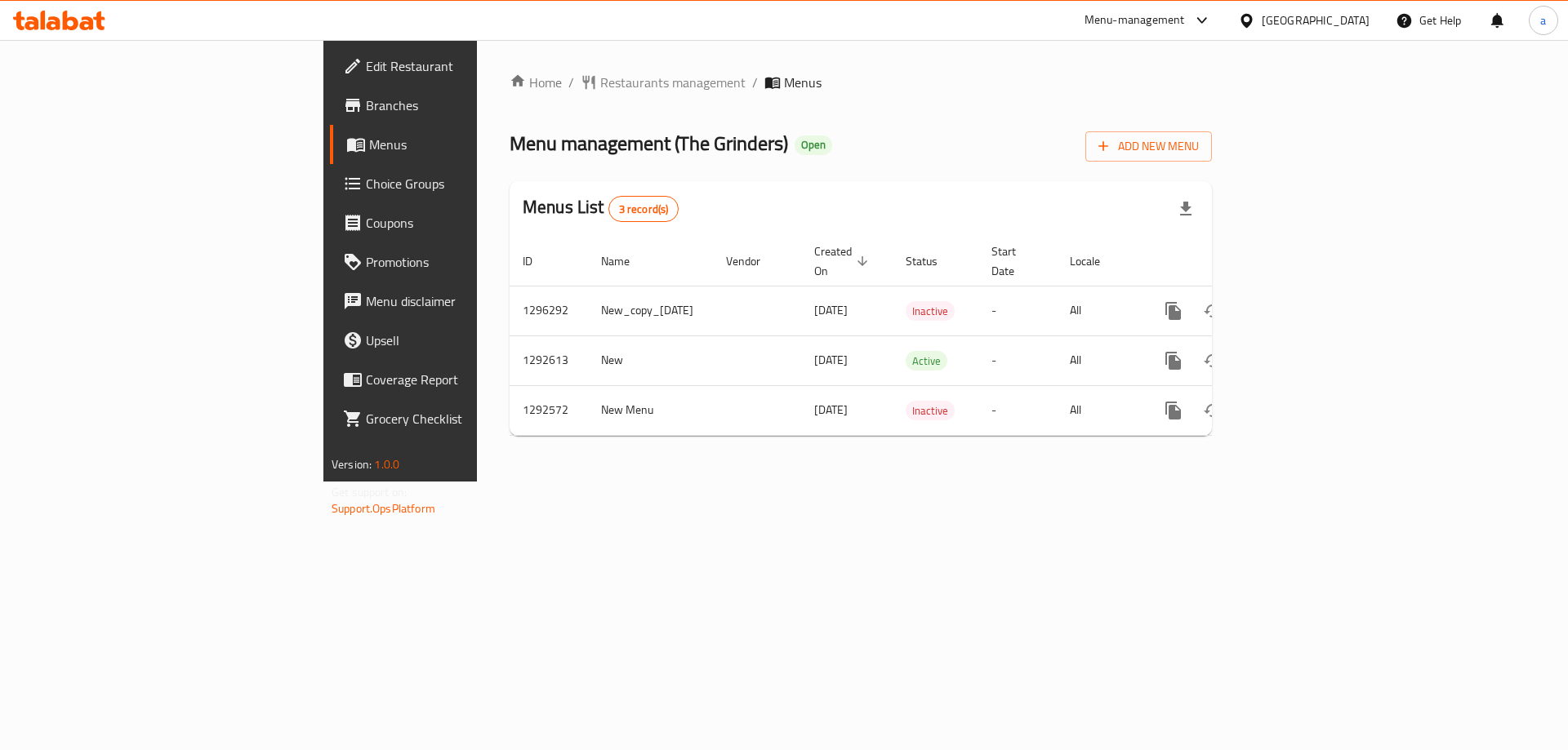
click at [369, 150] on span "Menus" at bounding box center [470, 144] width 204 height 19
click at [365, 104] on span "Branches" at bounding box center [468, 105] width 206 height 19
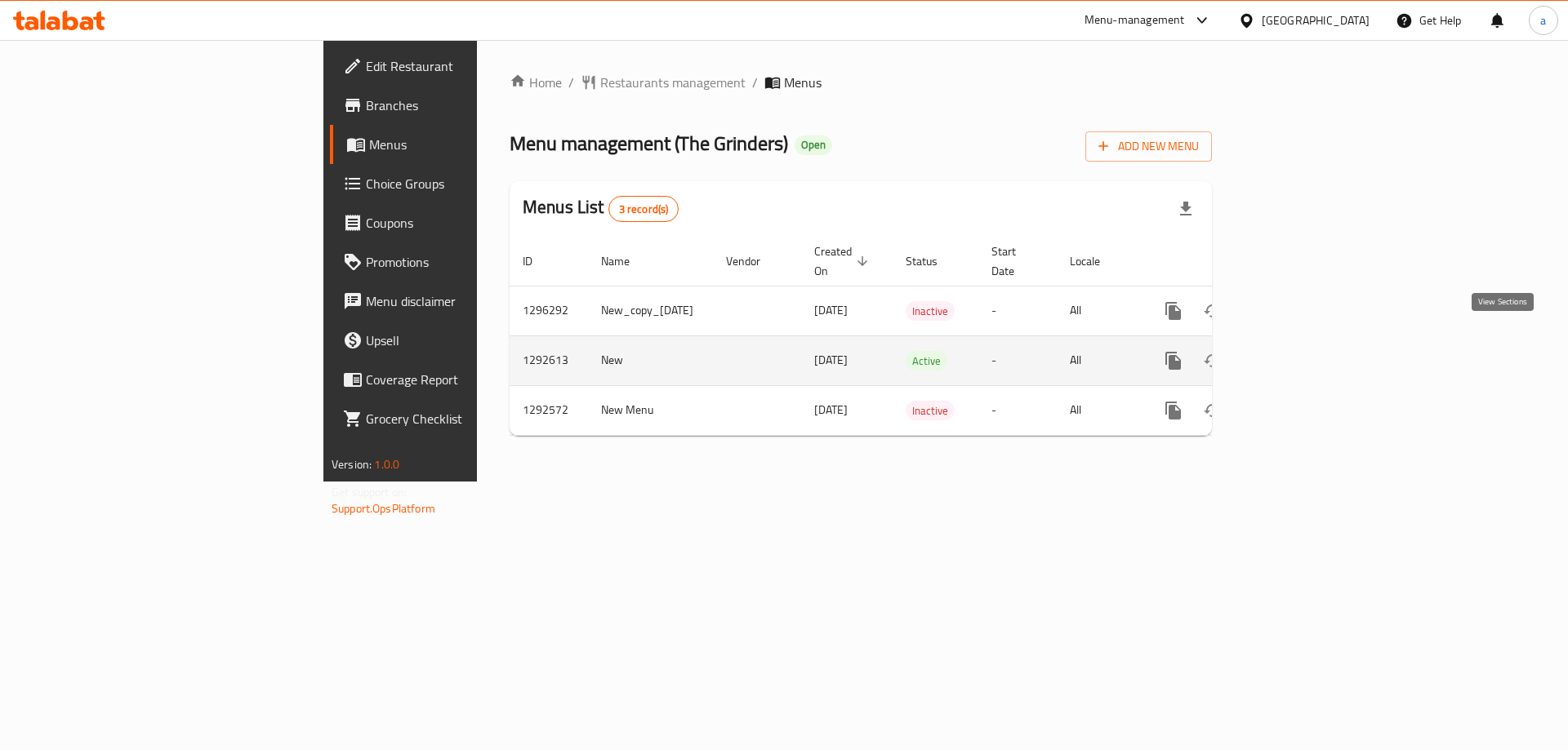
click at [1298, 353] on icon "enhanced table" at bounding box center [1290, 360] width 15 height 15
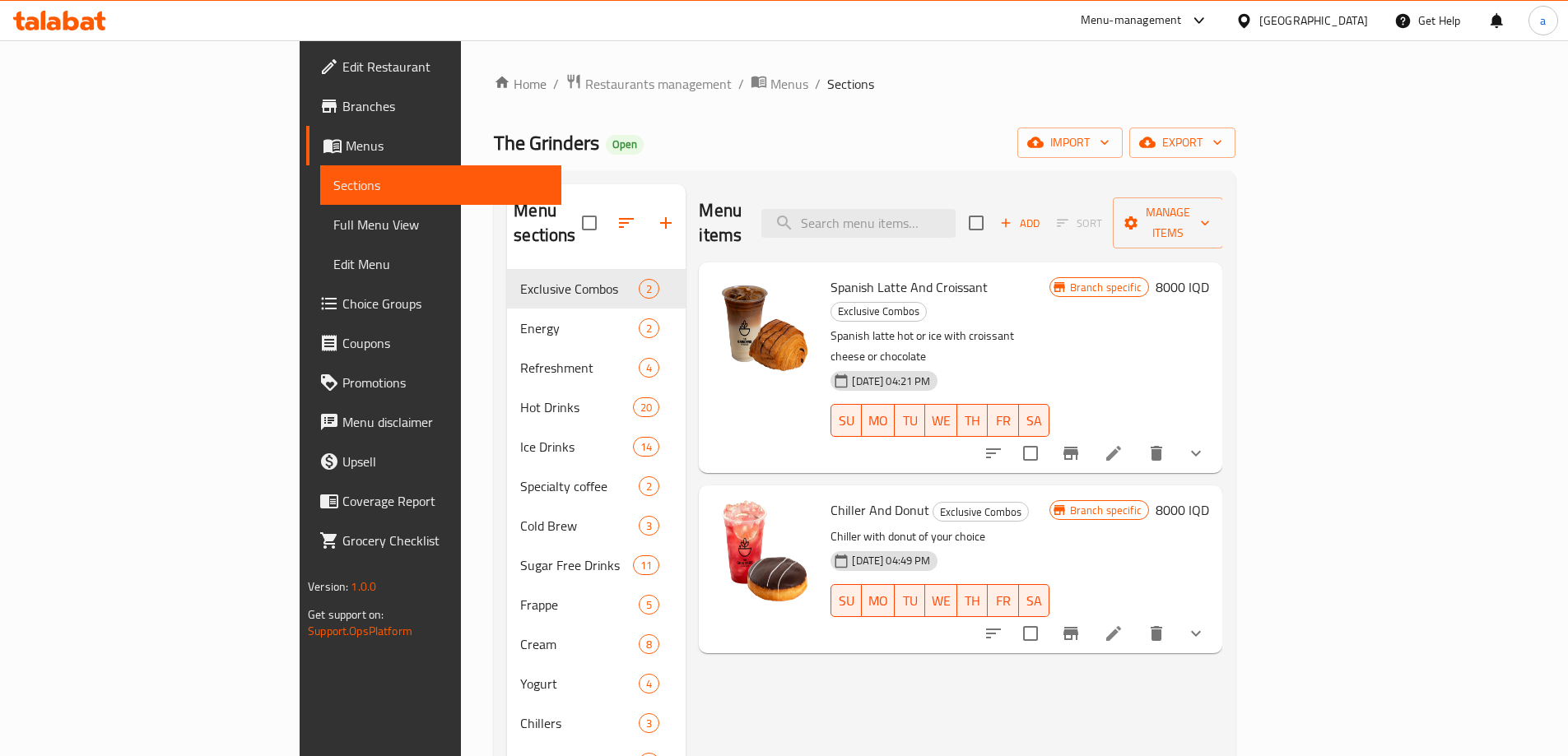
click at [831, 275] on span "Spanish Latte And Croissant" at bounding box center [909, 287] width 157 height 25
click at [1123, 443] on icon at bounding box center [1113, 453] width 19 height 19
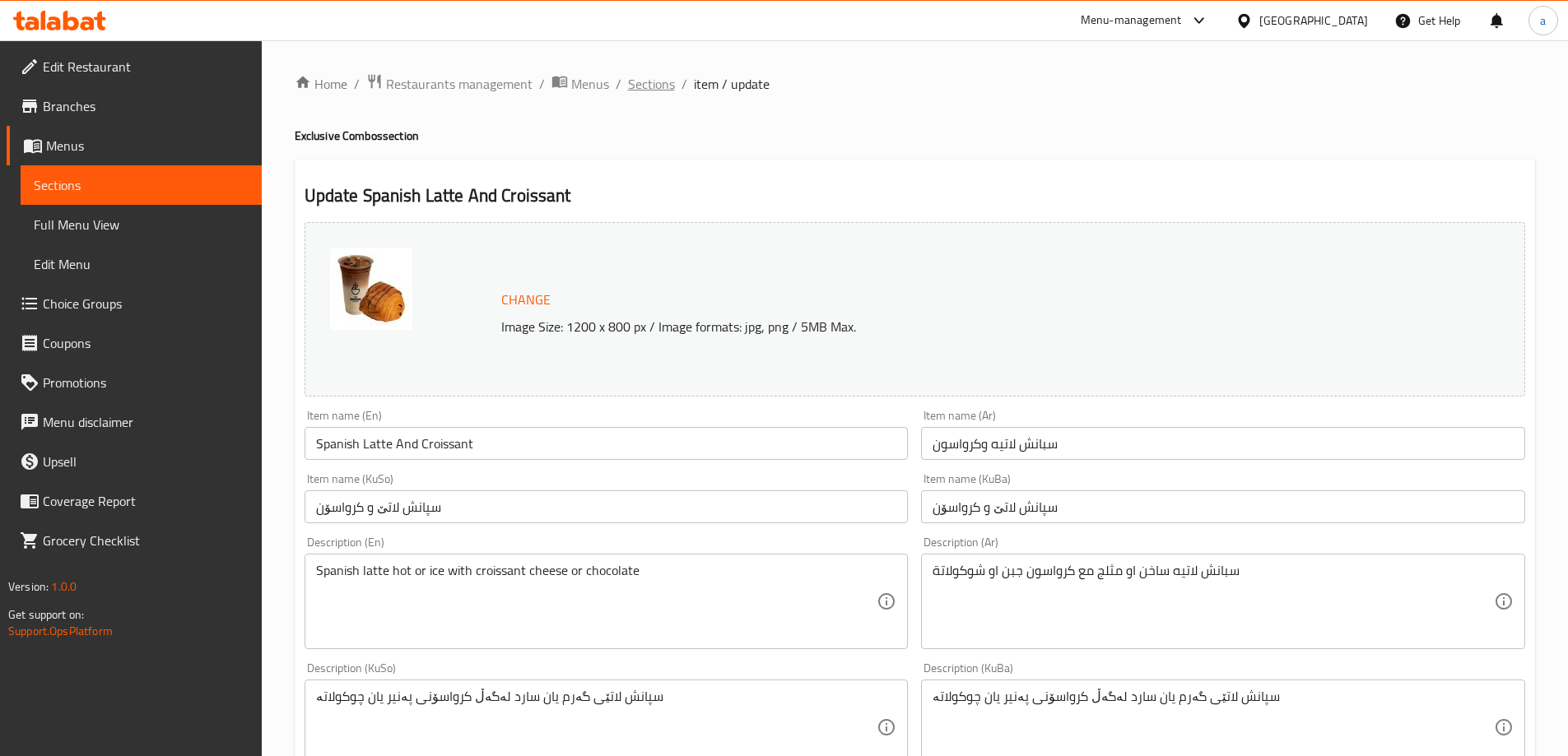
click at [640, 86] on span "Sections" at bounding box center [651, 84] width 47 height 19
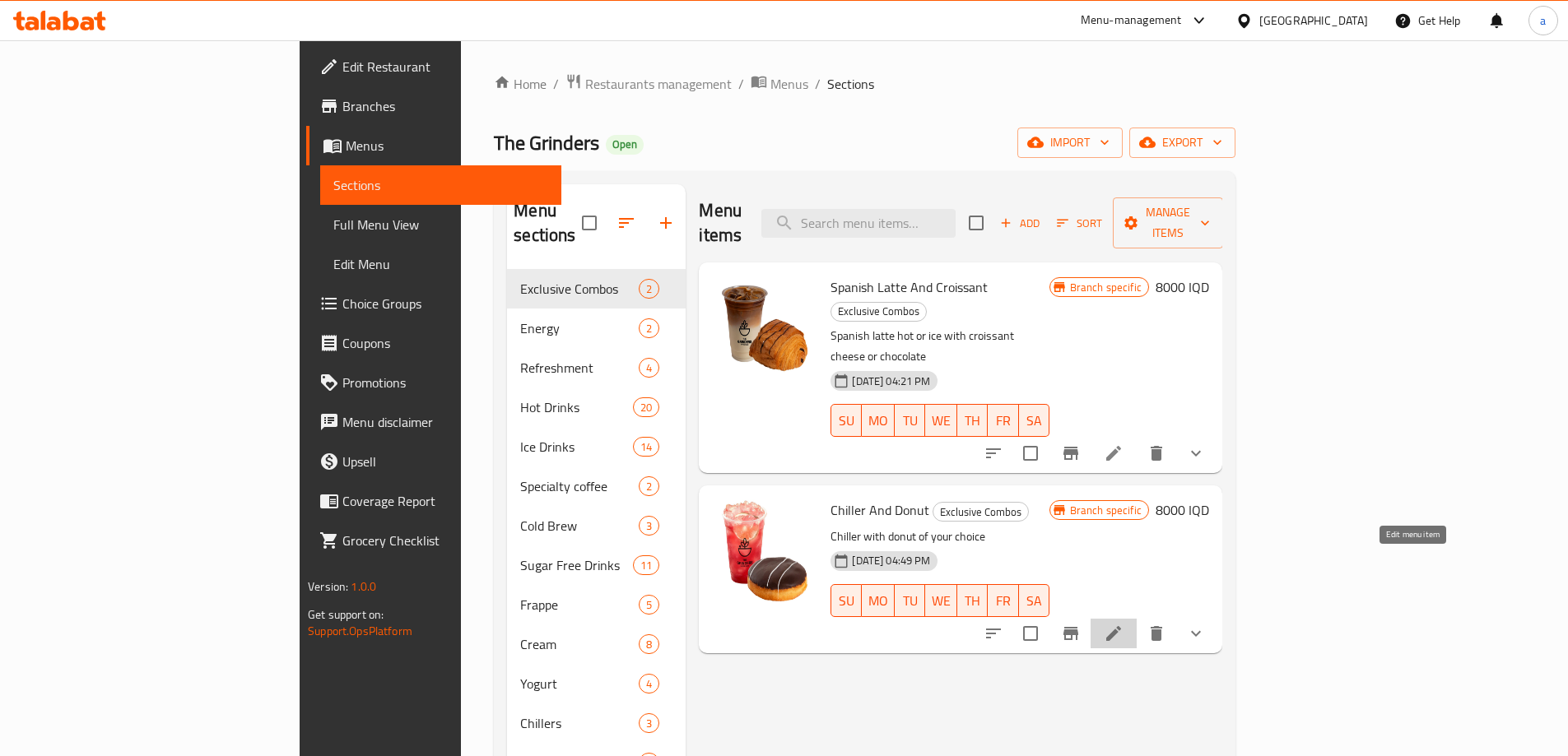
click at [1123, 624] on icon at bounding box center [1113, 634] width 19 height 19
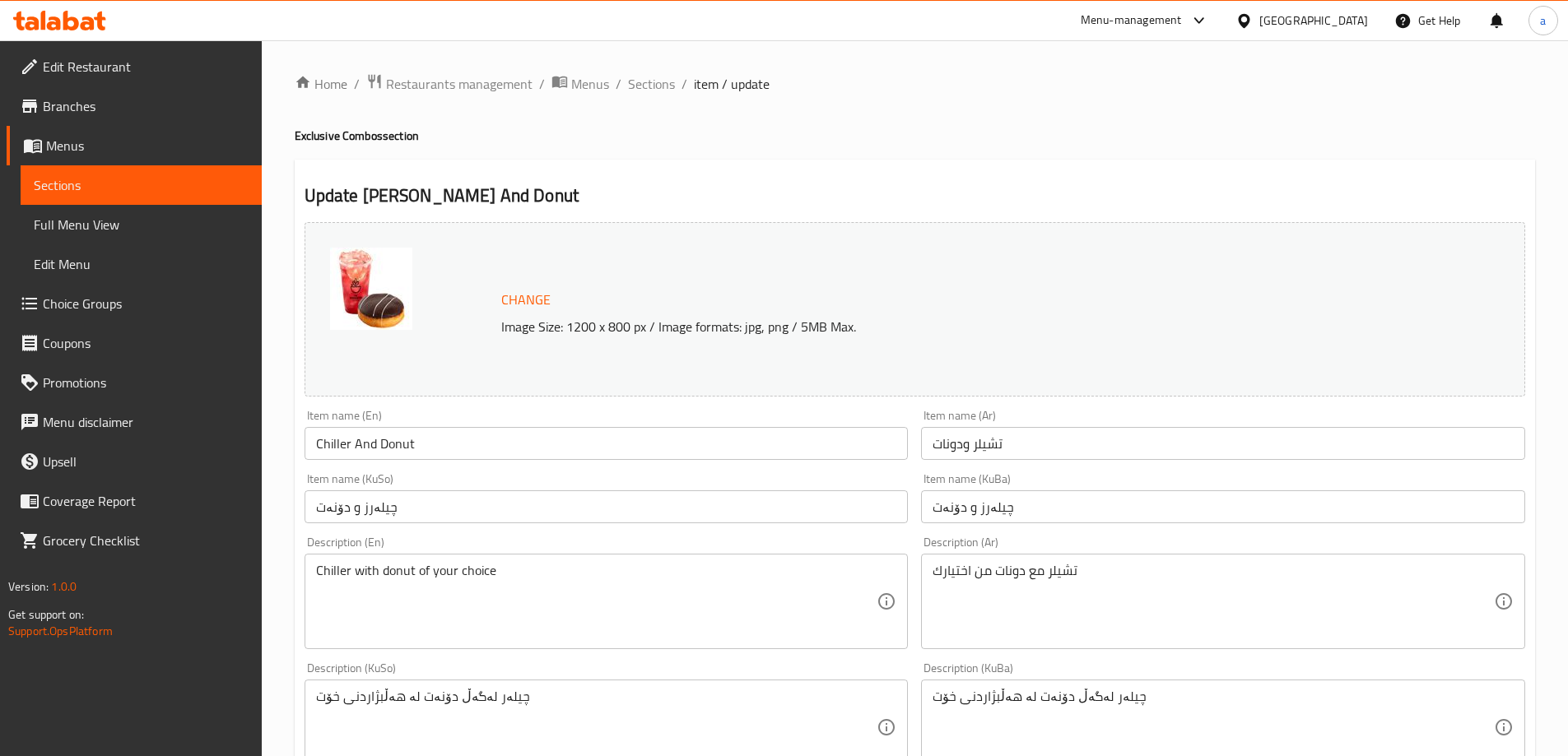
click at [164, 107] on span "Branches" at bounding box center [146, 106] width 206 height 19
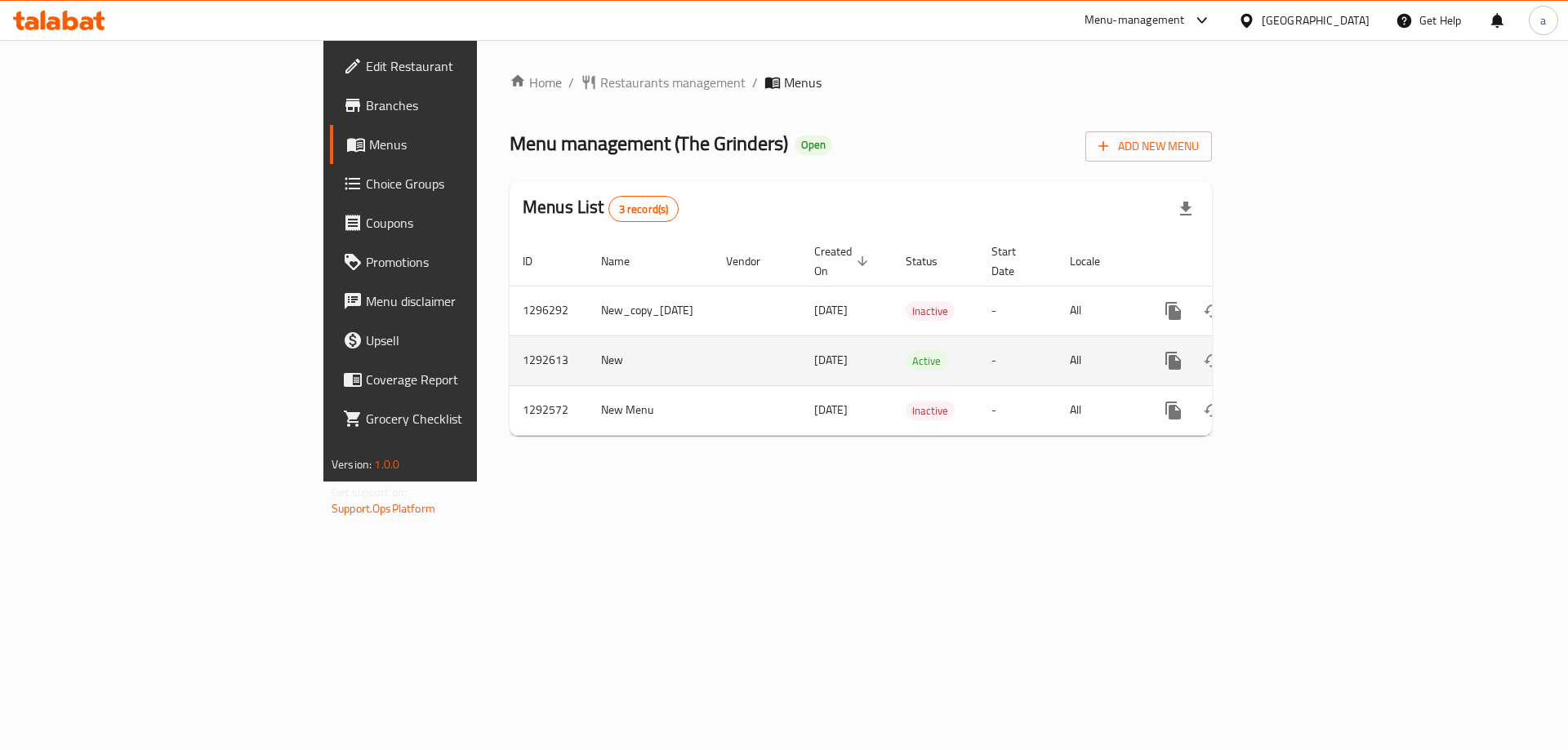
click at [1301, 351] on icon "enhanced table" at bounding box center [1291, 361] width 19 height 19
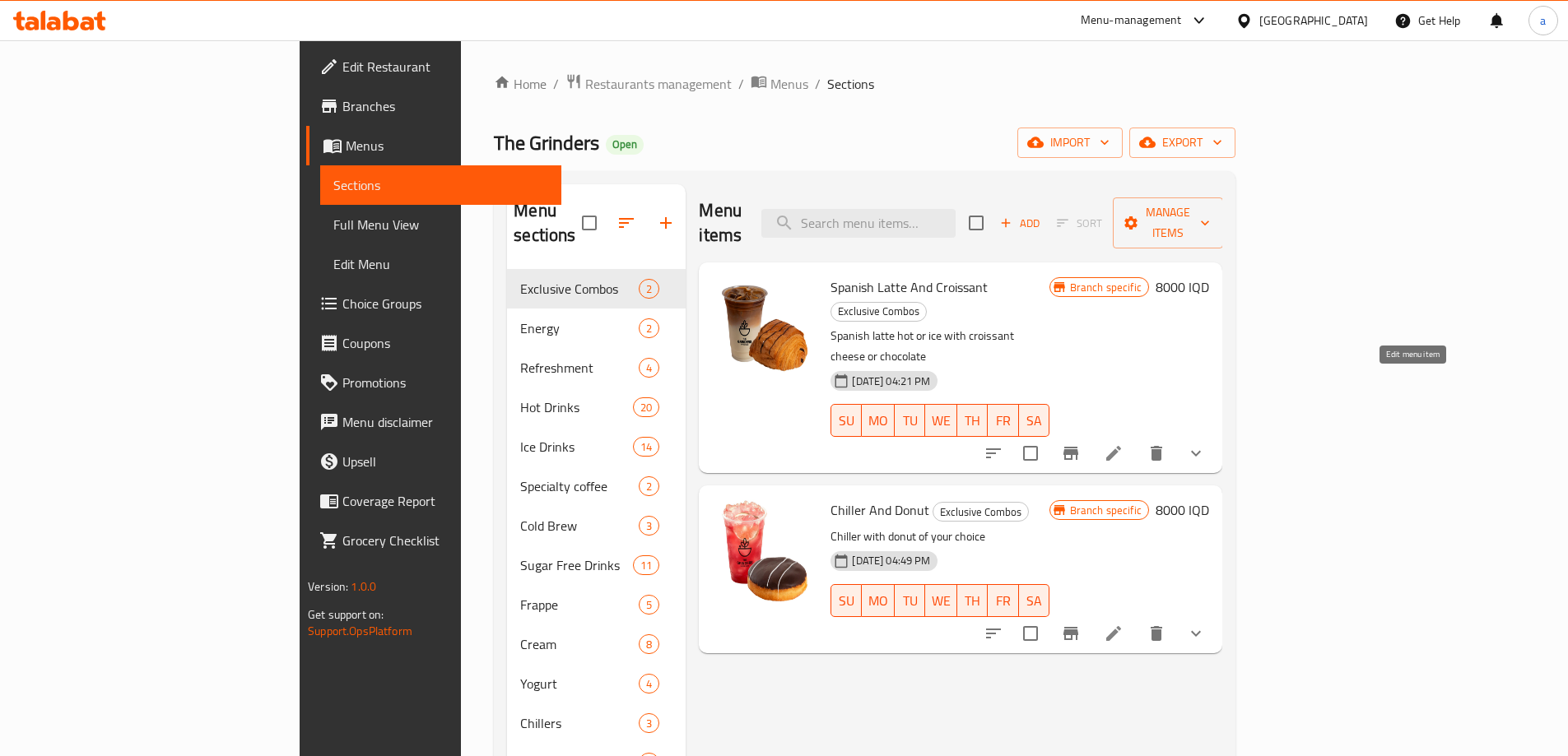
click at [1123, 443] on icon at bounding box center [1113, 453] width 19 height 19
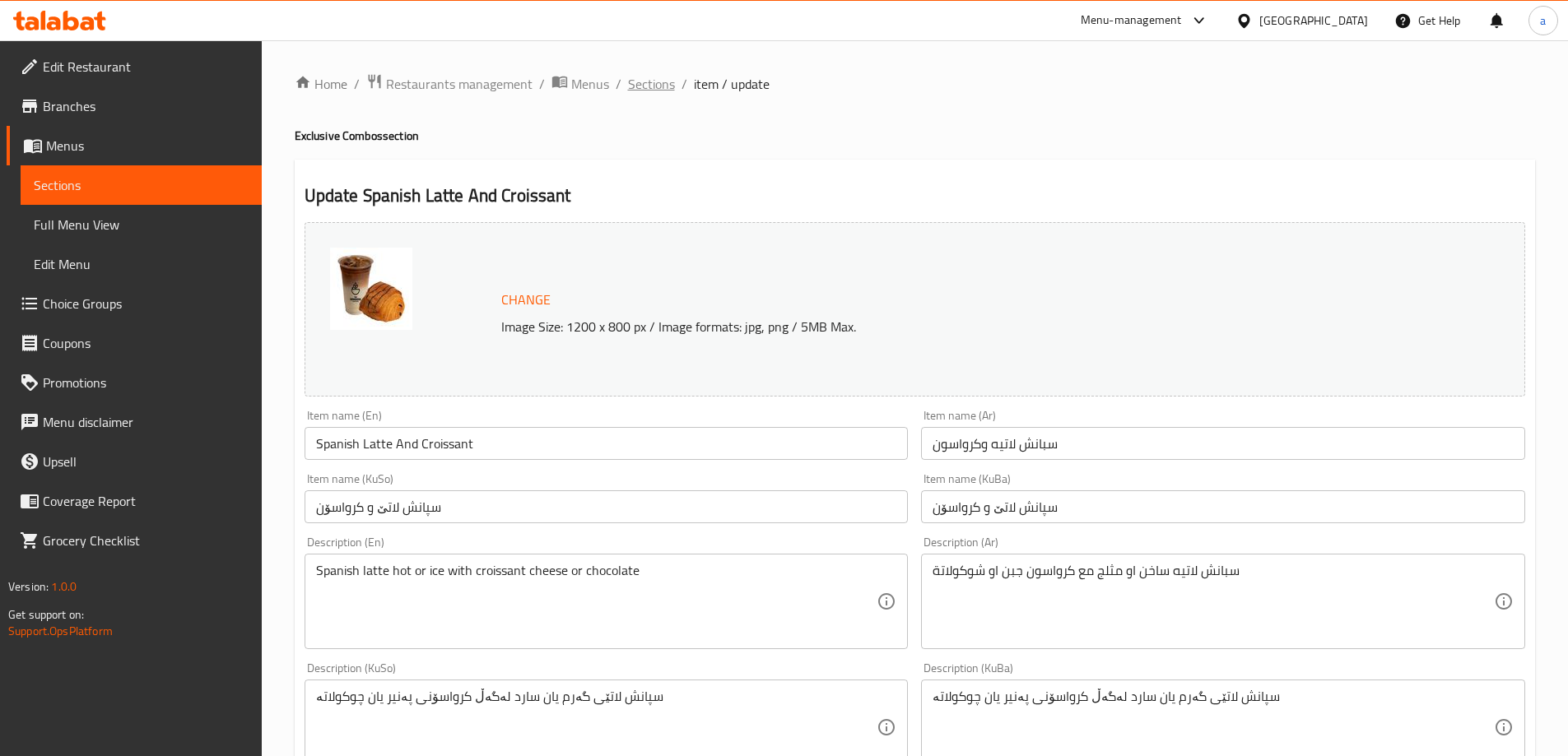
click at [647, 81] on span "Sections" at bounding box center [651, 84] width 47 height 19
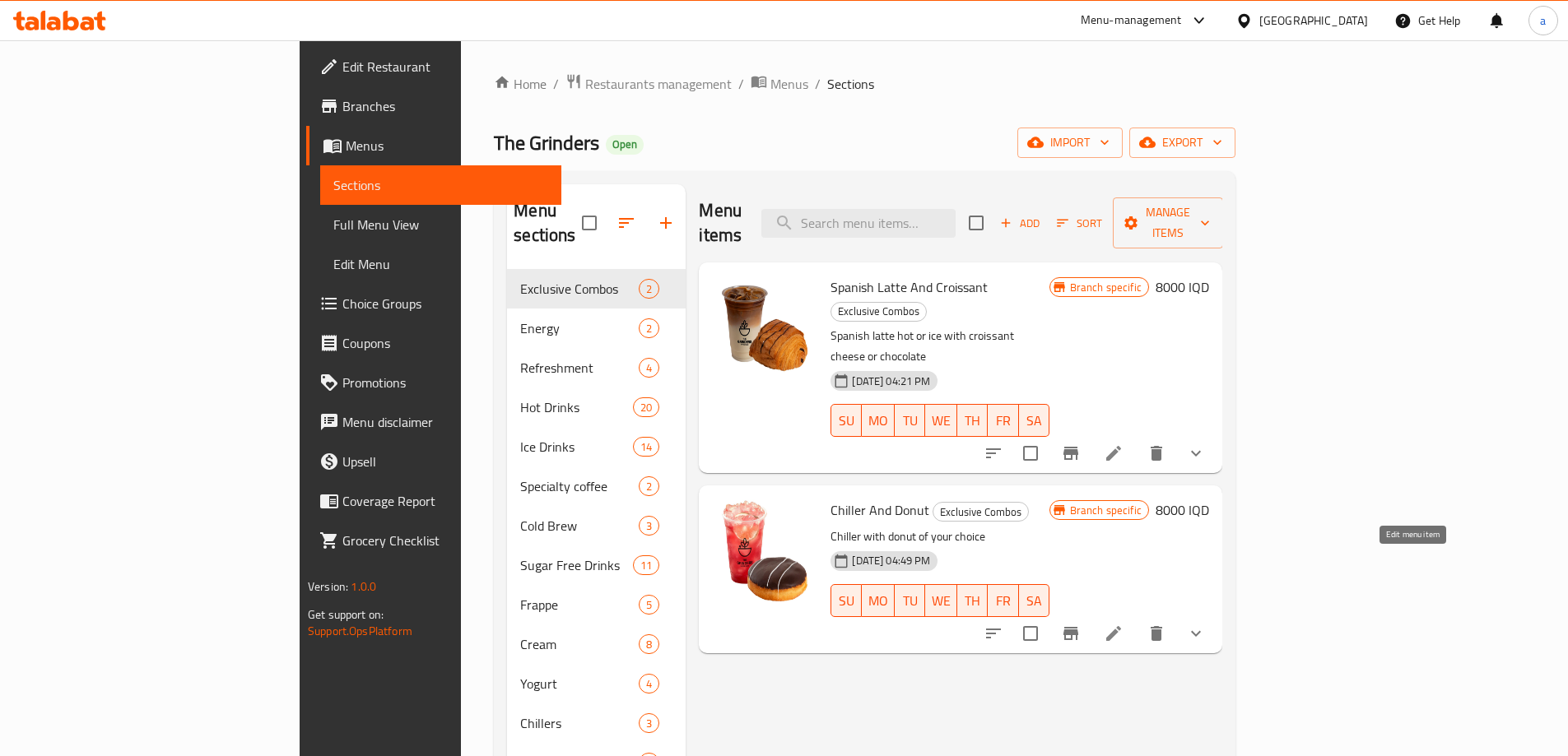
click at [1123, 624] on icon at bounding box center [1113, 634] width 19 height 19
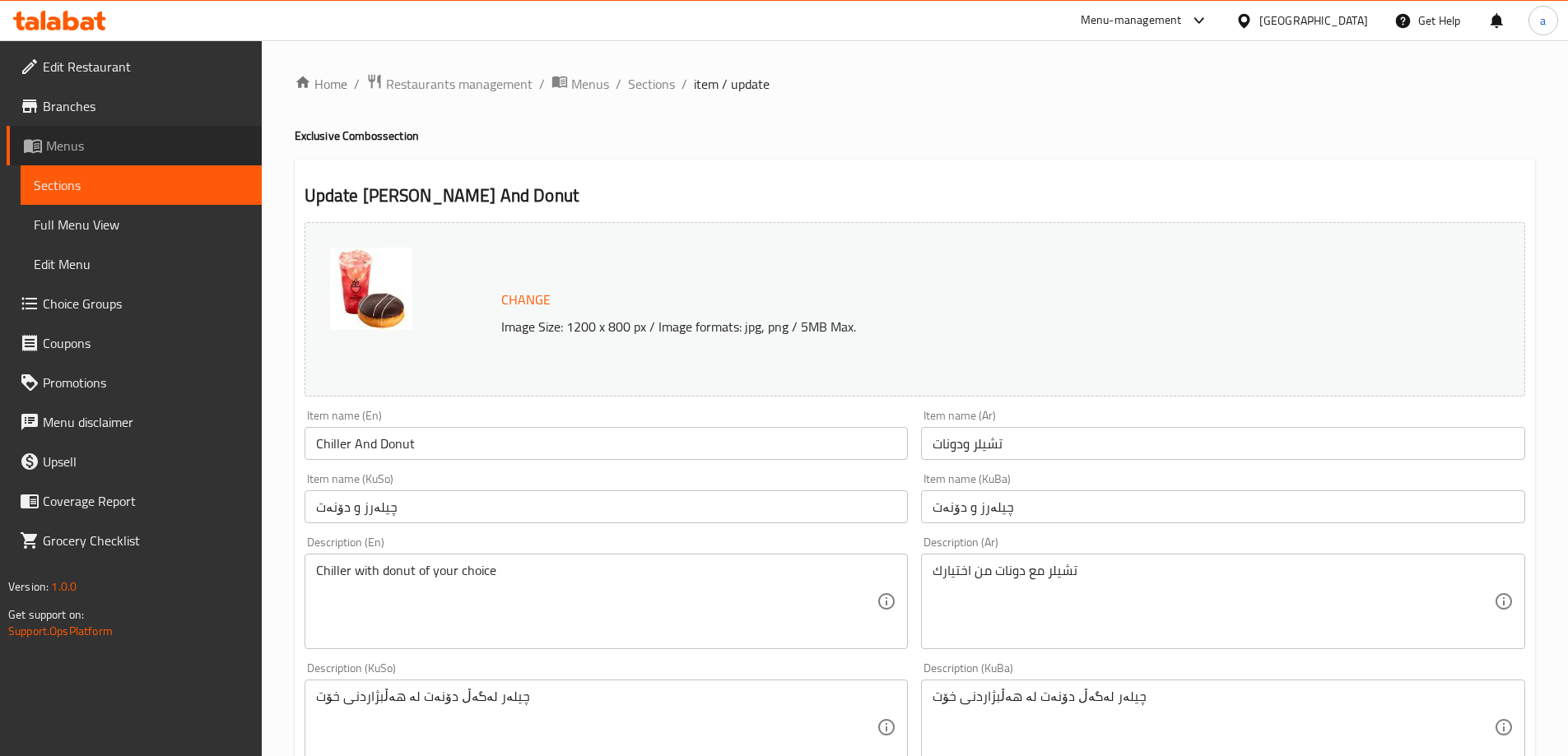
click at [132, 140] on span "Menus" at bounding box center [147, 145] width 203 height 19
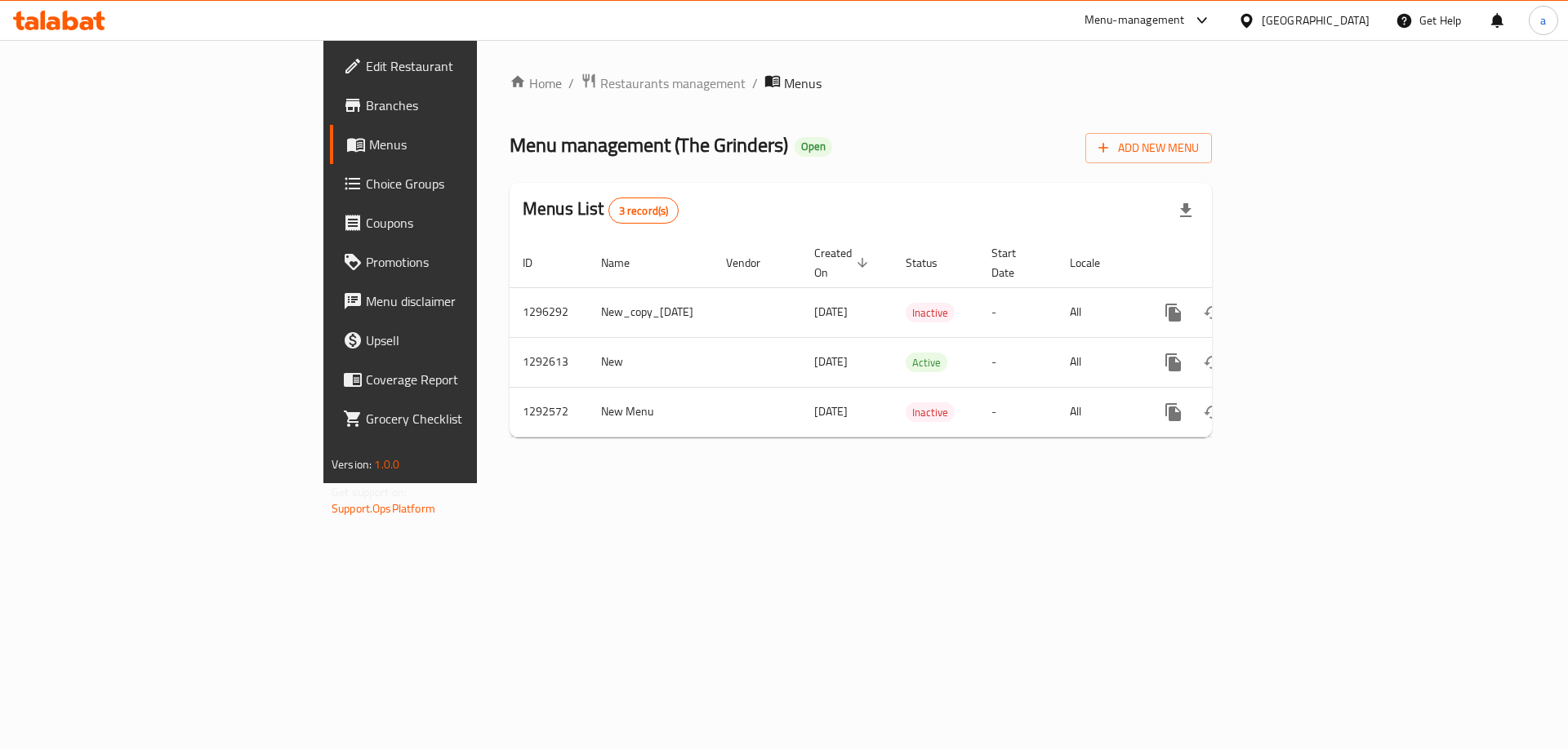
click at [330, 117] on link "Branches" at bounding box center [457, 105] width 255 height 39
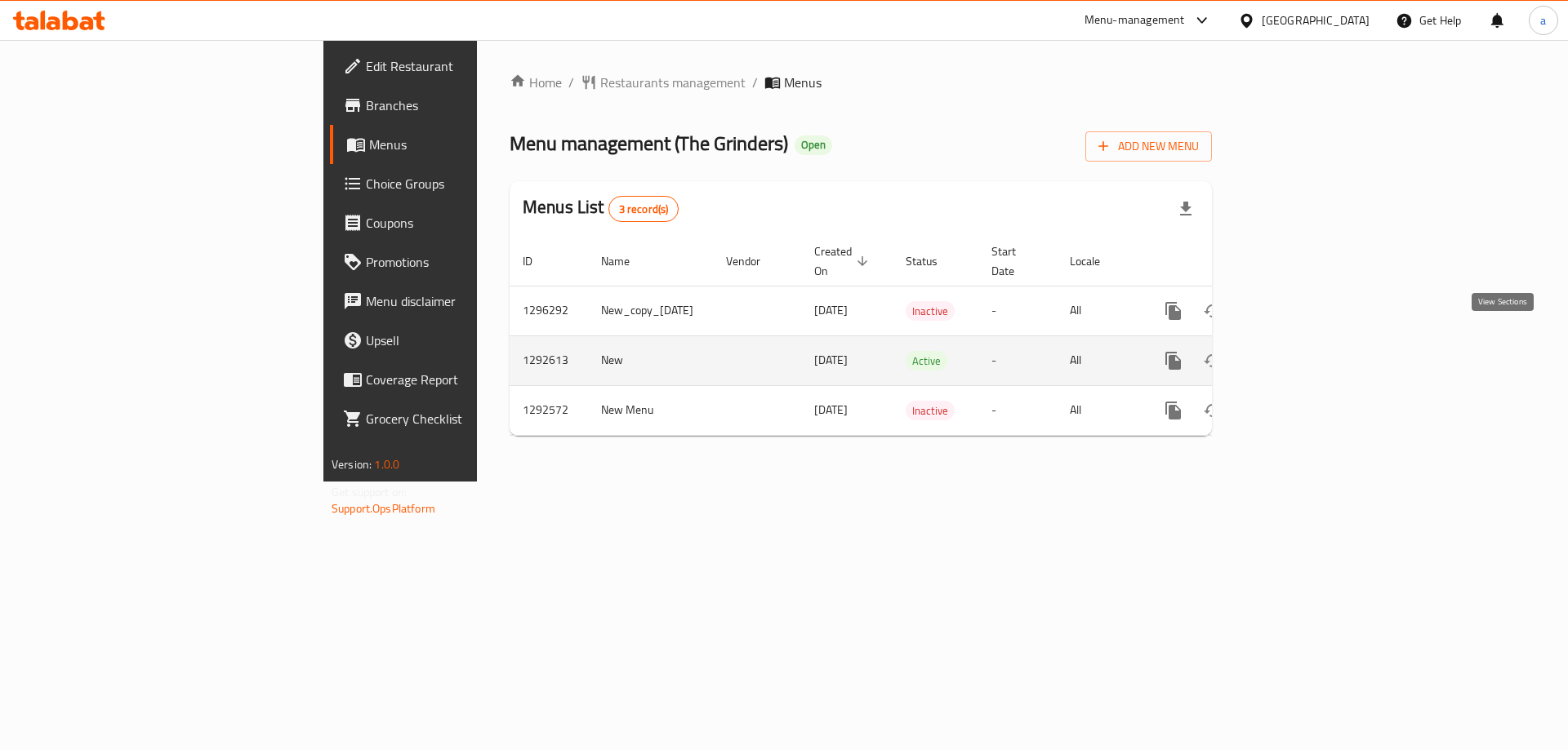
click at [1301, 351] on icon "enhanced table" at bounding box center [1291, 361] width 19 height 19
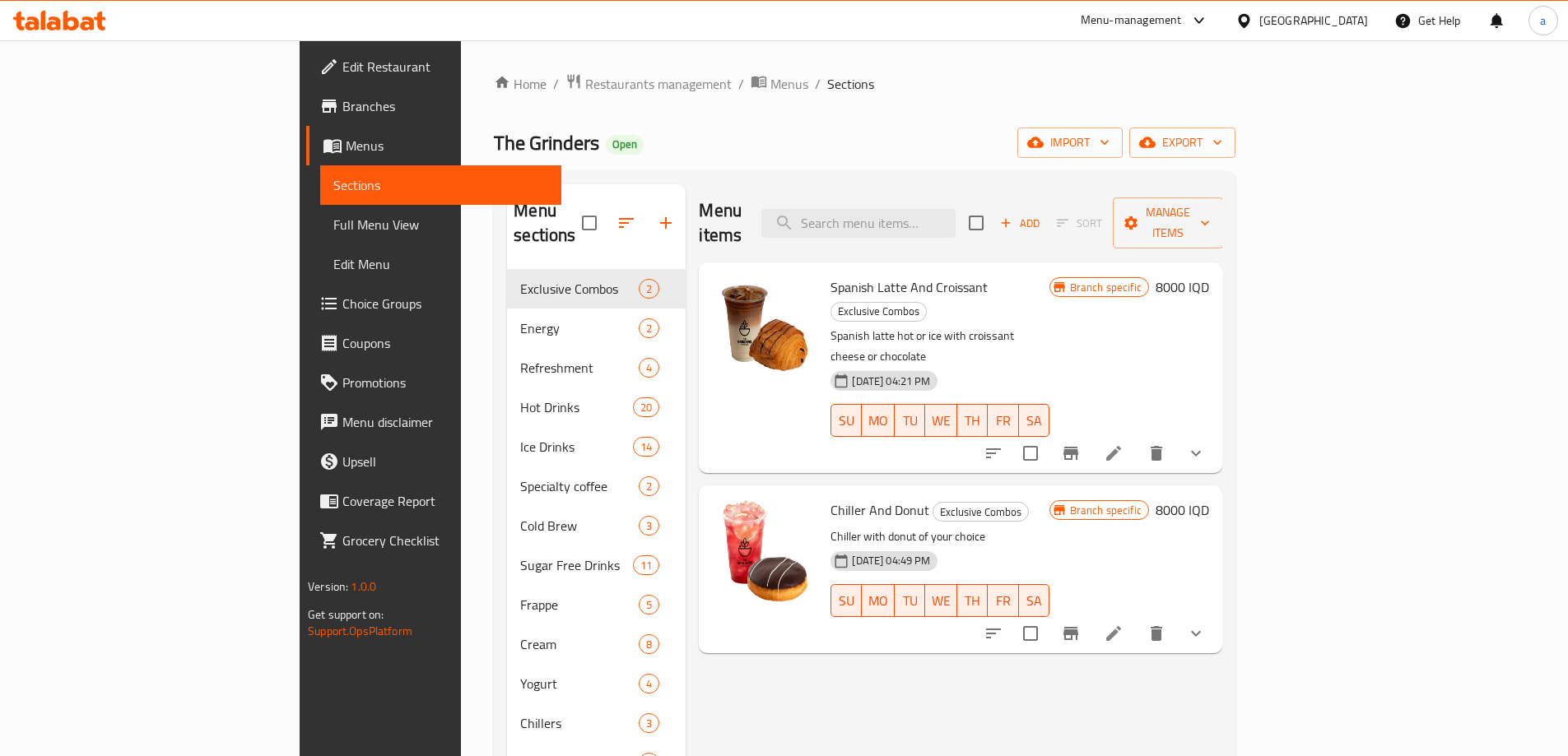
click at [1136, 439] on li at bounding box center [1113, 454] width 46 height 30
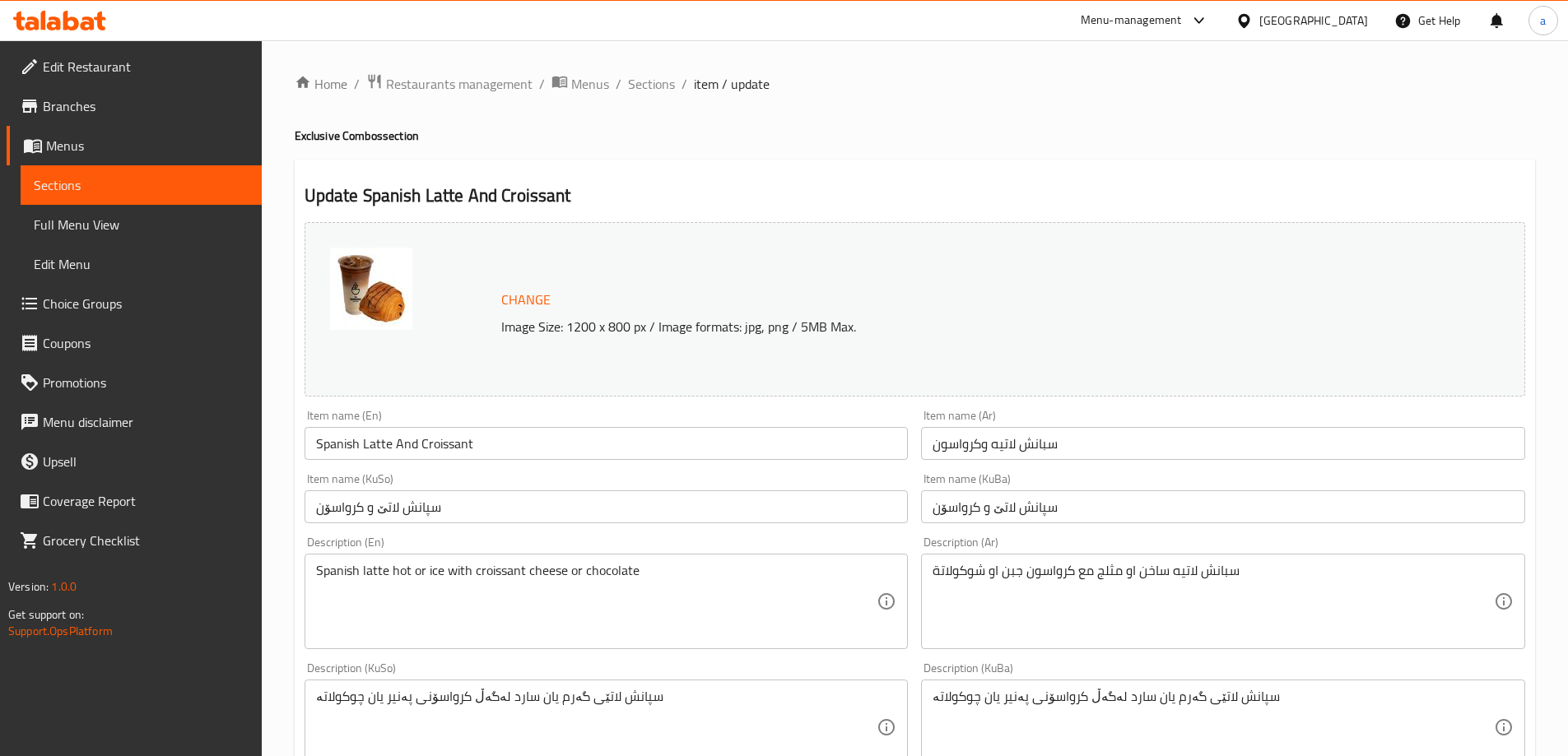
click at [106, 204] on link "Sections" at bounding box center [141, 185] width 241 height 40
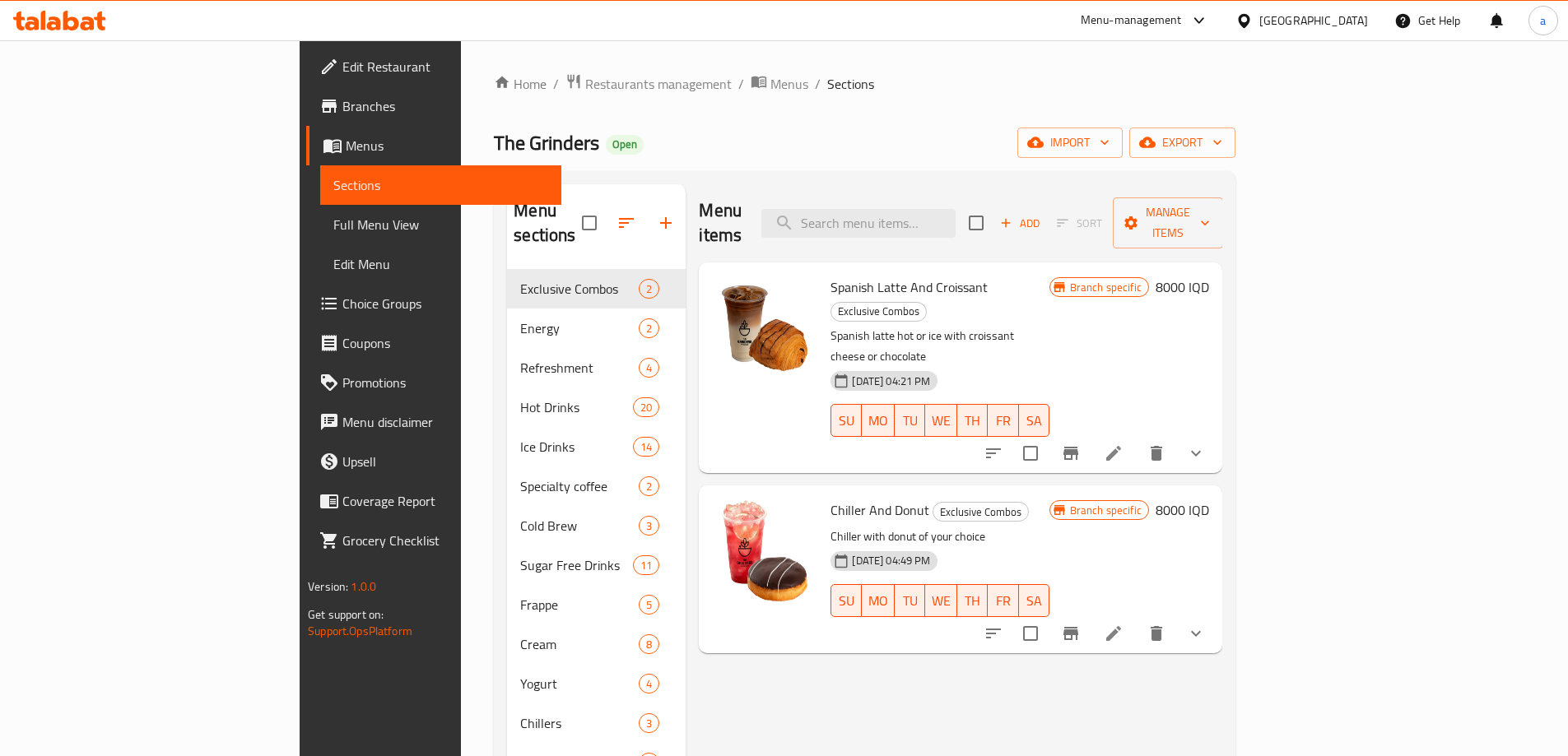
click at [1136, 619] on li at bounding box center [1113, 634] width 46 height 30
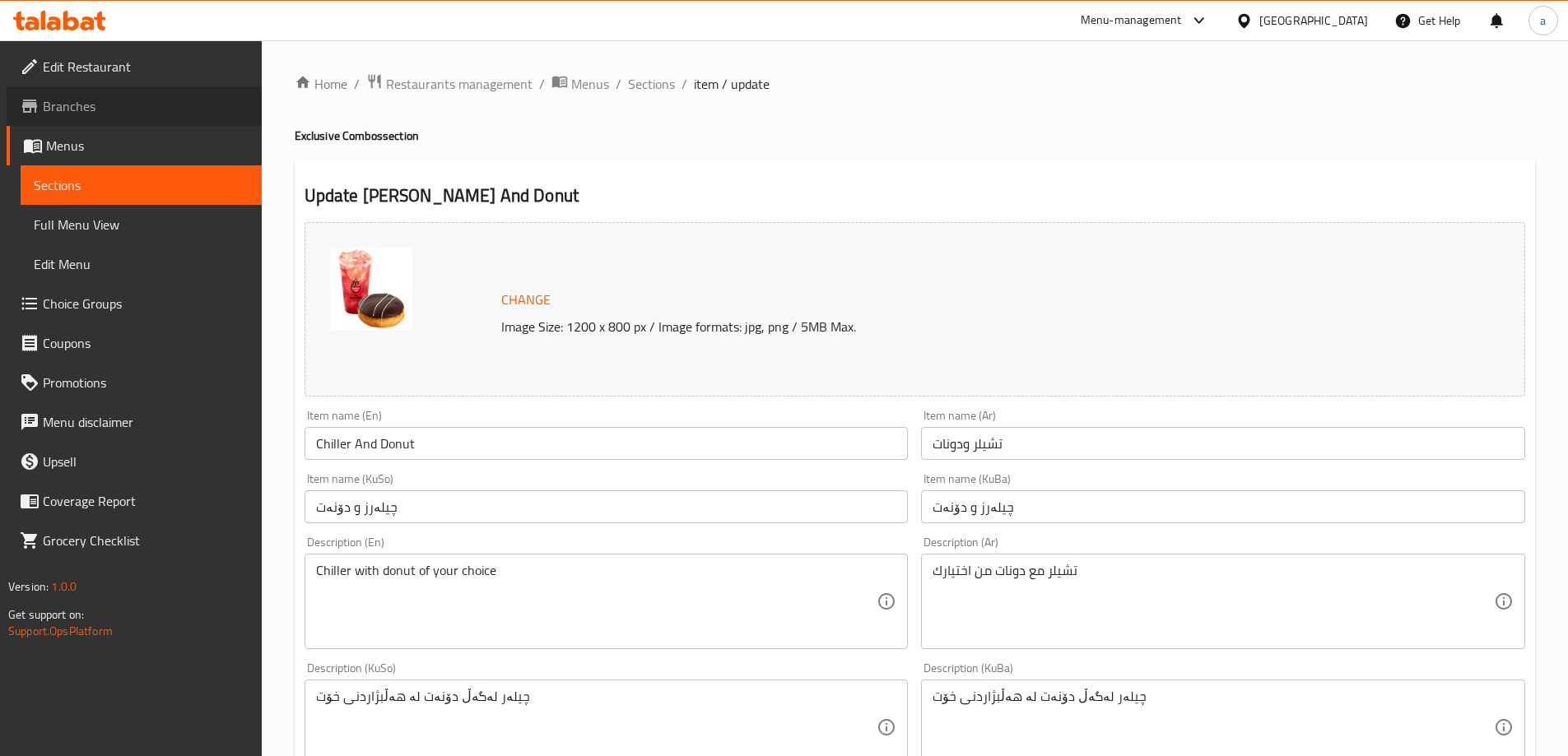
click at [120, 121] on link "Branches" at bounding box center [134, 106] width 255 height 40
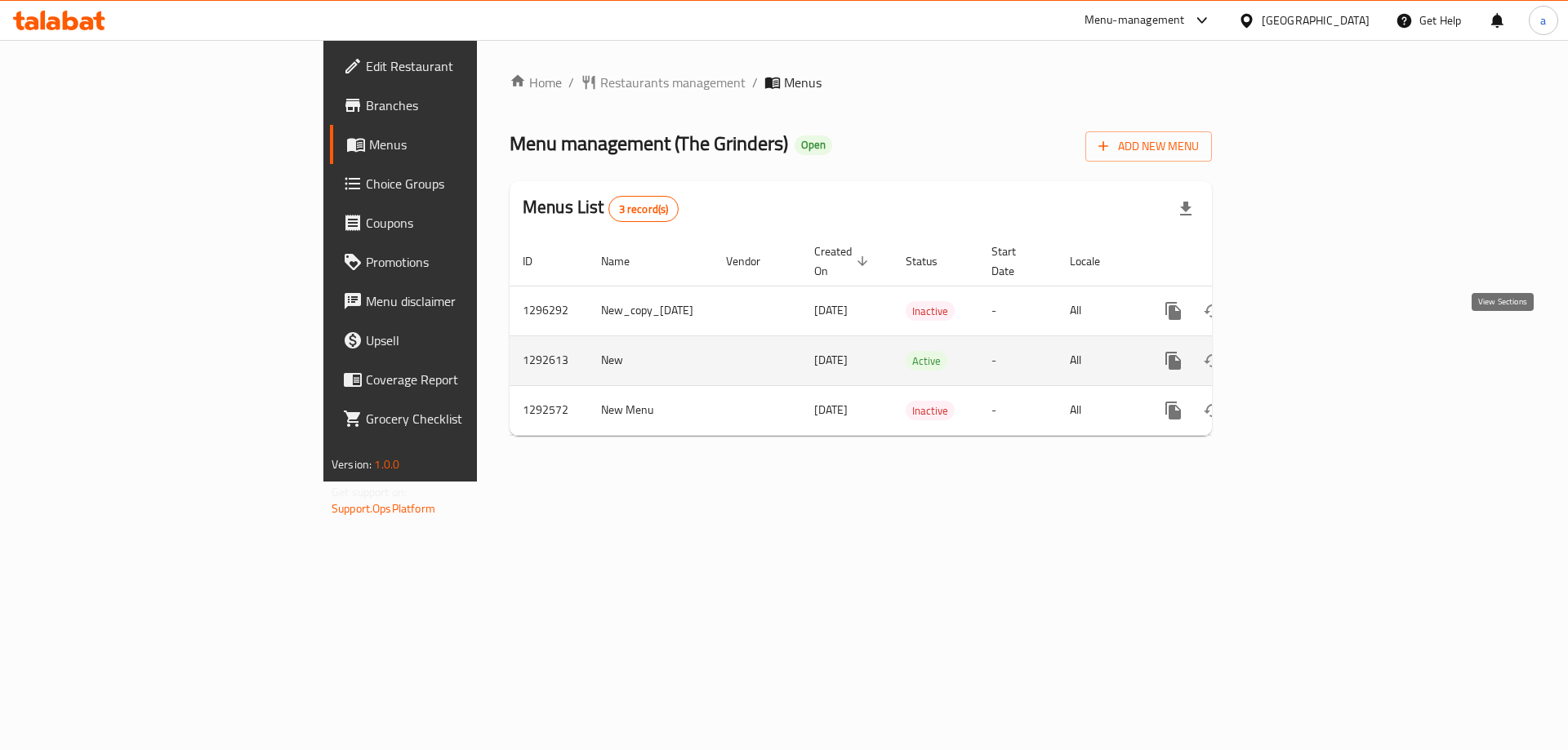
click at [1310, 345] on link "enhanced table" at bounding box center [1290, 360] width 39 height 39
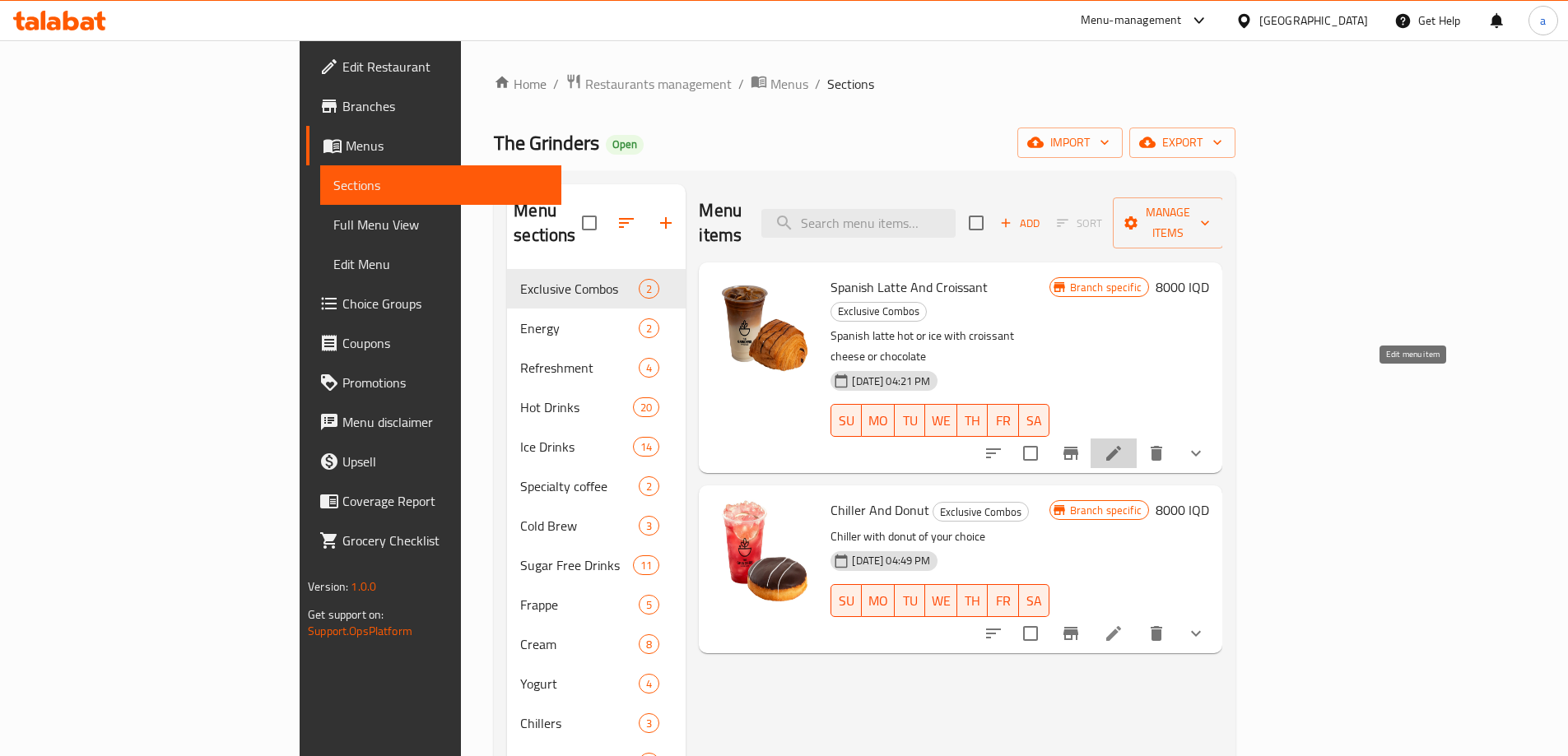
click at [1121, 446] on icon at bounding box center [1113, 453] width 15 height 15
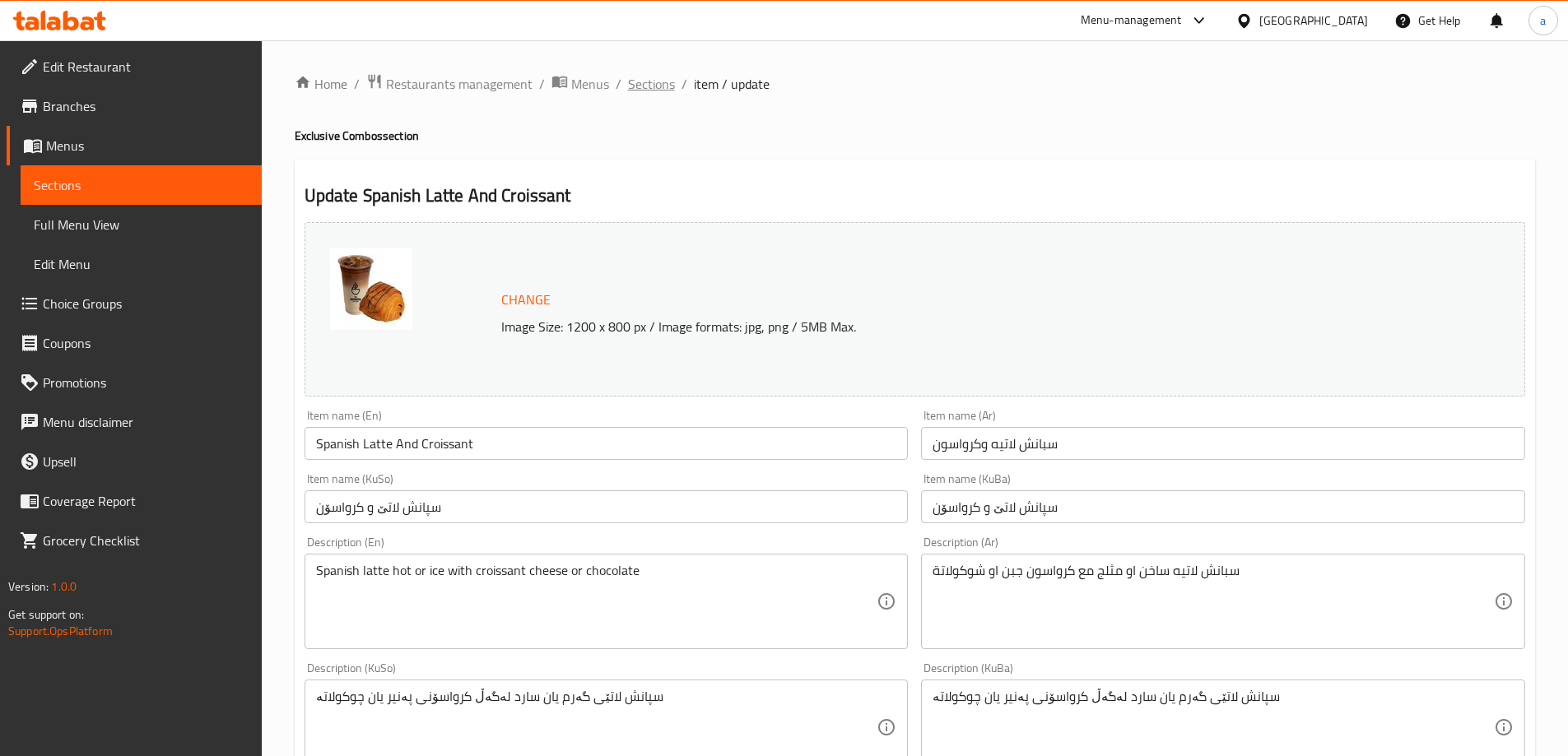
click at [659, 87] on span "Sections" at bounding box center [651, 84] width 47 height 19
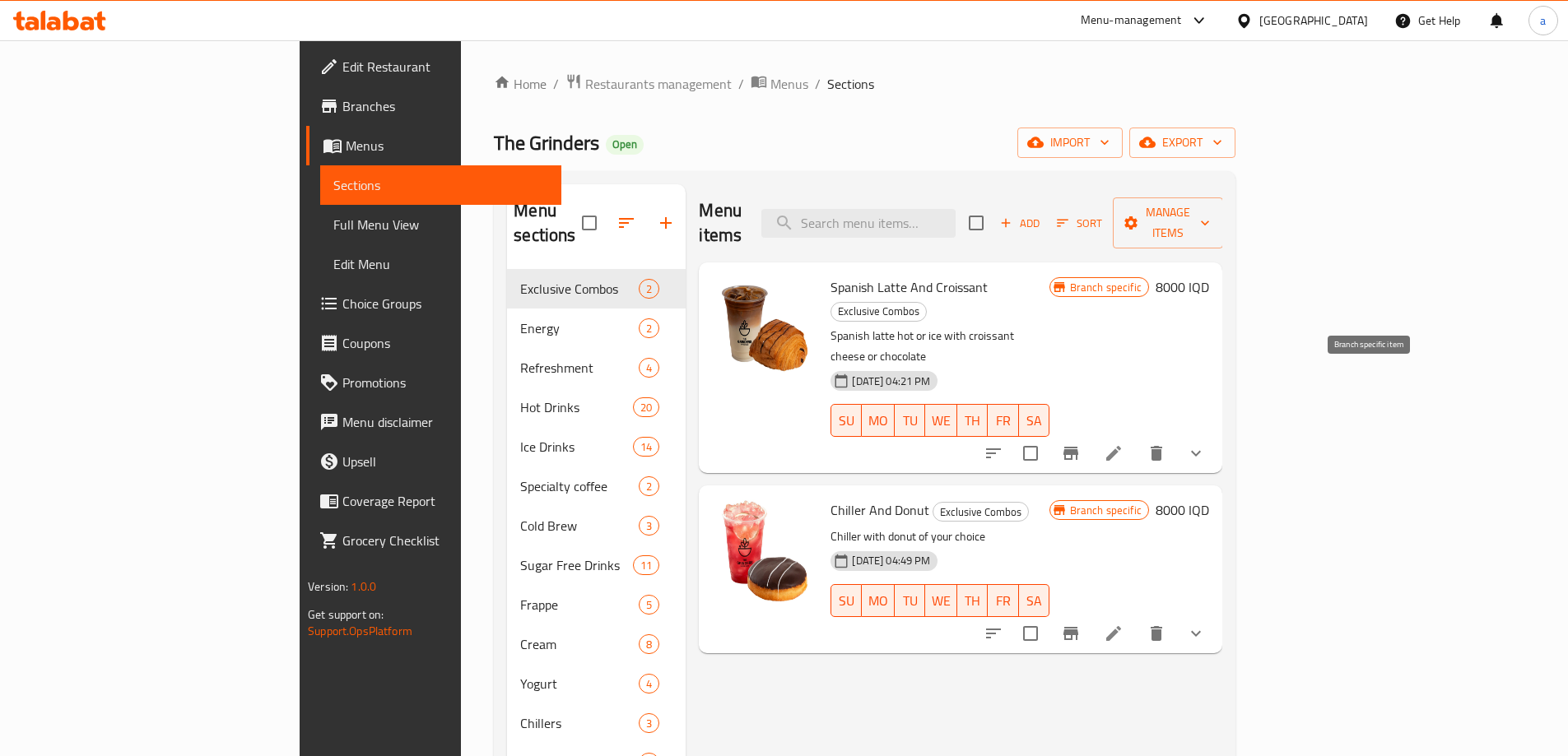
click at [1078, 447] on icon "Branch-specific-item" at bounding box center [1070, 453] width 15 height 13
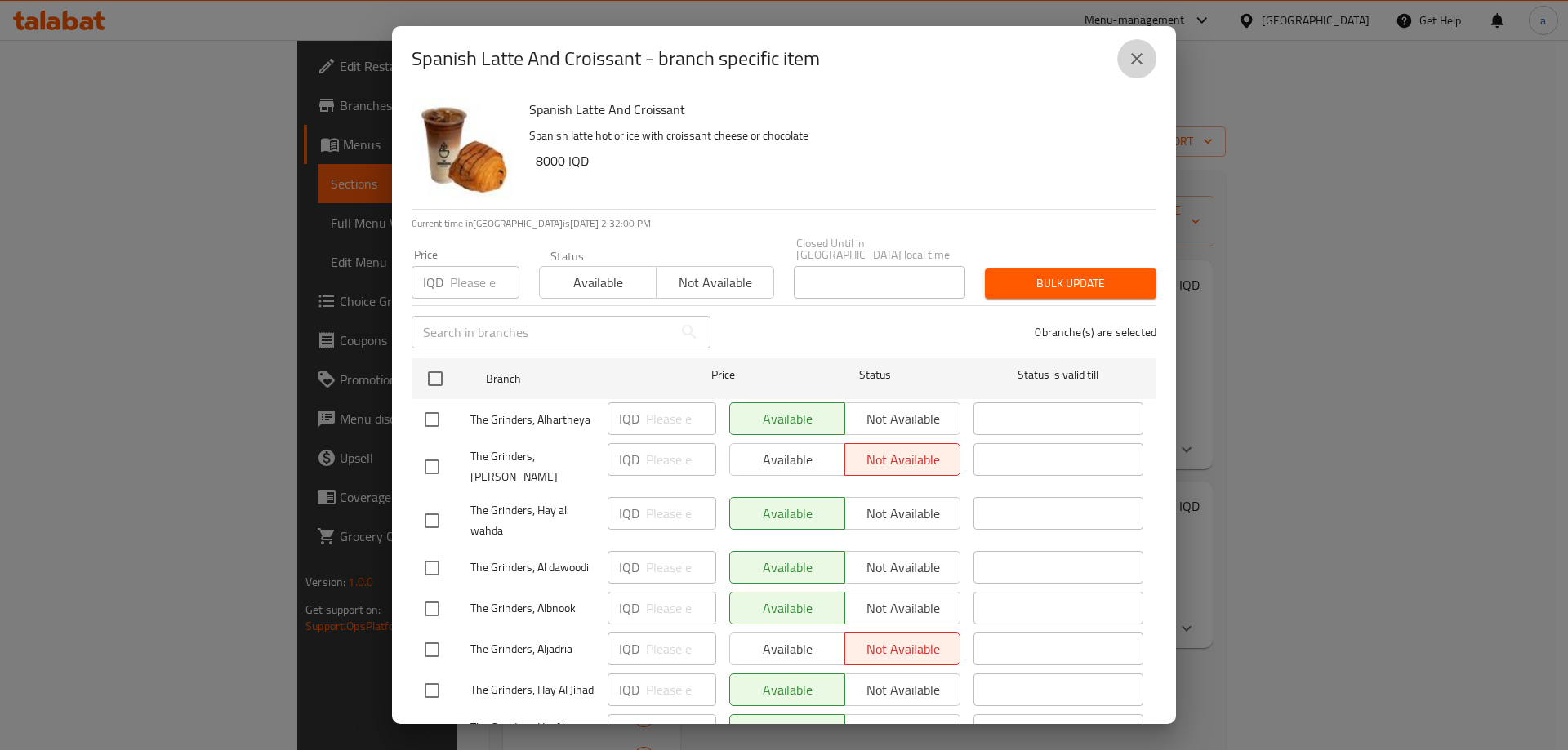
click at [1145, 46] on button "close" at bounding box center [1136, 59] width 39 height 39
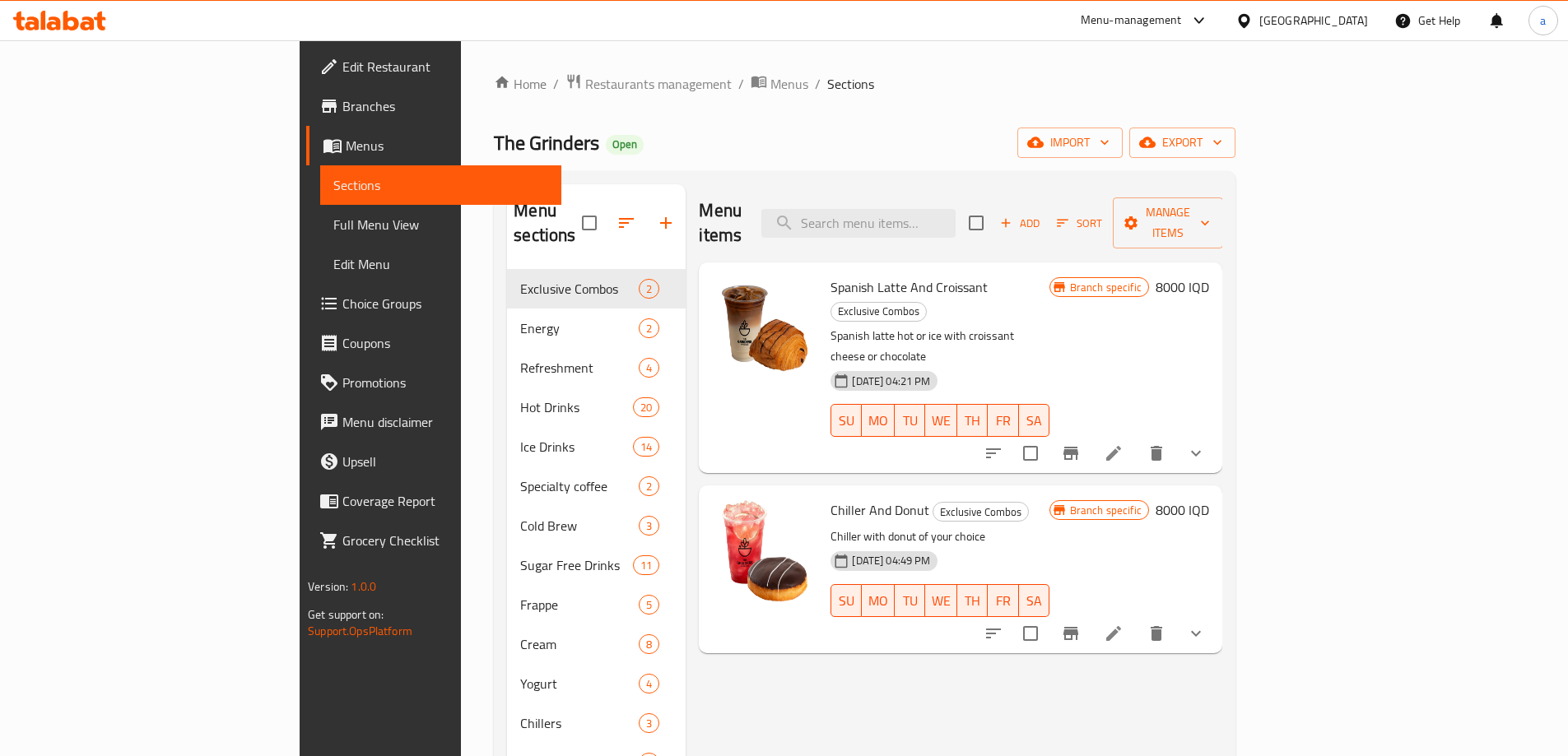
click at [1152, 116] on div "Home / Restaurants management / Menus / Sections The Grinders Open import expor…" at bounding box center [864, 516] width 742 height 887
click at [1123, 443] on icon at bounding box center [1113, 453] width 19 height 19
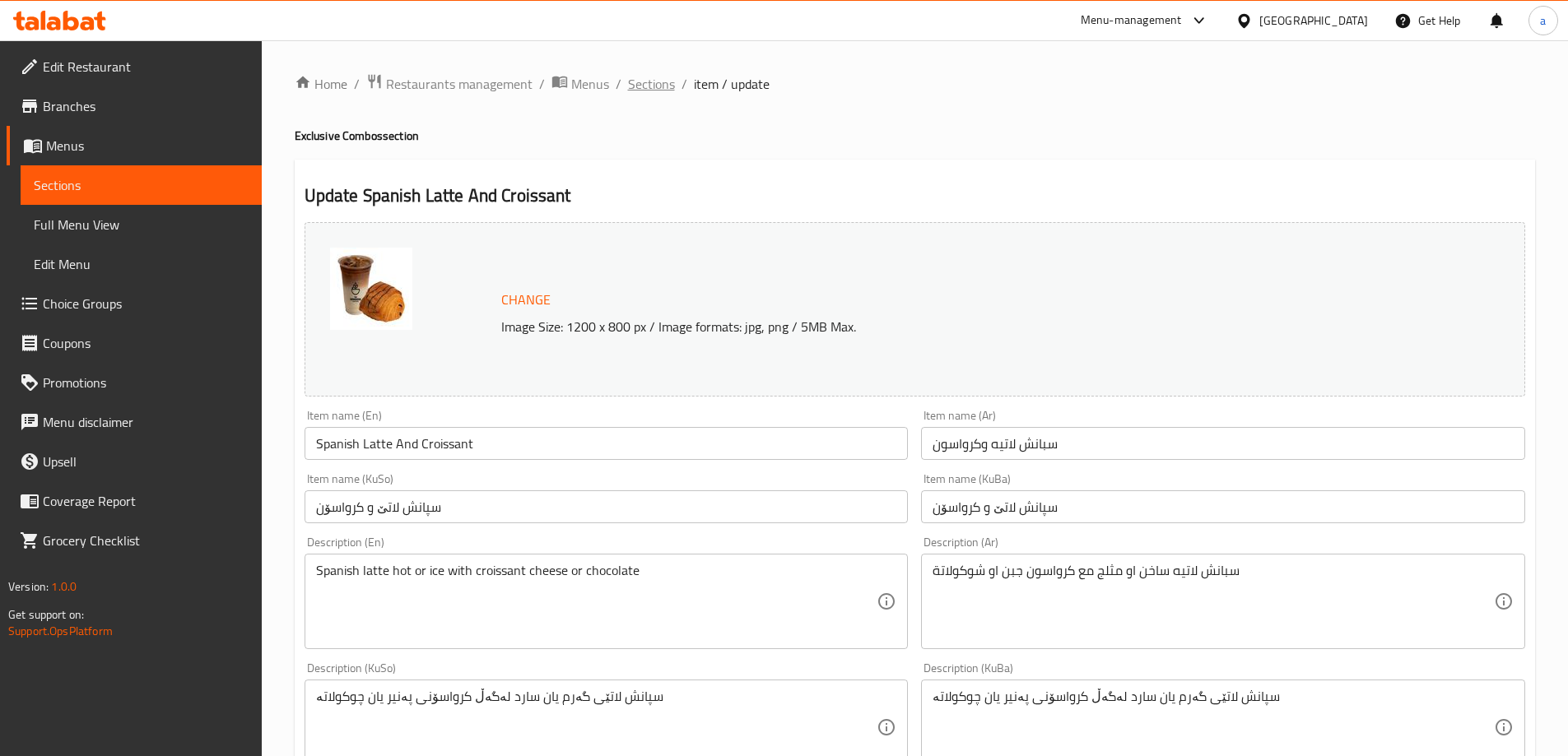
click at [645, 86] on span "Sections" at bounding box center [651, 84] width 47 height 19
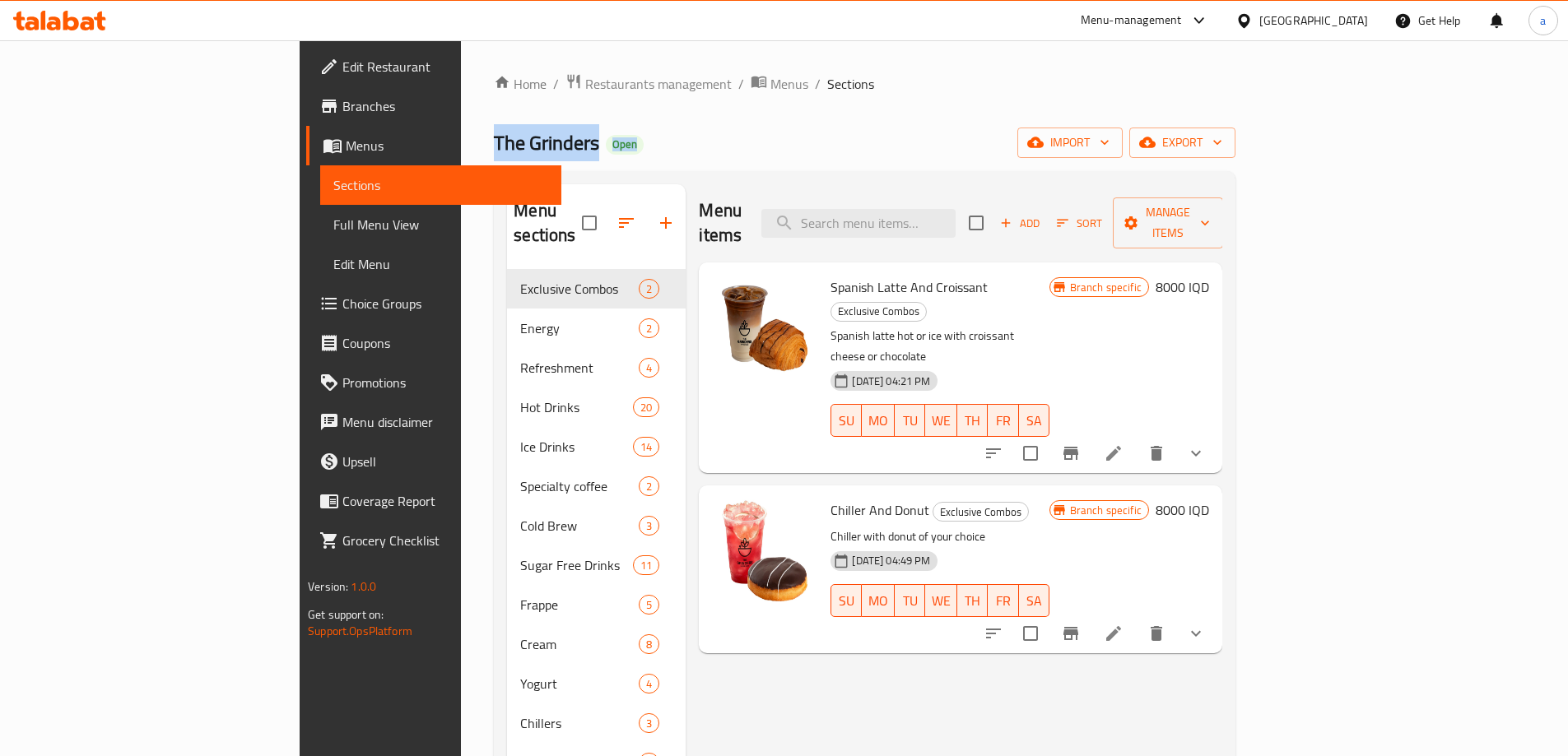
drag, startPoint x: 285, startPoint y: 136, endPoint x: 448, endPoint y: 153, distance: 163.9
click at [461, 153] on div "Home / Restaurants management / Menus / Sections The Grinders Open import expor…" at bounding box center [864, 517] width 807 height 953
click at [493, 131] on div "The Grinders Open import export" at bounding box center [864, 143] width 742 height 31
click at [499, 121] on div "Home / Restaurants management / Menus / Sections The Grinders Open import expor…" at bounding box center [864, 516] width 742 height 887
click at [55, 17] on icon at bounding box center [60, 20] width 93 height 19
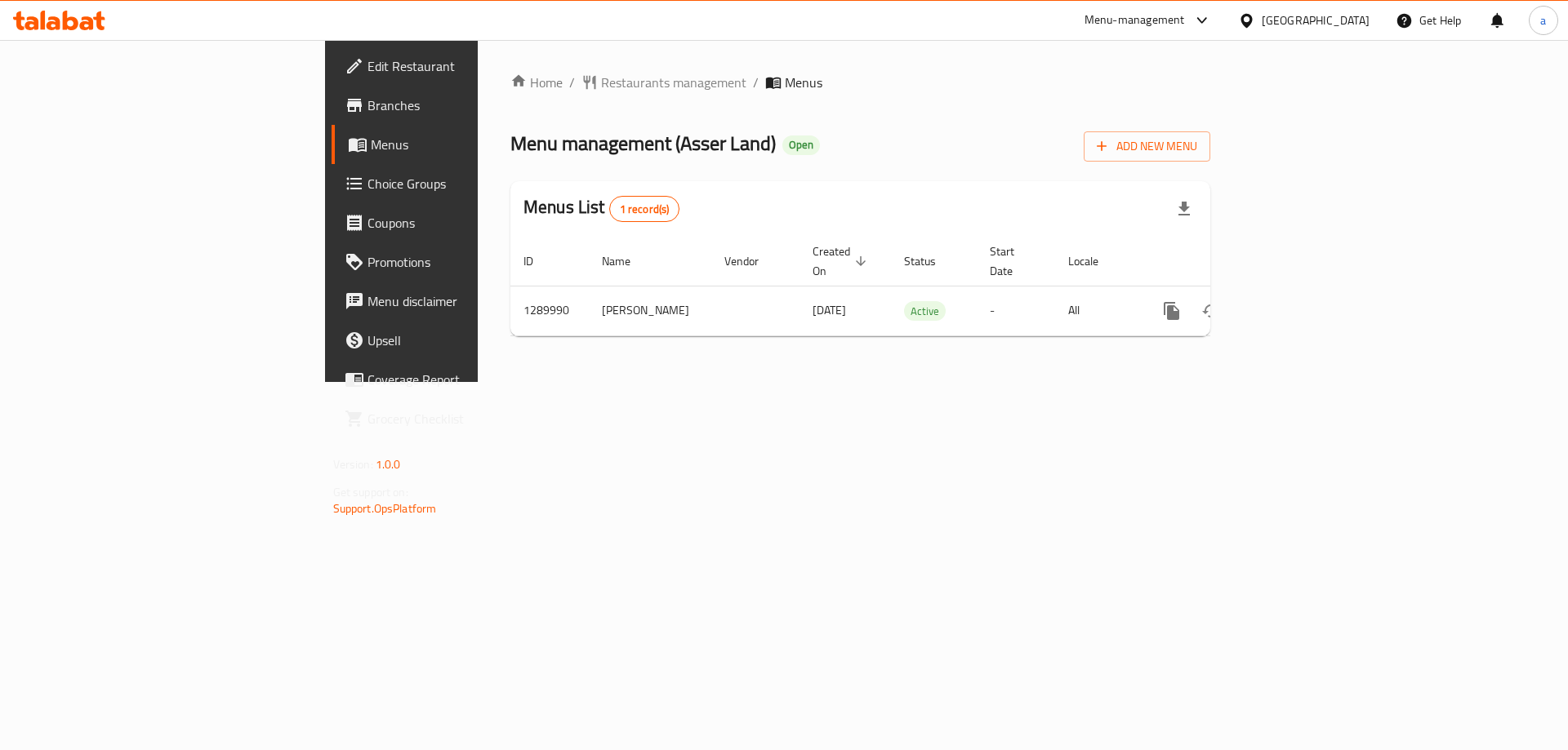
click at [73, 25] on icon at bounding box center [59, 20] width 93 height 19
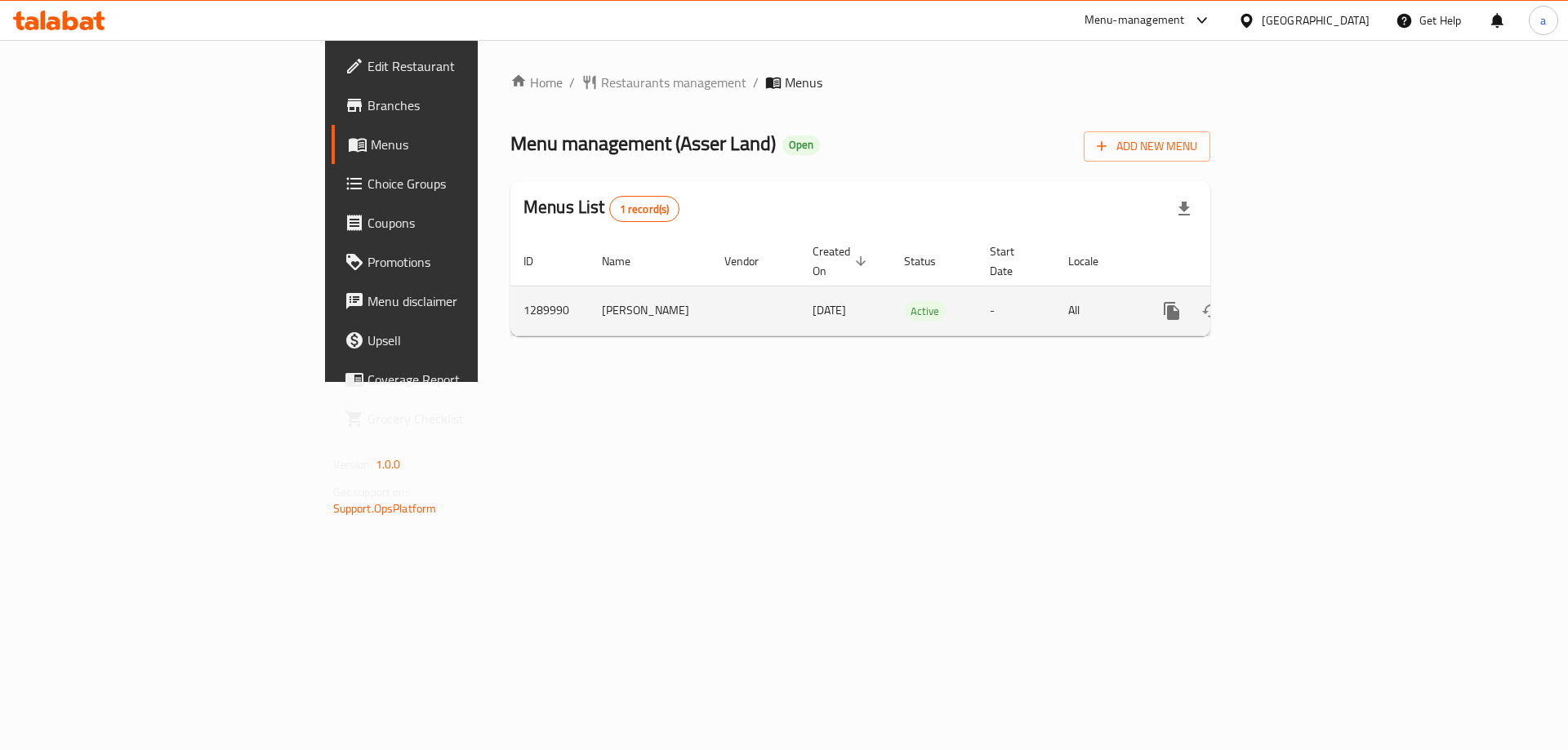
click at [1296, 303] on icon "enhanced table" at bounding box center [1289, 310] width 15 height 15
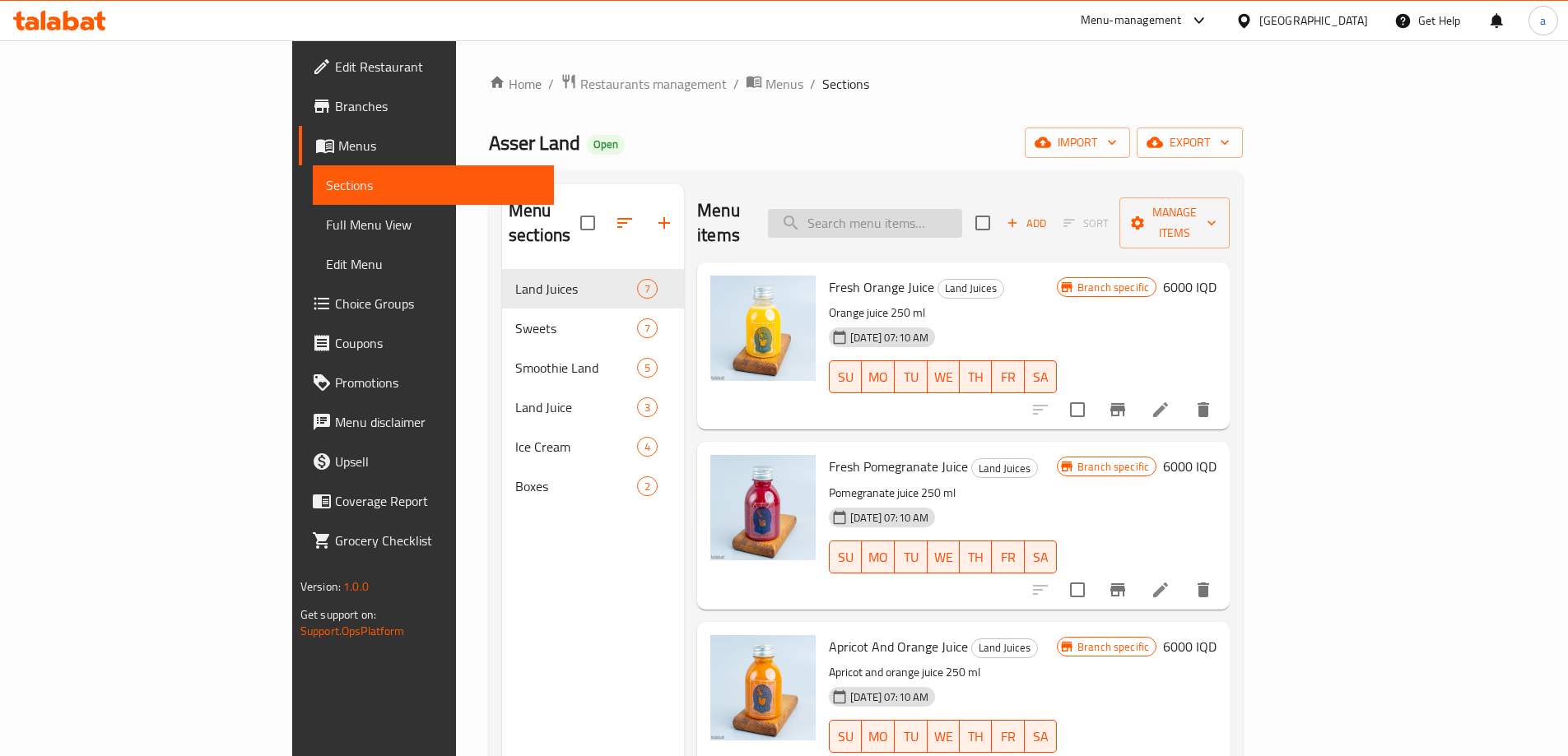
click at [943, 218] on input "search" at bounding box center [865, 223] width 194 height 29
paste input "Toffe With Nutella Cake"
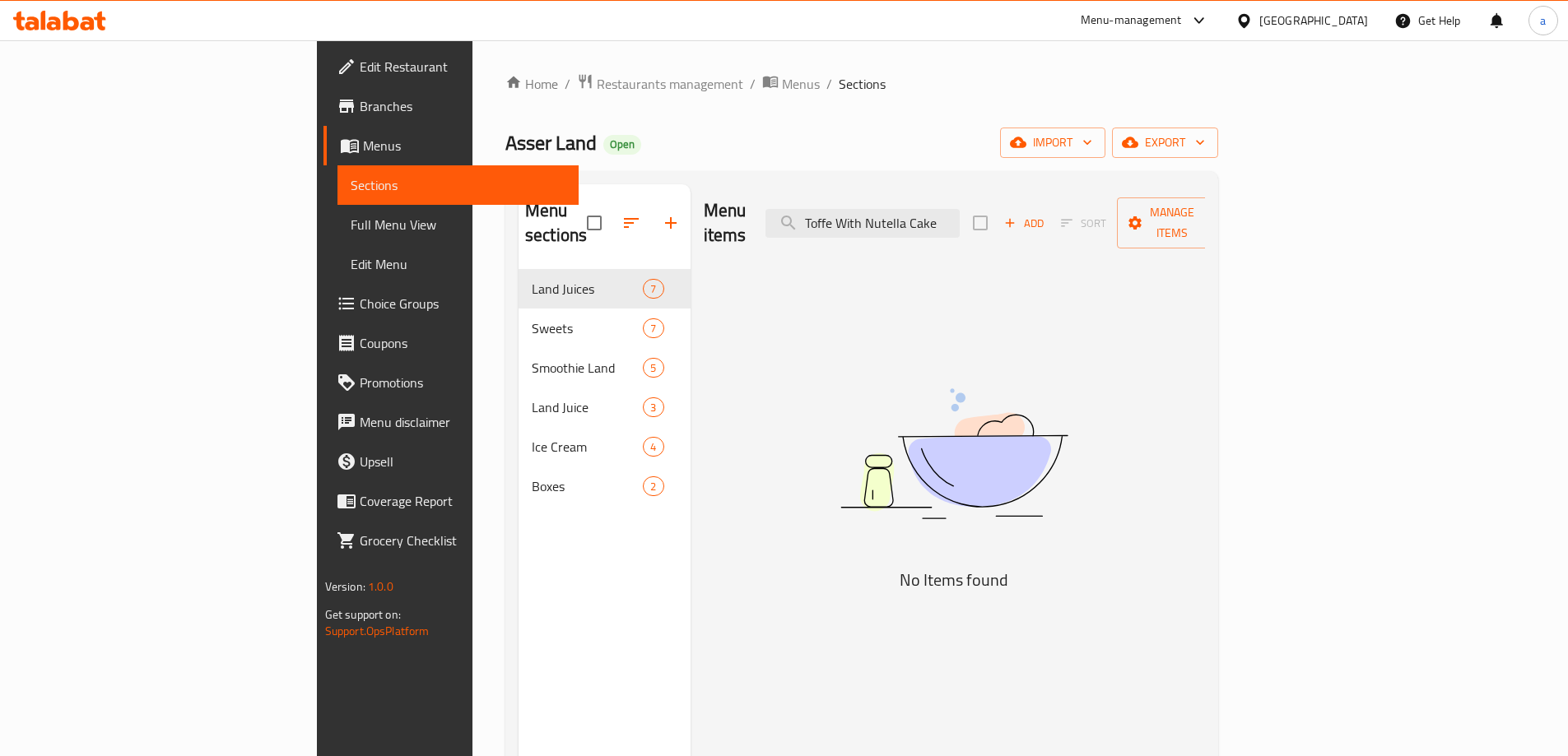
type input "Toffe With Nutella Cake"
click at [363, 139] on span "Menus" at bounding box center [464, 145] width 203 height 19
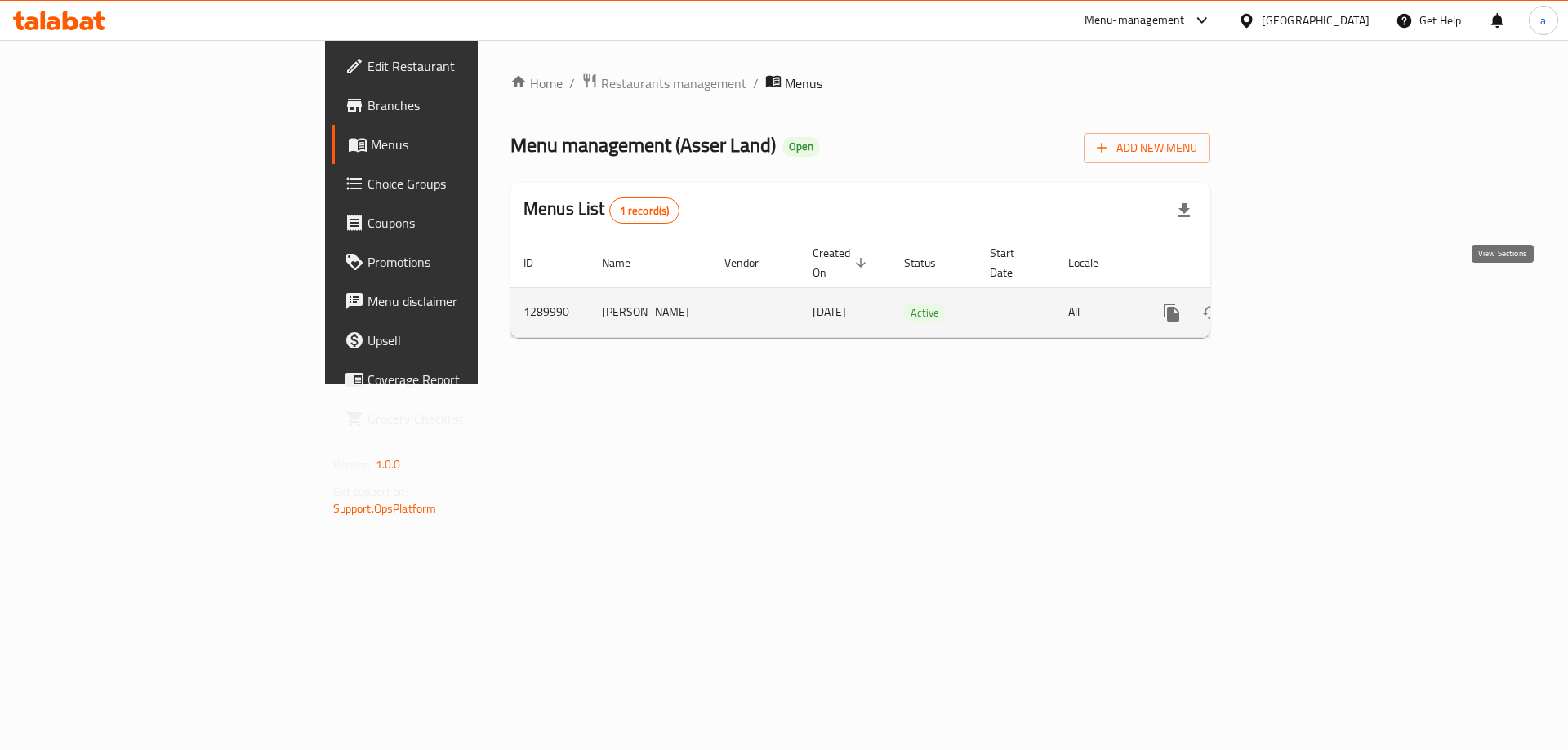
click at [1299, 303] on icon "enhanced table" at bounding box center [1289, 313] width 19 height 19
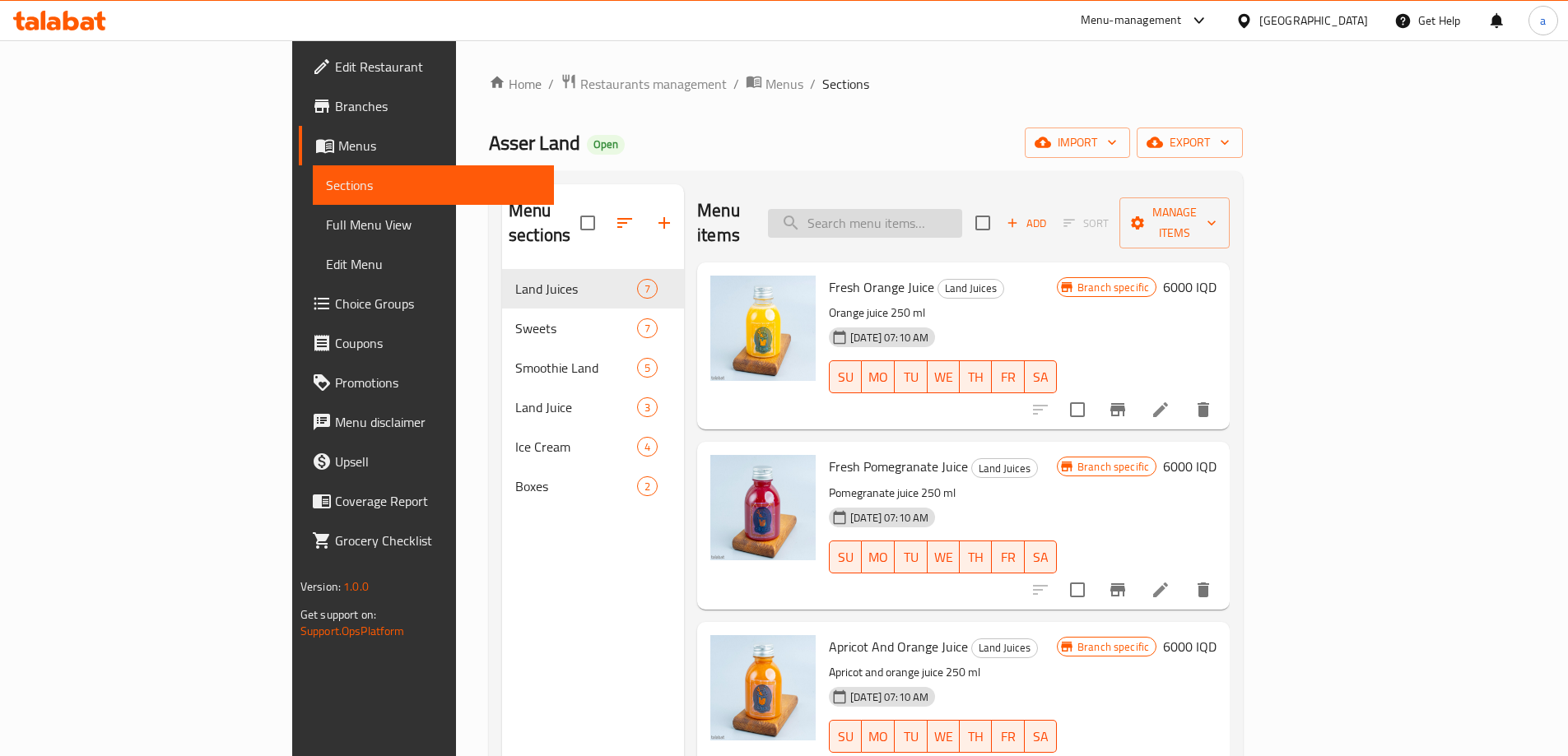
click at [936, 209] on input "search" at bounding box center [865, 223] width 194 height 29
paste input "Toffe With Nutella Cake"
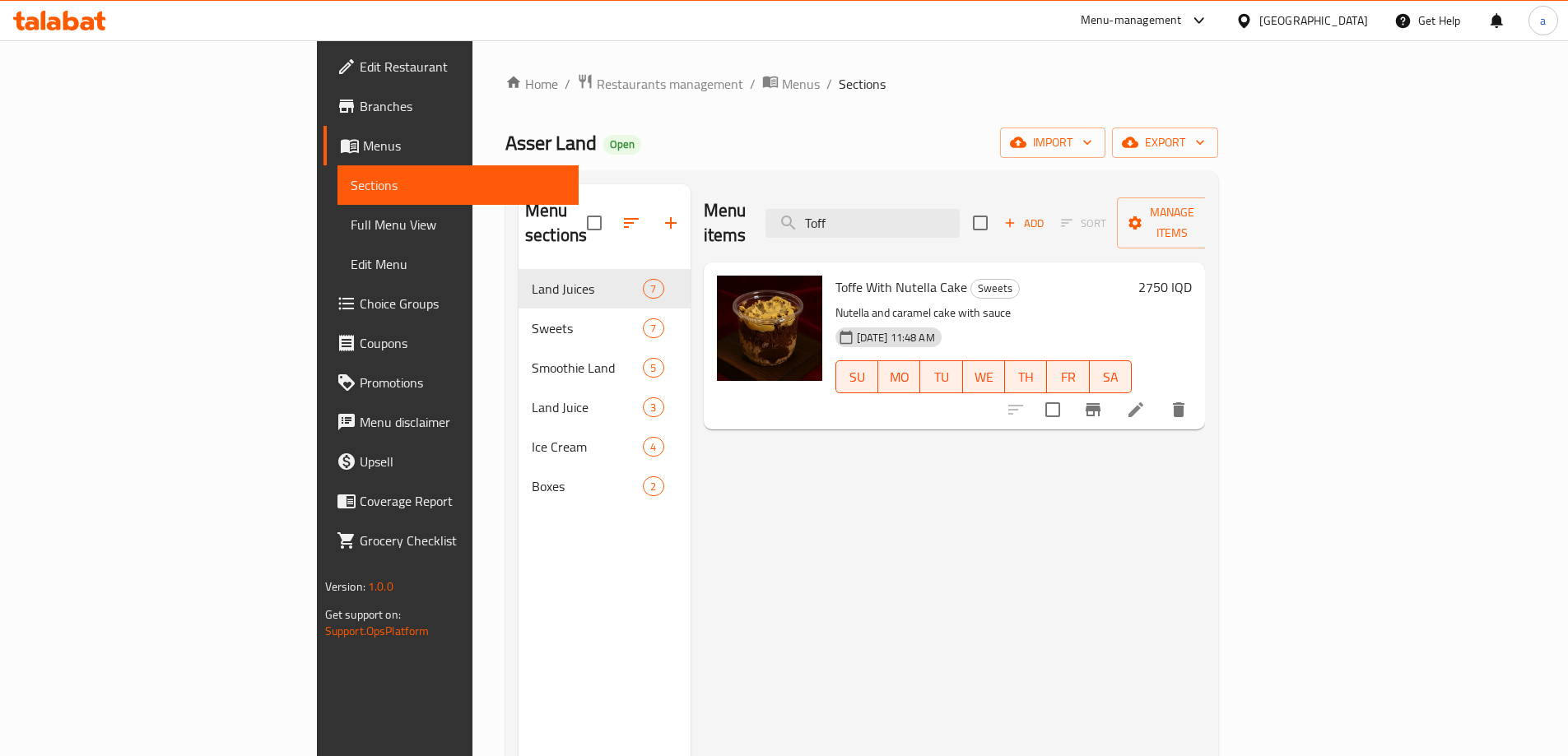
type input "Toff"
click at [1158, 395] on li at bounding box center [1135, 410] width 46 height 30
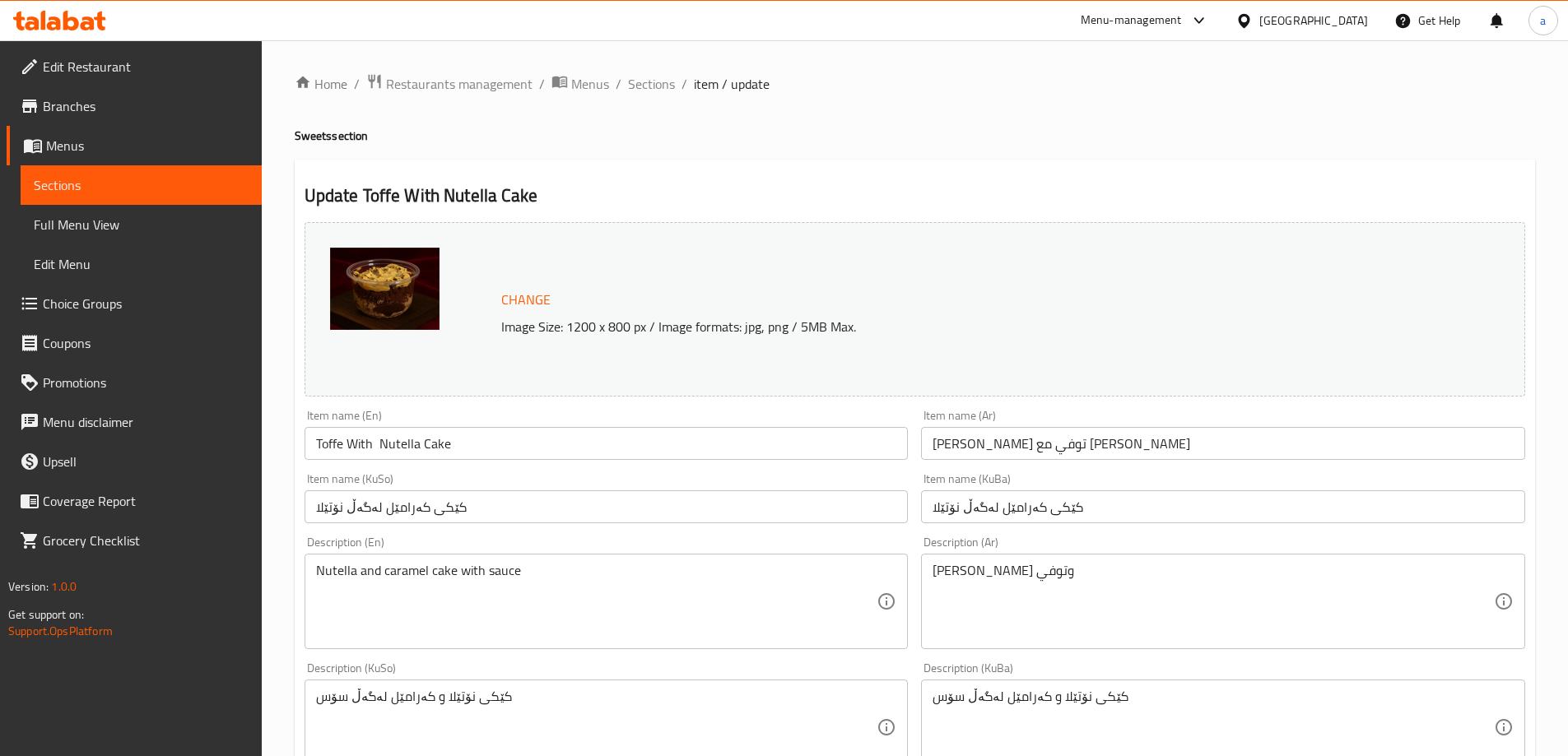
click at [489, 497] on input "کێکی کەرامێل لەگەڵ نۆتێلا" at bounding box center [607, 507] width 604 height 33
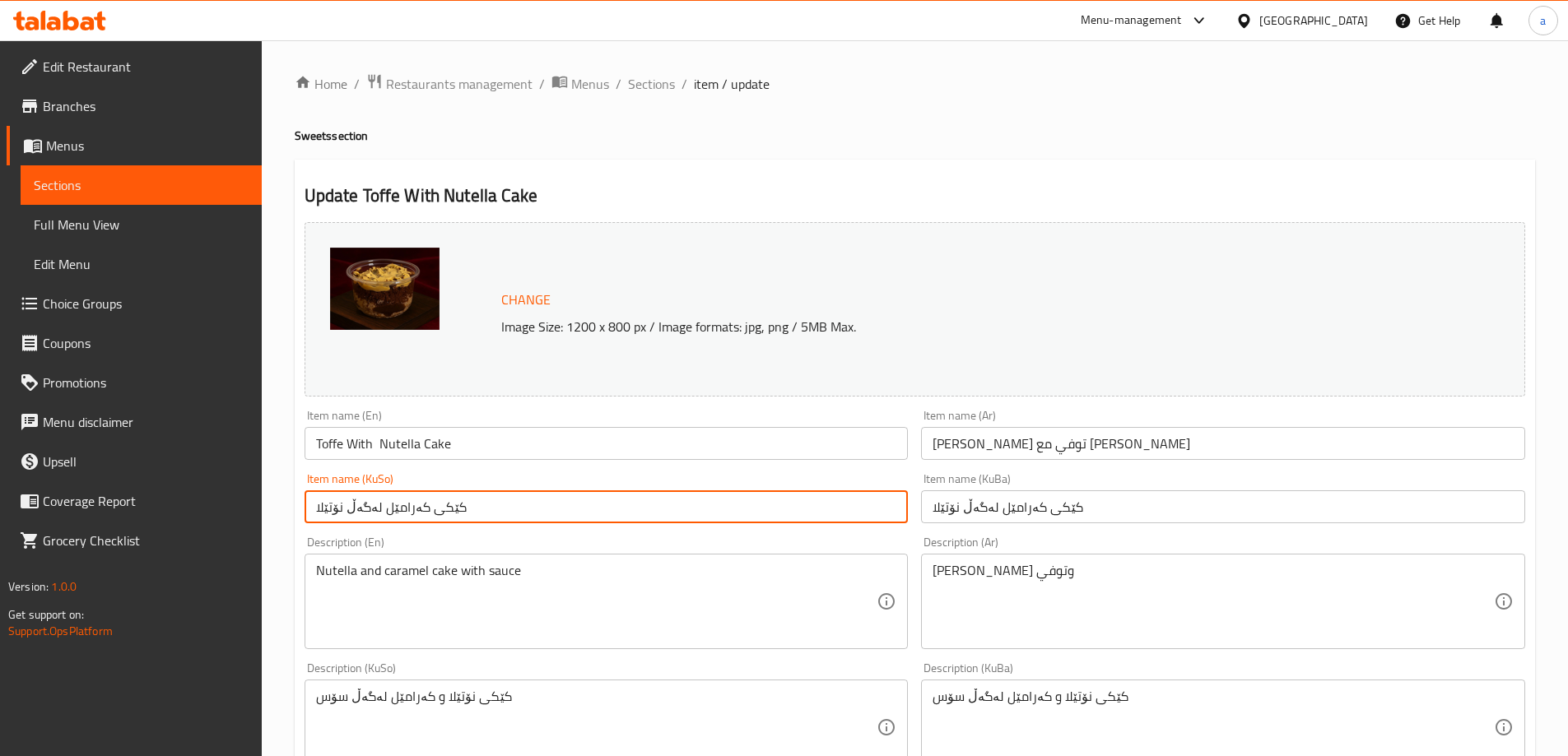
click at [489, 497] on input "کێکی کەرامێل لەگەڵ نۆتێلا" at bounding box center [607, 507] width 604 height 33
click at [376, 441] on input "Toffe With Nutella Cake" at bounding box center [607, 443] width 604 height 33
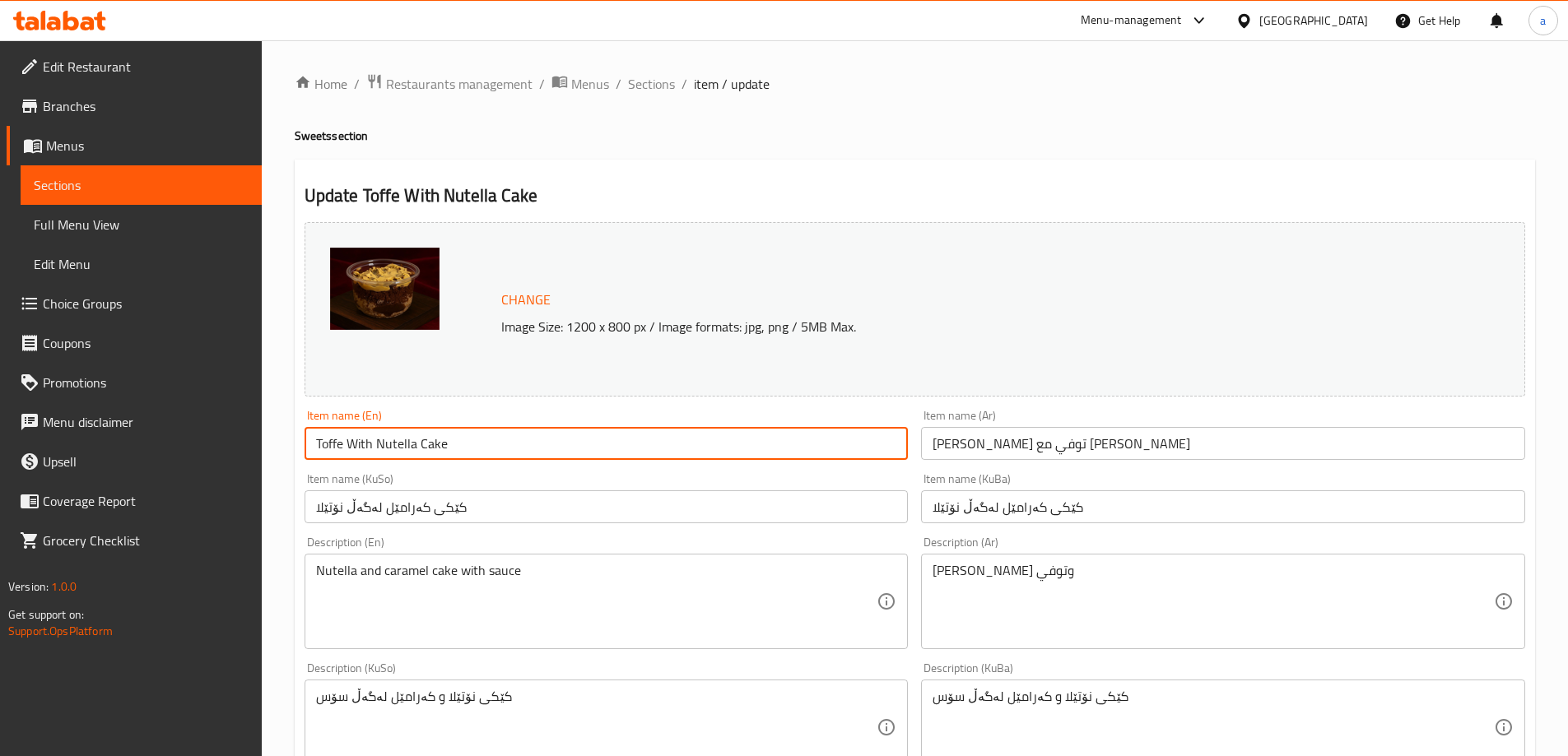
type input "Toffe With Nutella Cake"
click at [455, 510] on input "کێکی کەرامێل لەگەڵ نۆتێلا" at bounding box center [607, 507] width 604 height 33
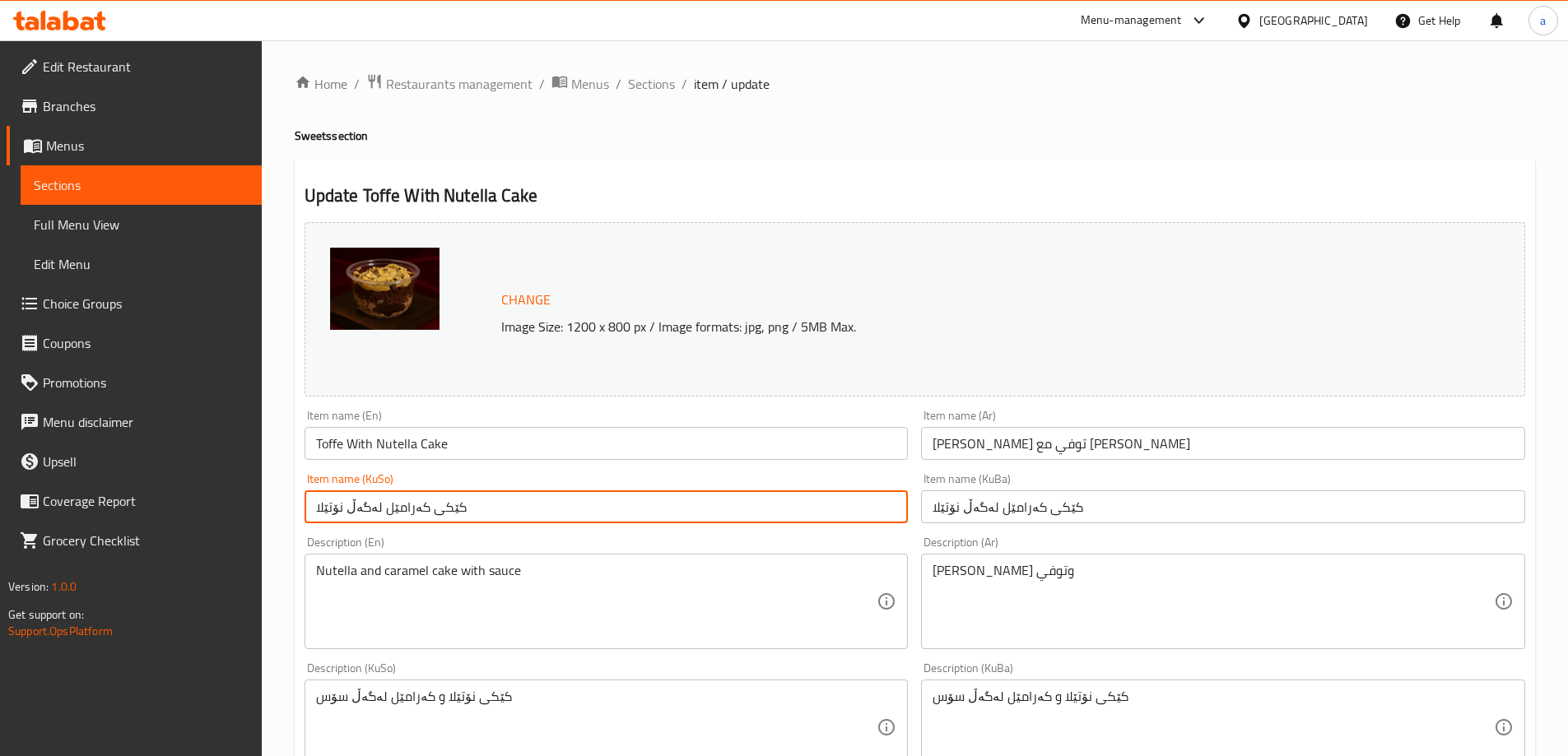
click at [455, 510] on input "کێکی کەرامێل لەگەڵ نۆتێلا" at bounding box center [607, 507] width 604 height 33
paste input "تووفی"
type input "کێکی تووفی لەگەڵ نۆتێلا"
click at [1018, 510] on input "کێکی کەرامێل لەگەڵ نۆتێلا" at bounding box center [1223, 507] width 604 height 33
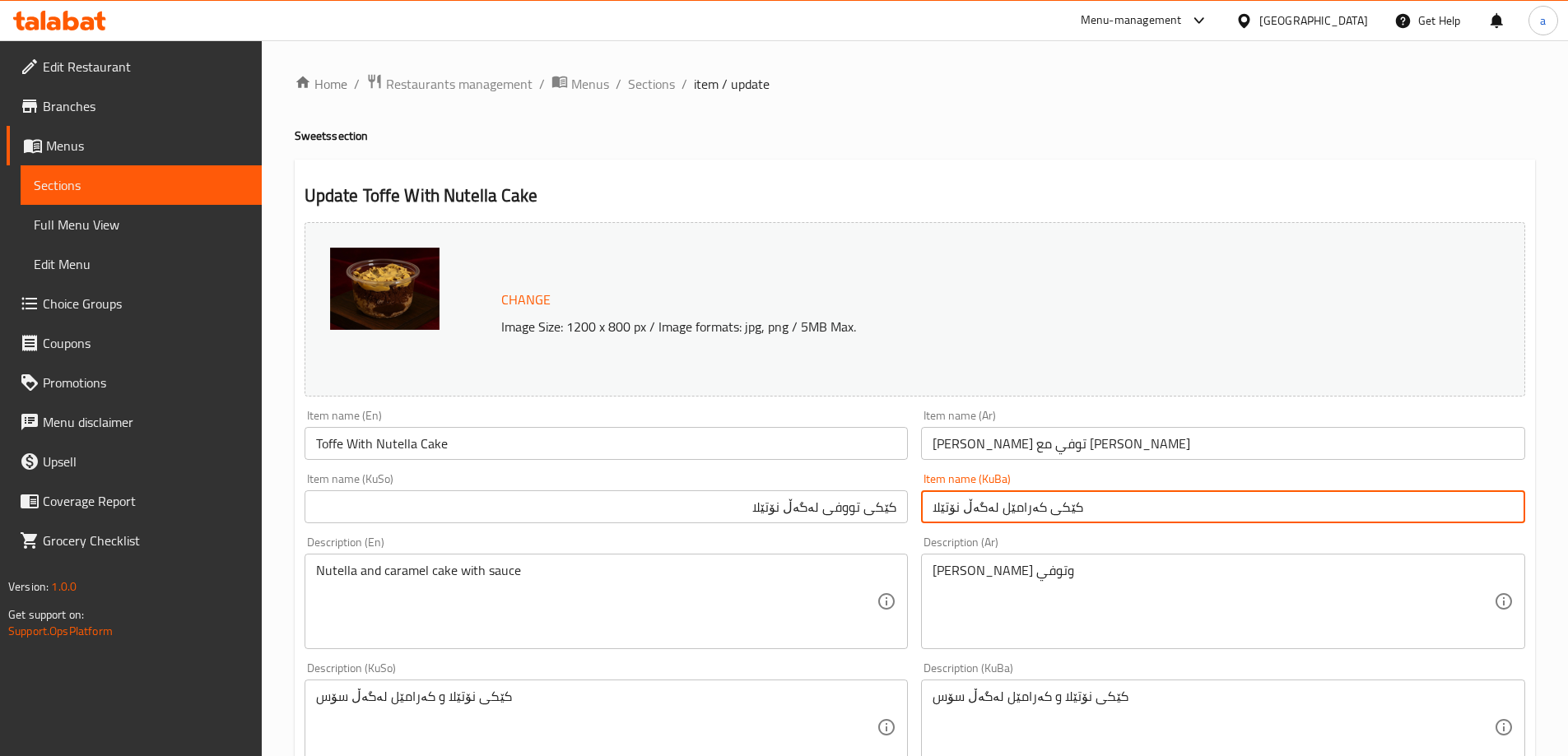
click at [1018, 510] on input "کێکی کەرامێل لەگەڵ نۆتێلا" at bounding box center [1223, 507] width 604 height 33
paste input "تووفی"
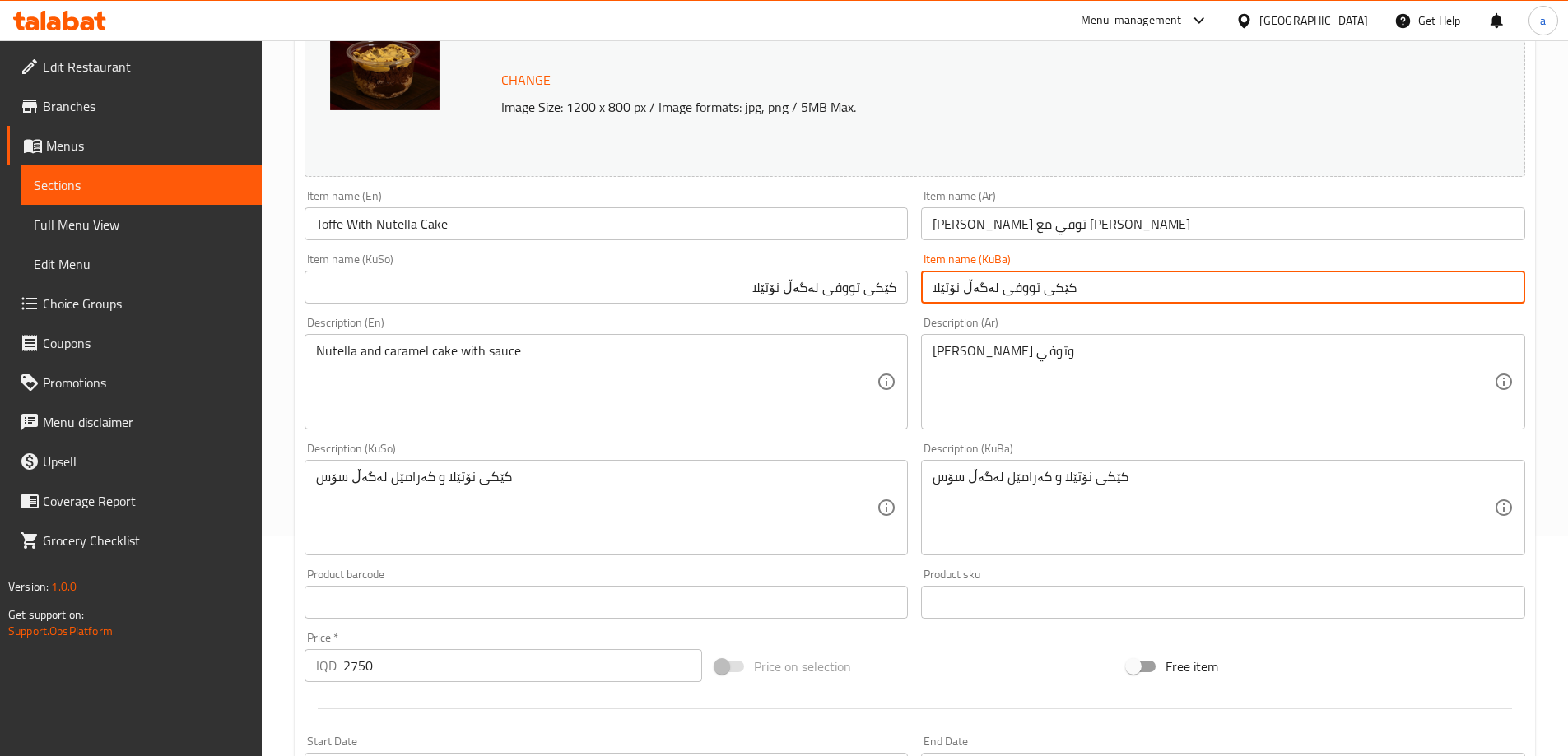
type input "کێکی تووفی لەگەڵ نۆتێلا"
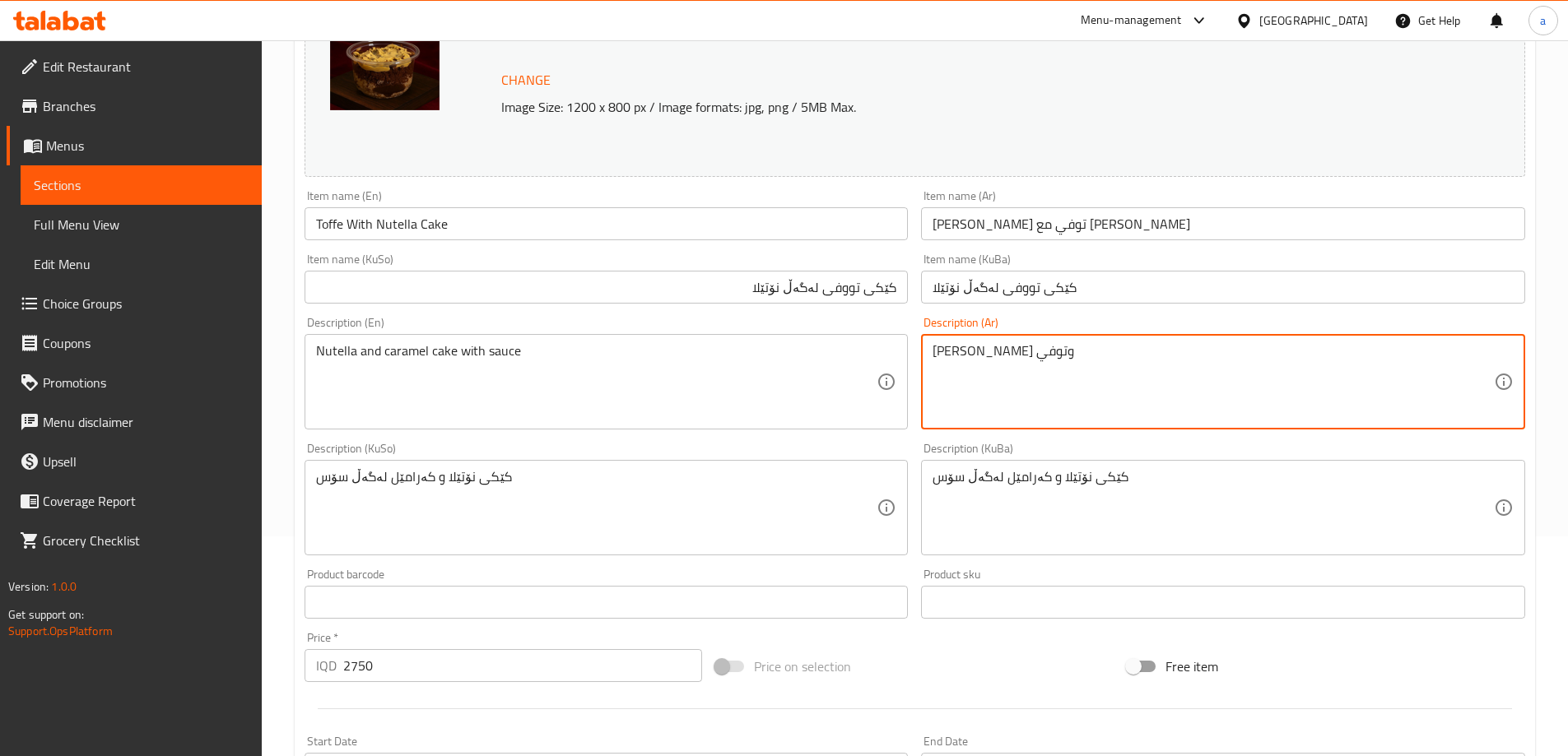
click at [987, 353] on textarea "كيك نوتيلا وتوفي" at bounding box center [1212, 382] width 561 height 78
type textarea "كيك نوتيلا وتوفي"
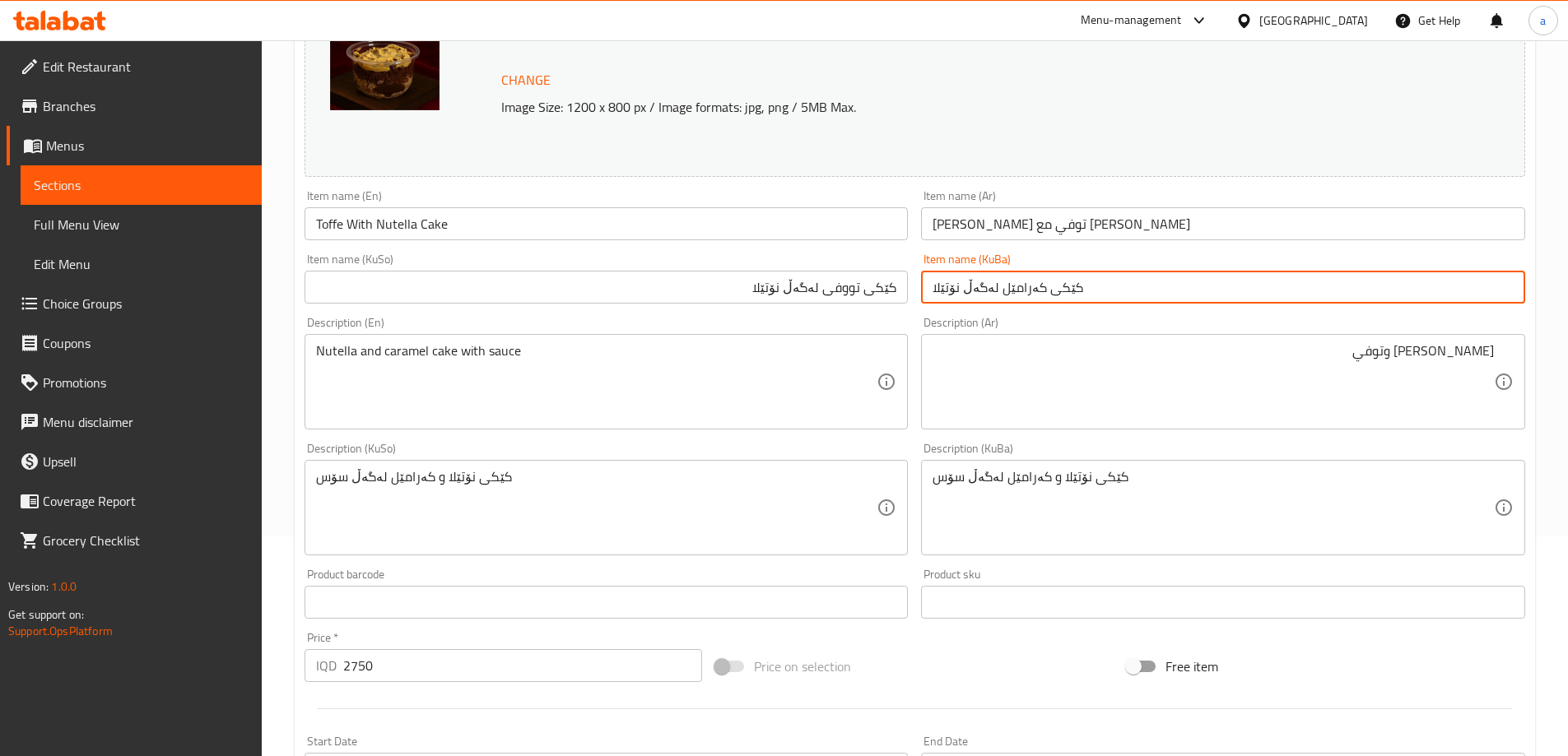
type input "کێکی کەرامێل لەگەڵ نۆتێلا"
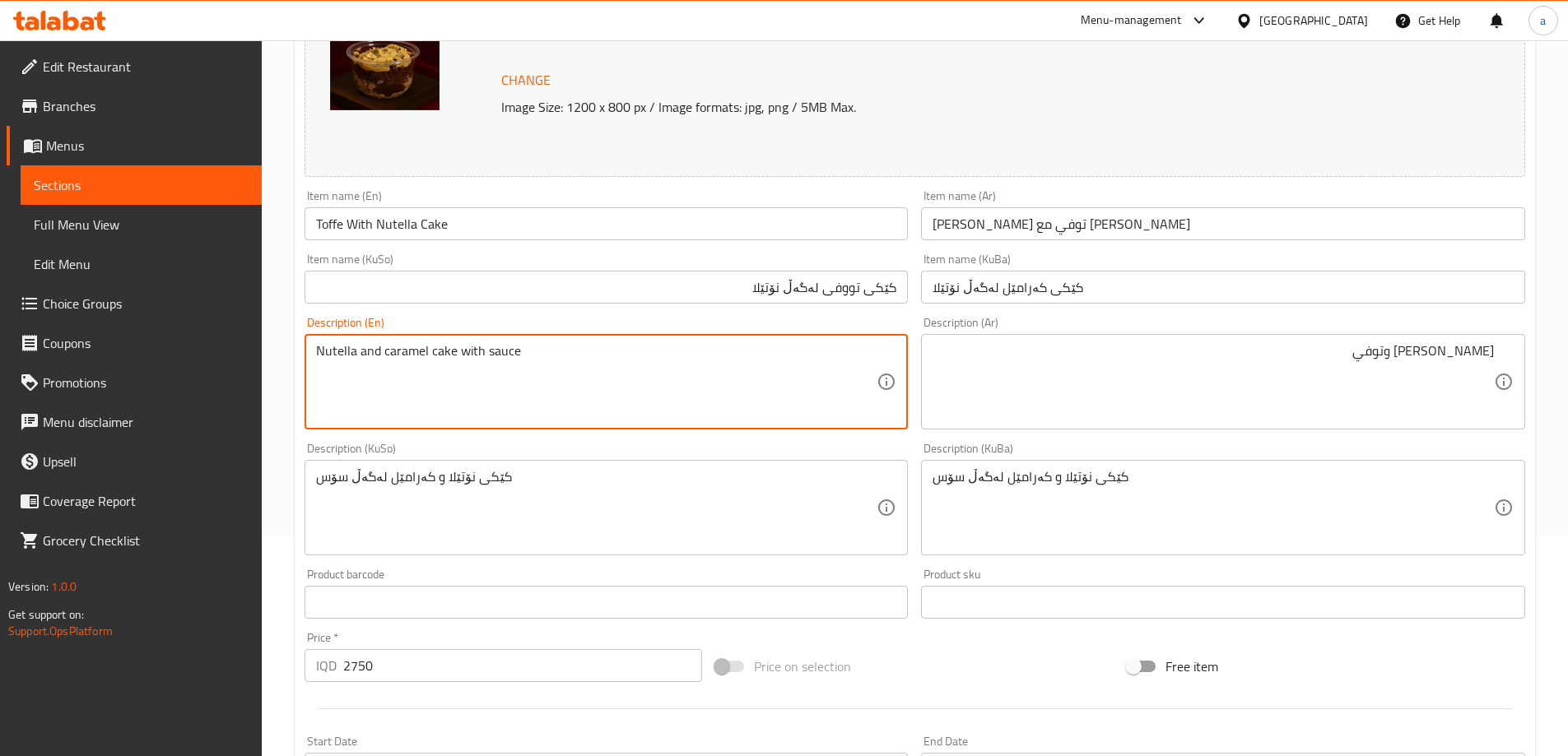
click at [484, 357] on textarea "Nutella and caramel cake with sauce" at bounding box center [596, 382] width 561 height 78
click at [394, 376] on textarea at bounding box center [596, 382] width 561 height 78
type textarea "n"
type textarea "Nutella and toffe cake"
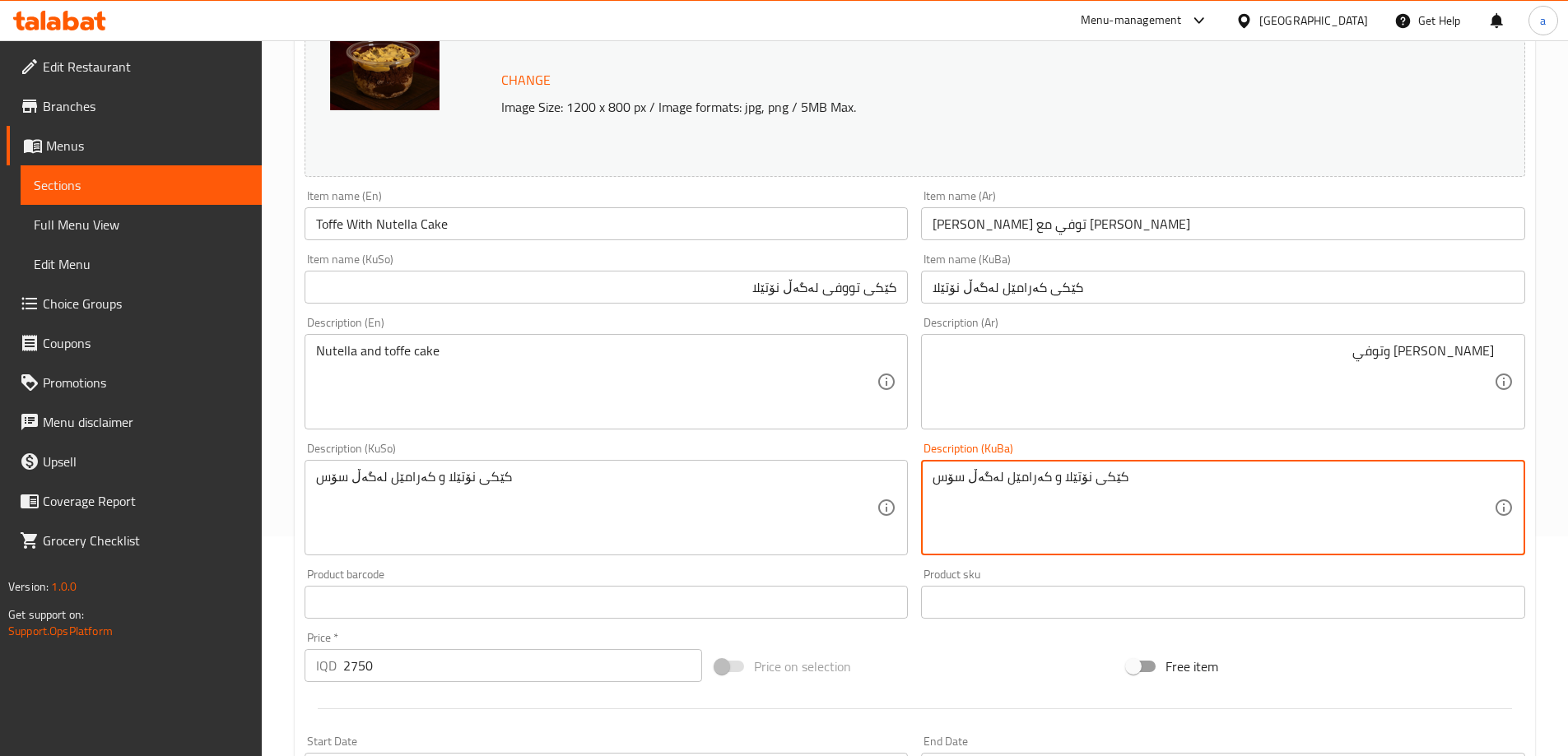
click at [1113, 470] on textarea "کێکی نۆتێلا و کەرامێل لەگەڵ سۆس" at bounding box center [1212, 508] width 561 height 78
type textarea "کێکی نۆتێلا و ت"
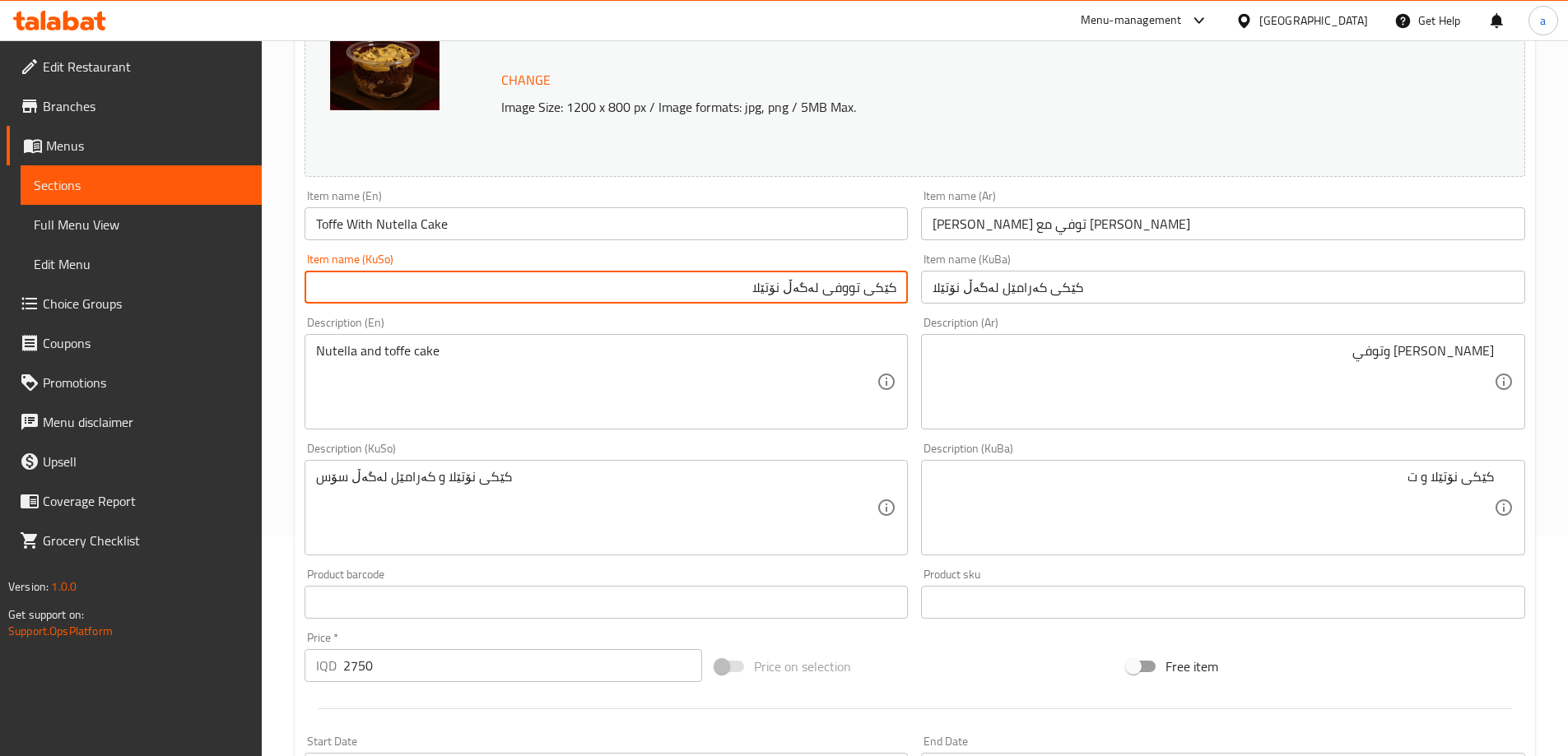
click at [840, 288] on input "کێکی تووفی لەگەڵ نۆتێلا" at bounding box center [607, 286] width 604 height 33
click at [1018, 288] on input "کێکی کەرامێل لەگەڵ نۆتێلا" at bounding box center [1223, 286] width 604 height 33
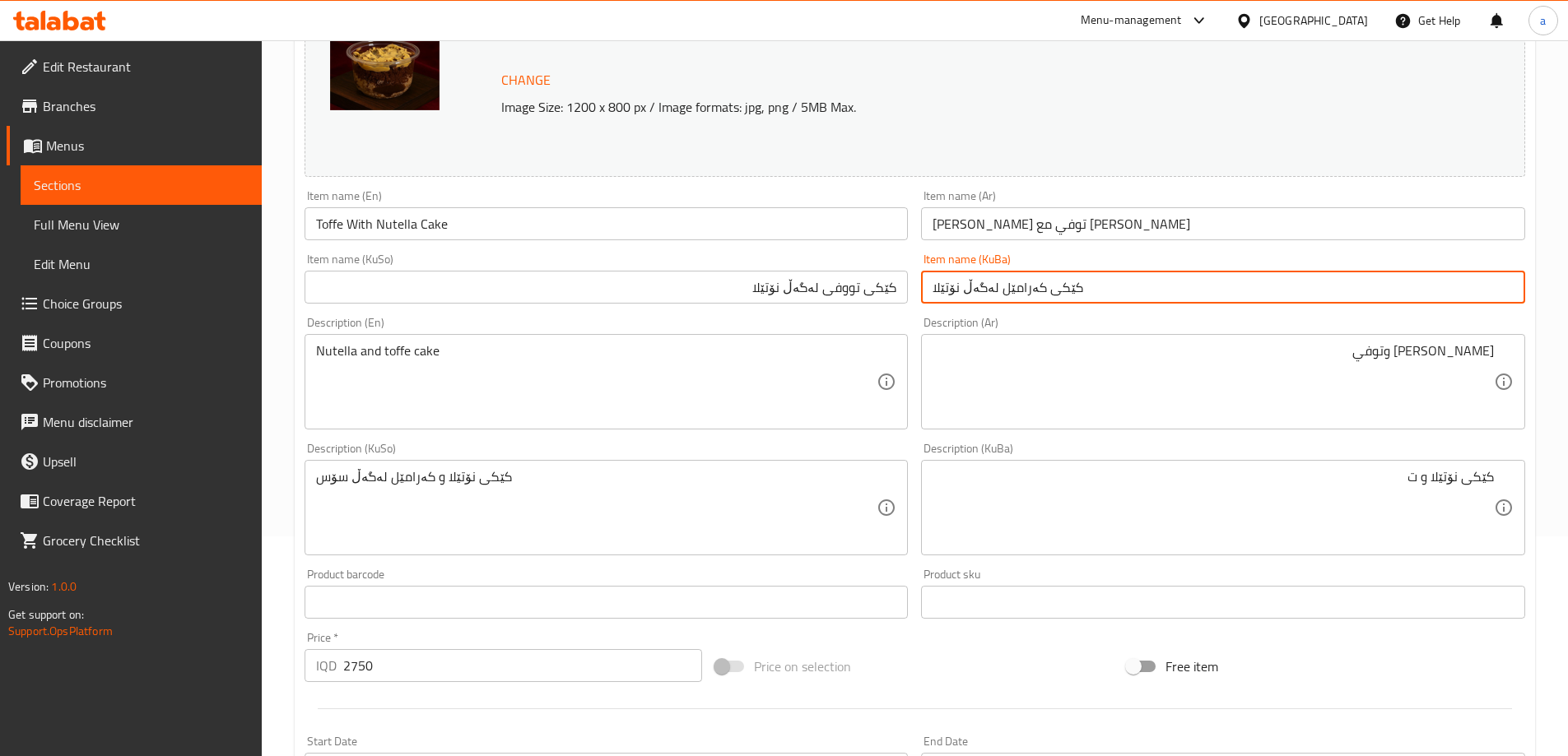
click at [1018, 288] on input "کێکی کەرامێل لەگەڵ نۆتێلا" at bounding box center [1223, 286] width 604 height 33
paste input "تووفی"
type input "کێکی تووفی لەگەڵ نۆتێلا"
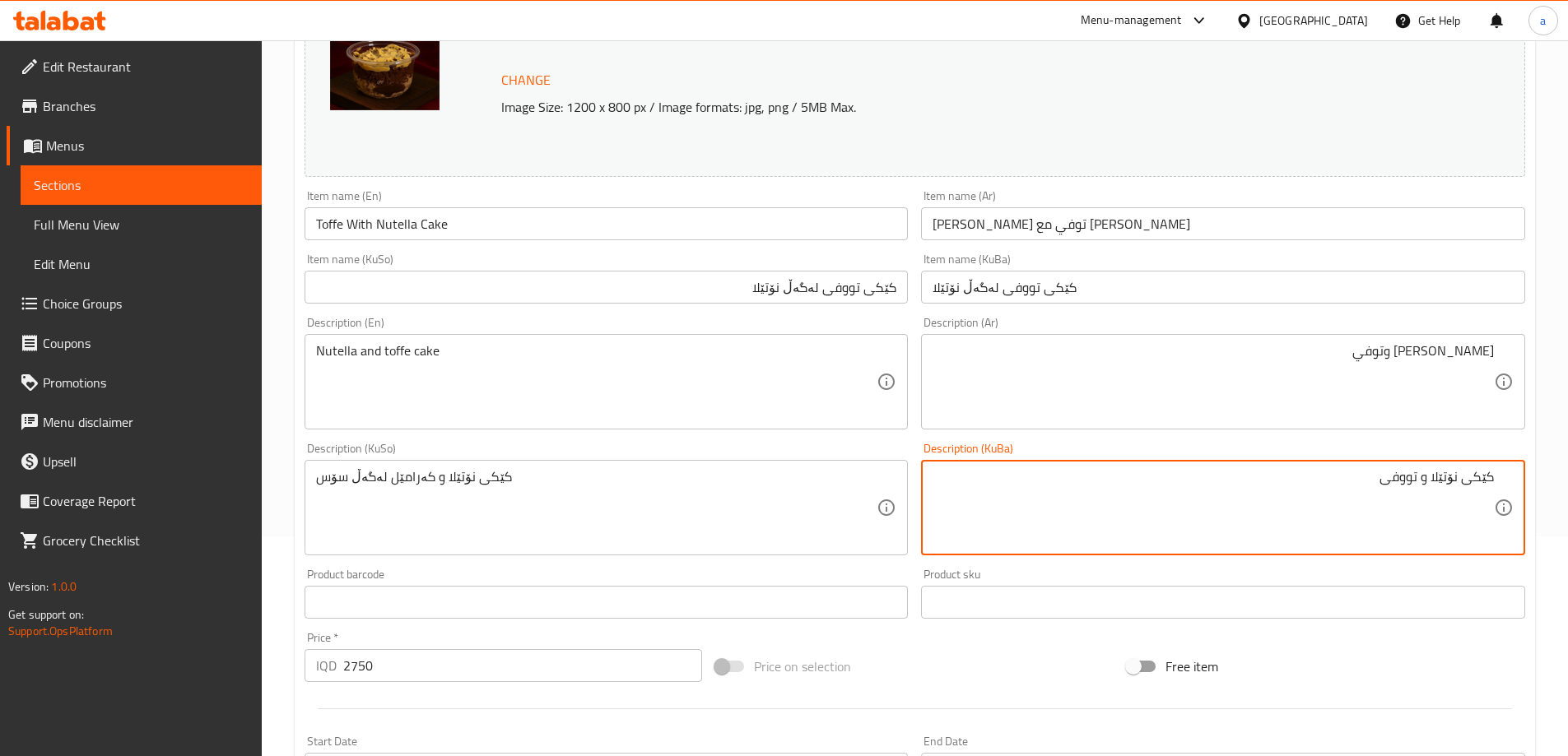
type textarea "کێکی نۆتێلا و تووفی"
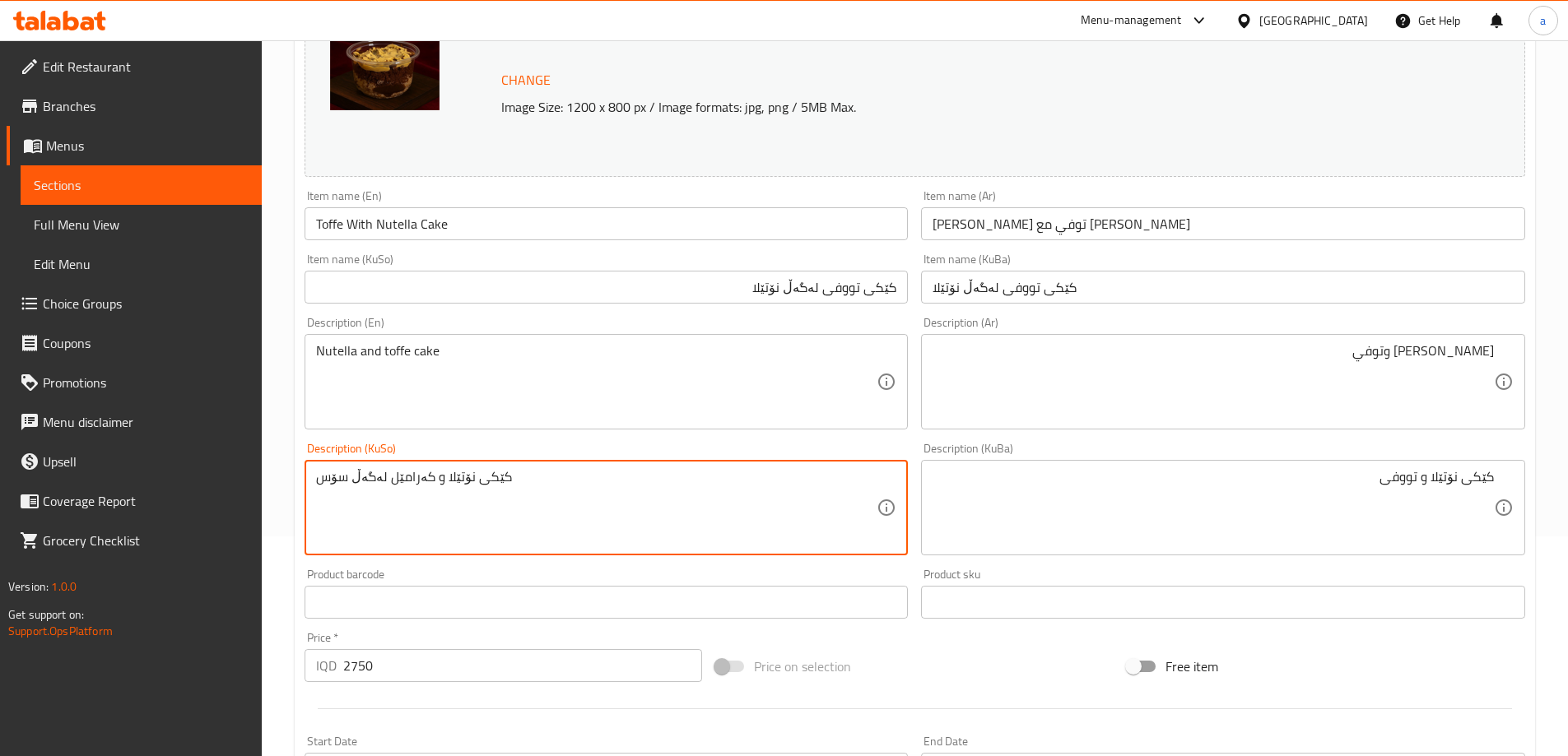
click at [607, 493] on textarea "کێکی نۆتێلا و کەرامێل لەگەڵ سۆس" at bounding box center [596, 508] width 561 height 78
paste textarea "تووفی"
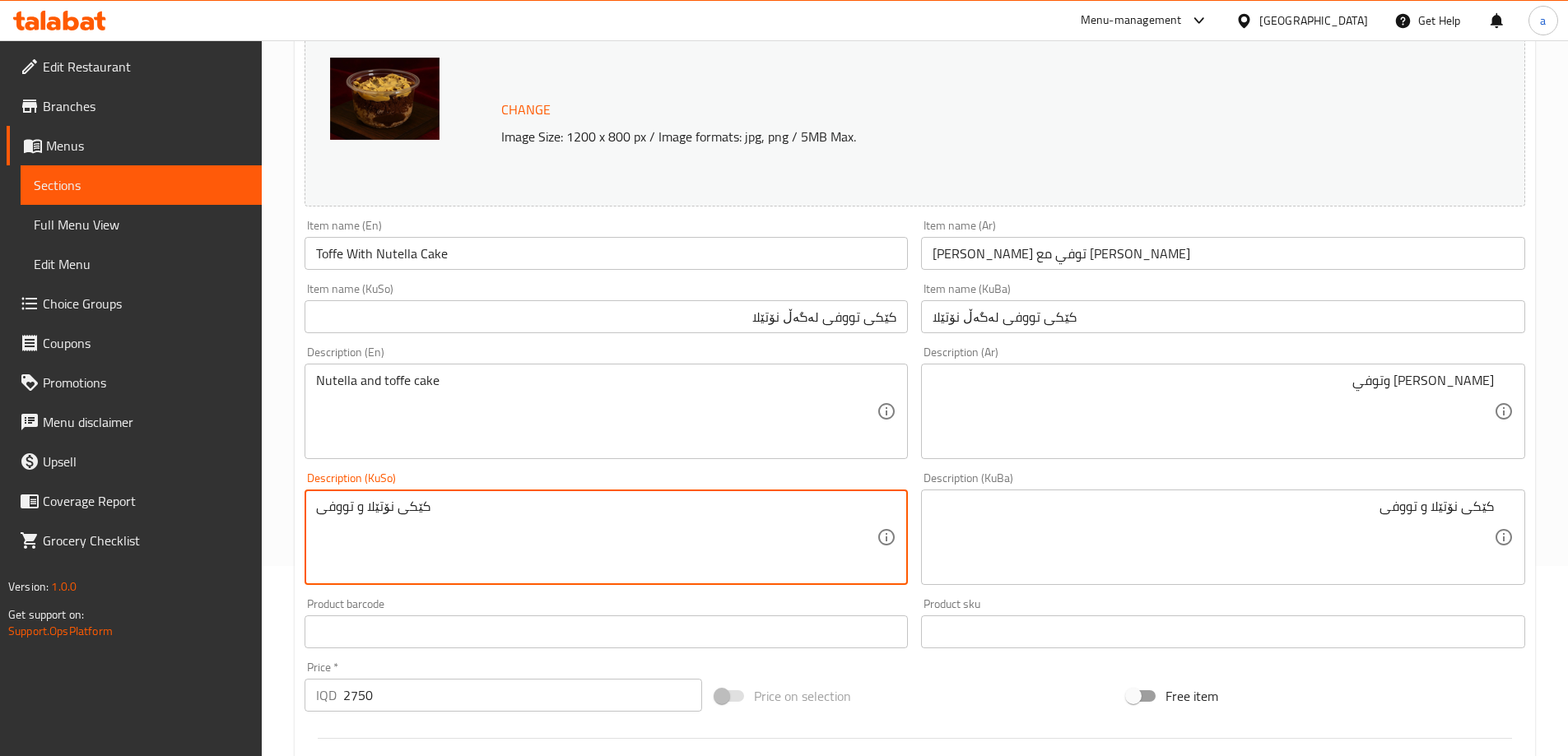
scroll to position [182, 0]
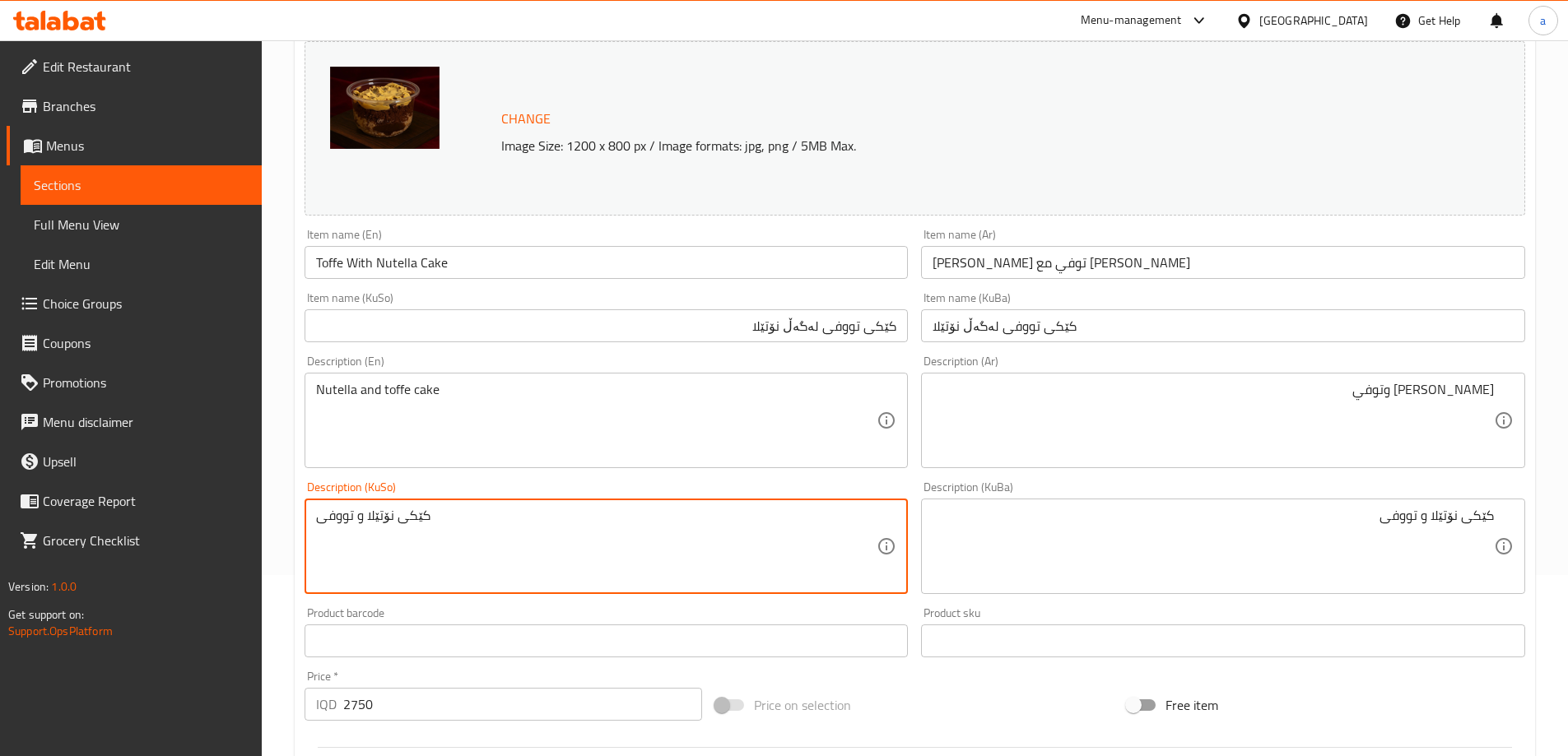
type textarea "کێکی نۆتێلا و تووفی"
click at [366, 256] on input "Toffe With Nutella Cake" at bounding box center [607, 262] width 604 height 33
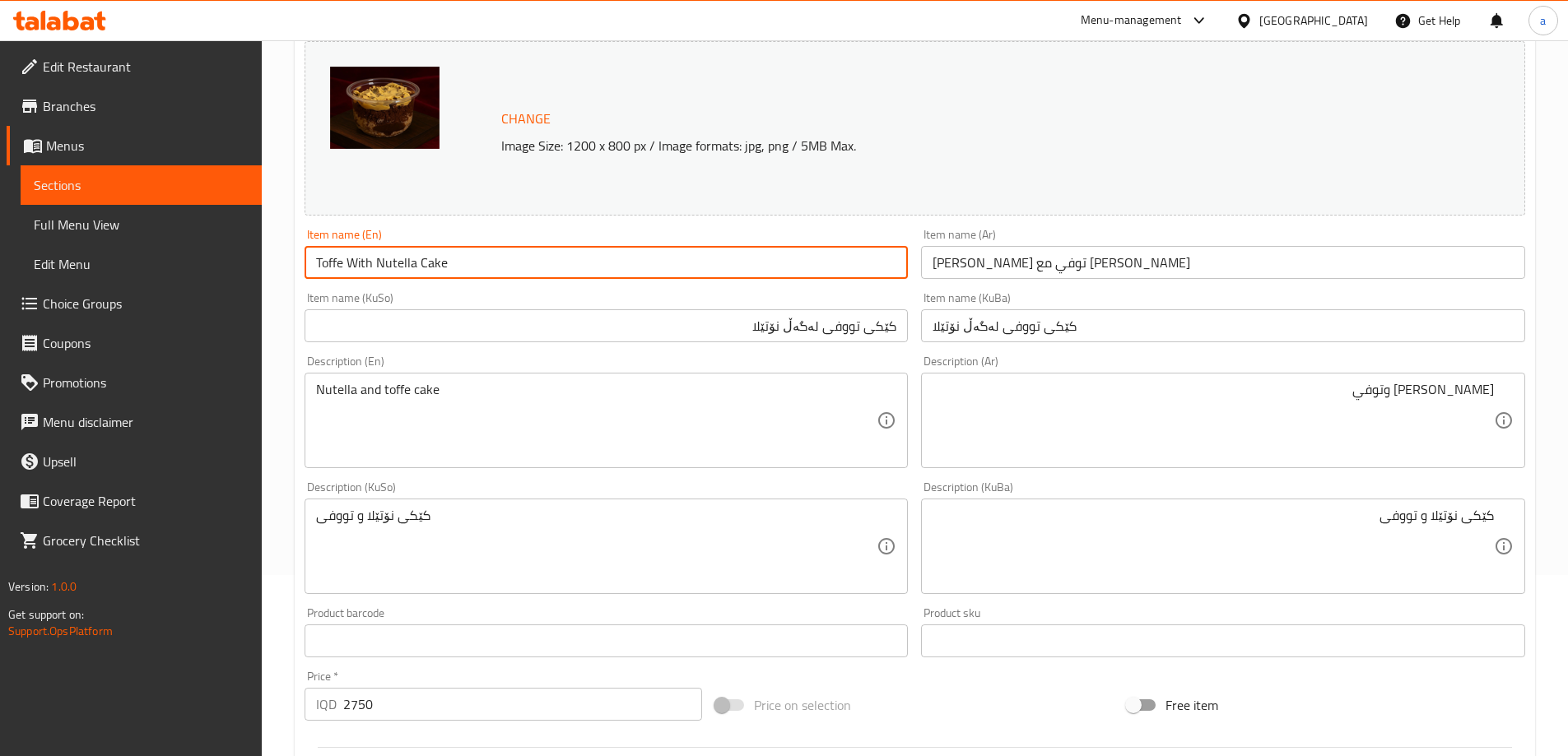
click at [366, 256] on input "Toffe With Nutella Cake" at bounding box center [607, 262] width 604 height 33
click at [485, 216] on div "Change Image Size: 1200 x 800 px / Image formats: jpg, png / 5MB Max." at bounding box center [914, 129] width 1220 height 174
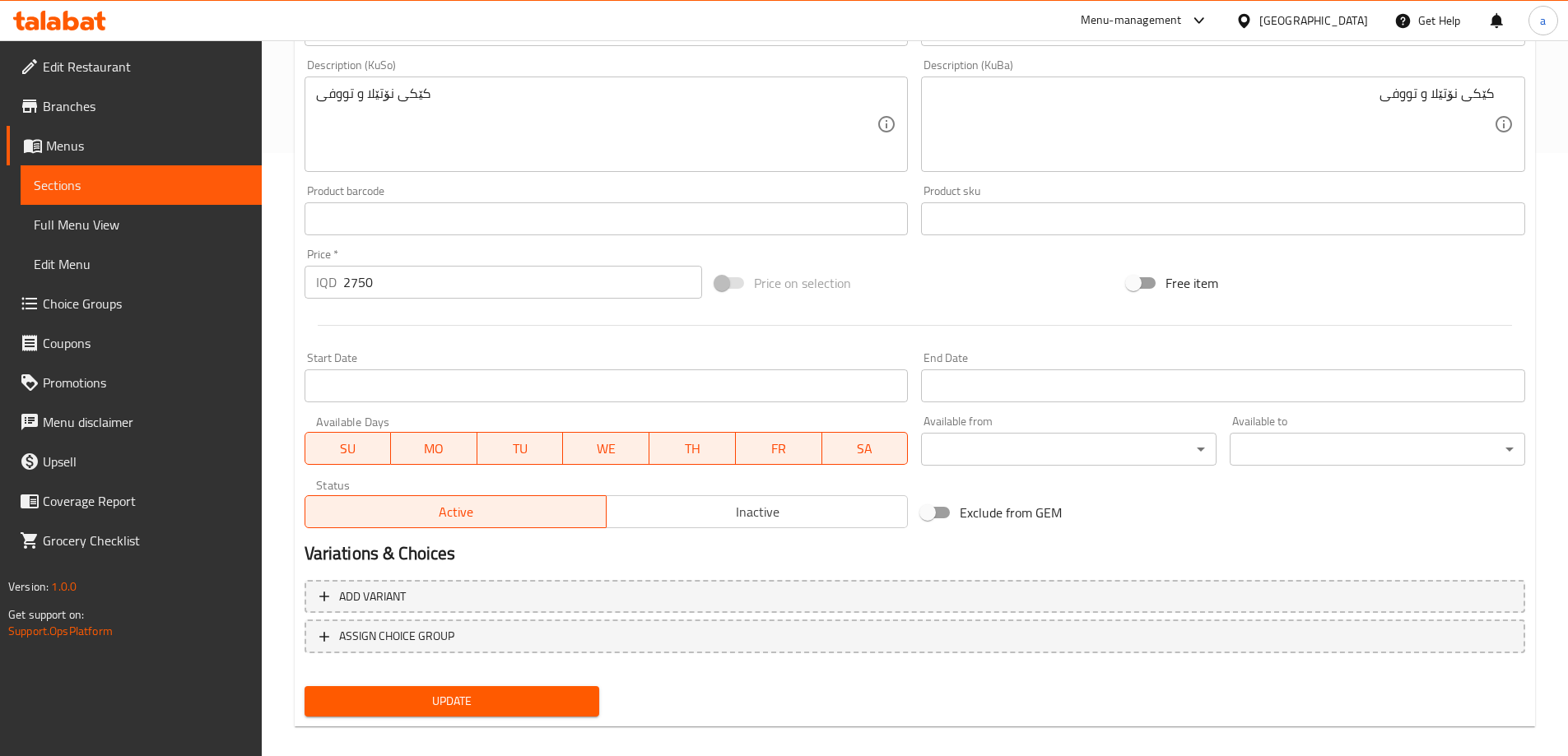
scroll to position [619, 0]
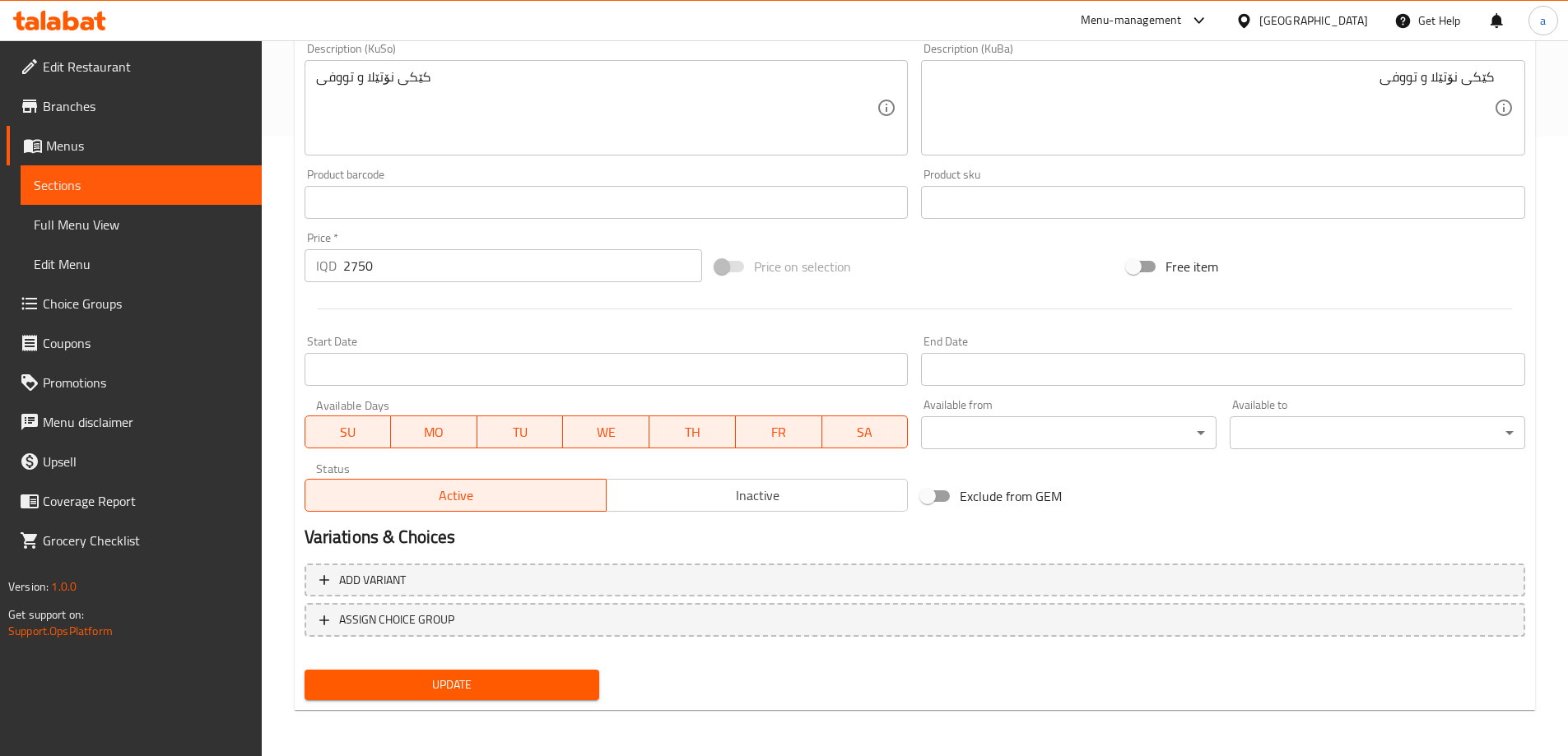
click at [423, 685] on span "Update" at bounding box center [452, 685] width 269 height 20
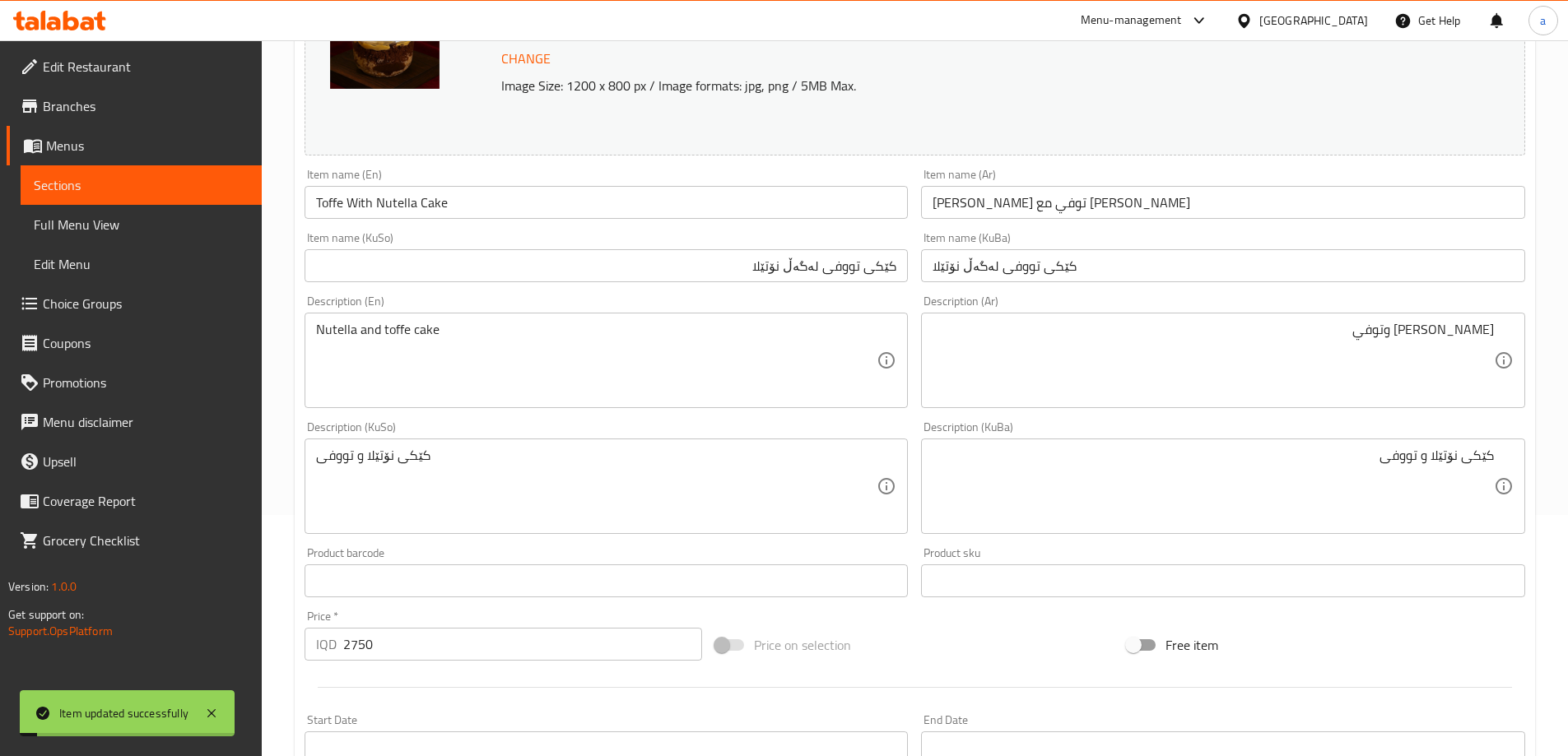
scroll to position [0, 0]
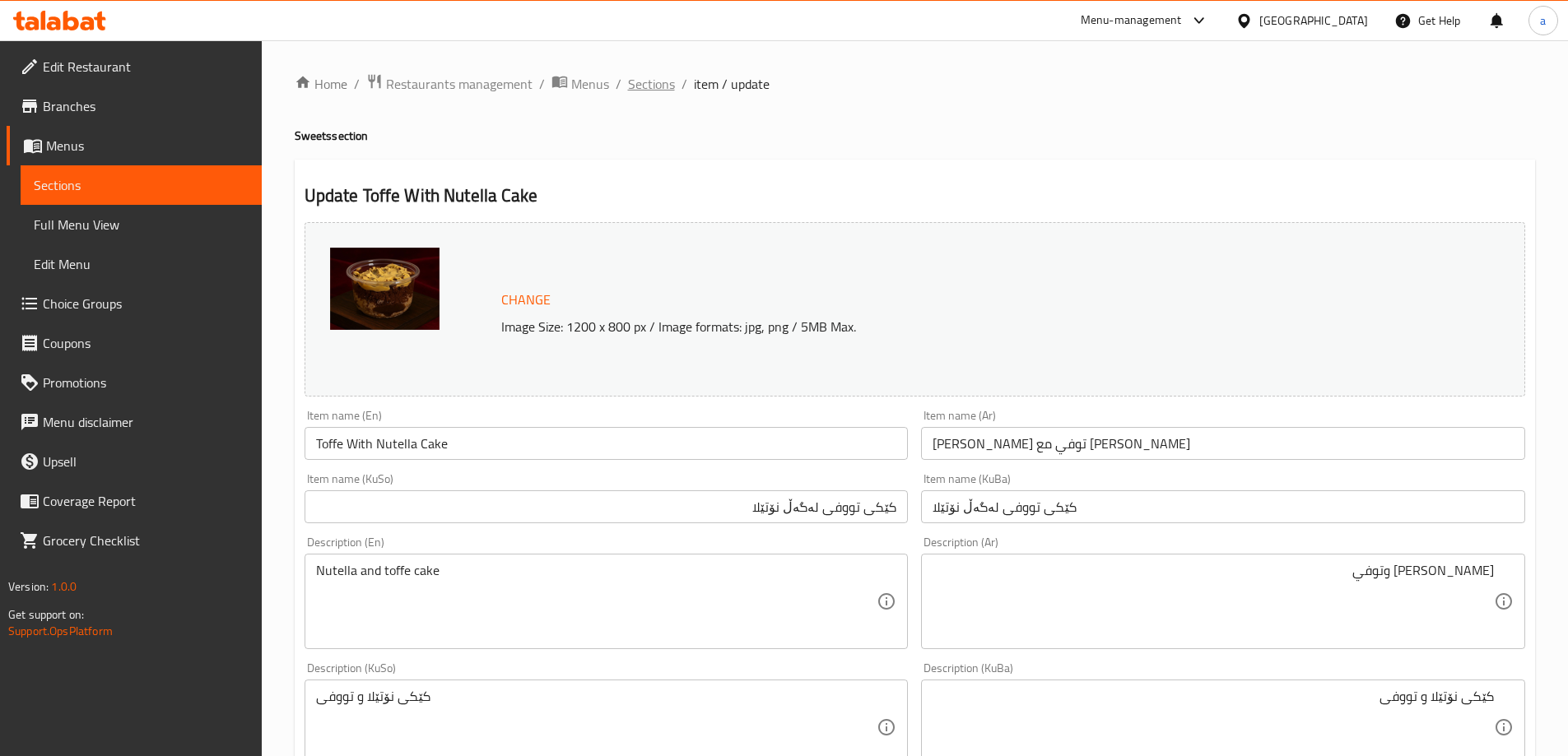
click at [659, 82] on span "Sections" at bounding box center [651, 84] width 47 height 19
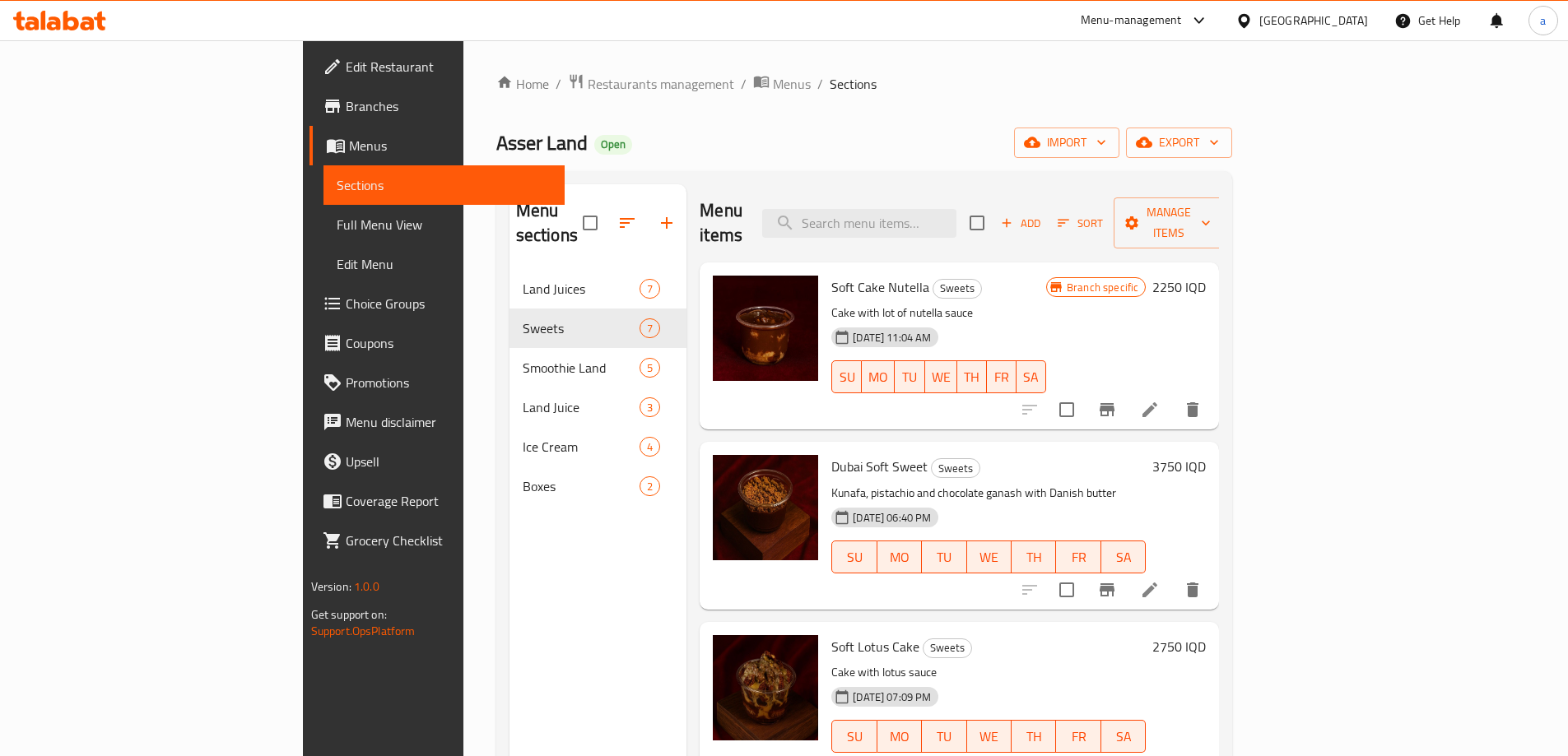
click at [337, 223] on span "Full Menu View" at bounding box center [444, 225] width 215 height 19
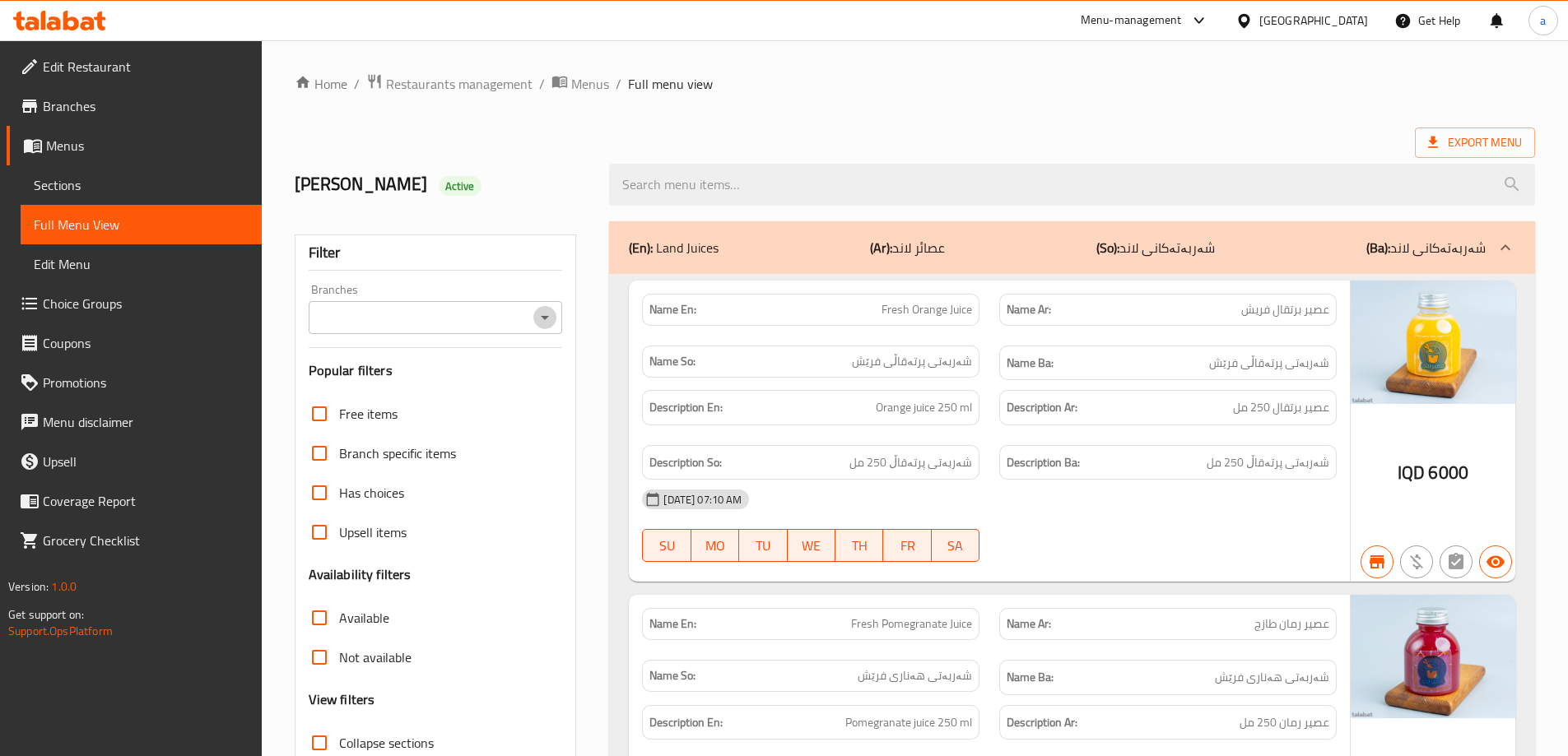
click at [555, 317] on icon "Open" at bounding box center [544, 317] width 19 height 19
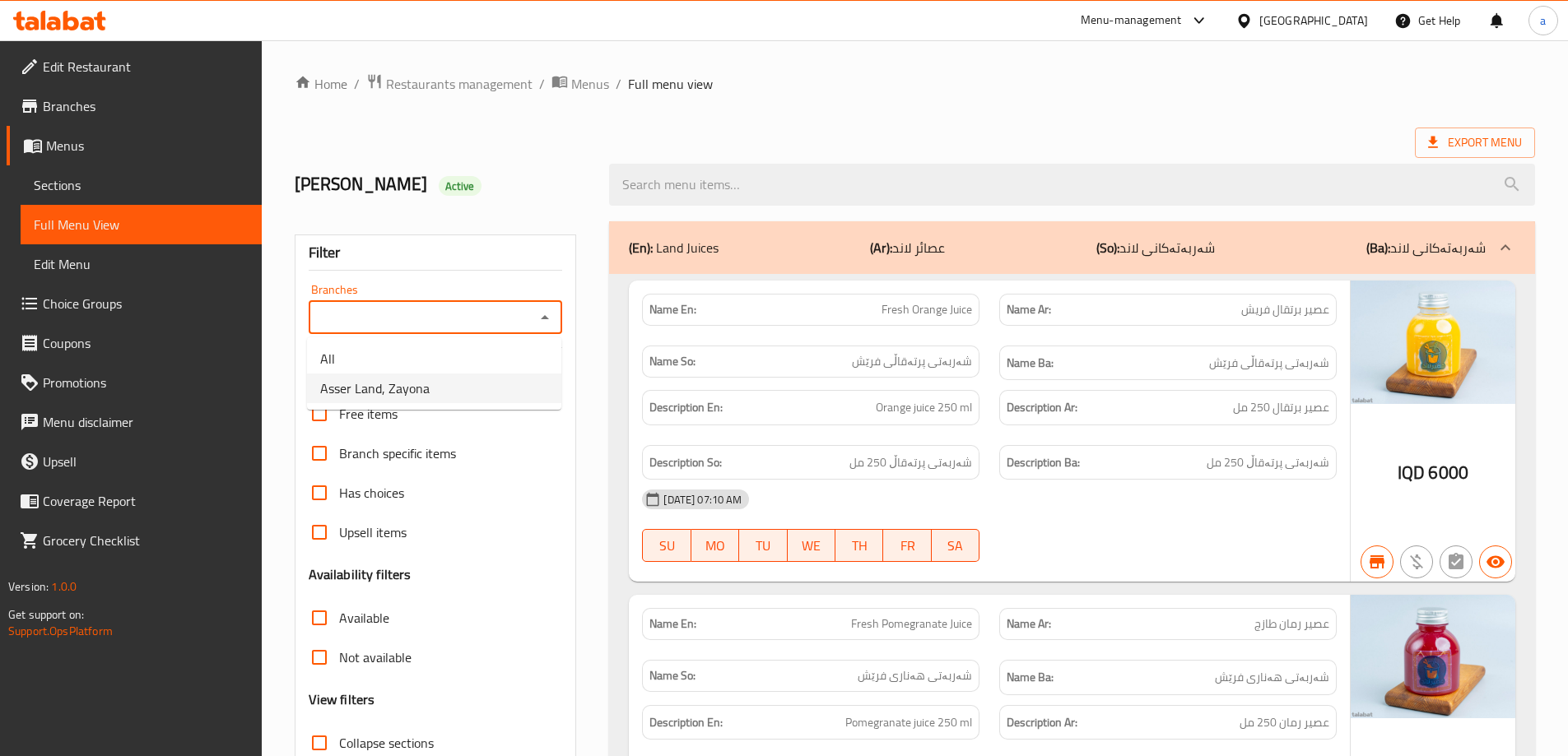
click at [395, 381] on span "Asser Land, Zayona" at bounding box center [374, 389] width 109 height 19
type input "Asser Land, Zayona"
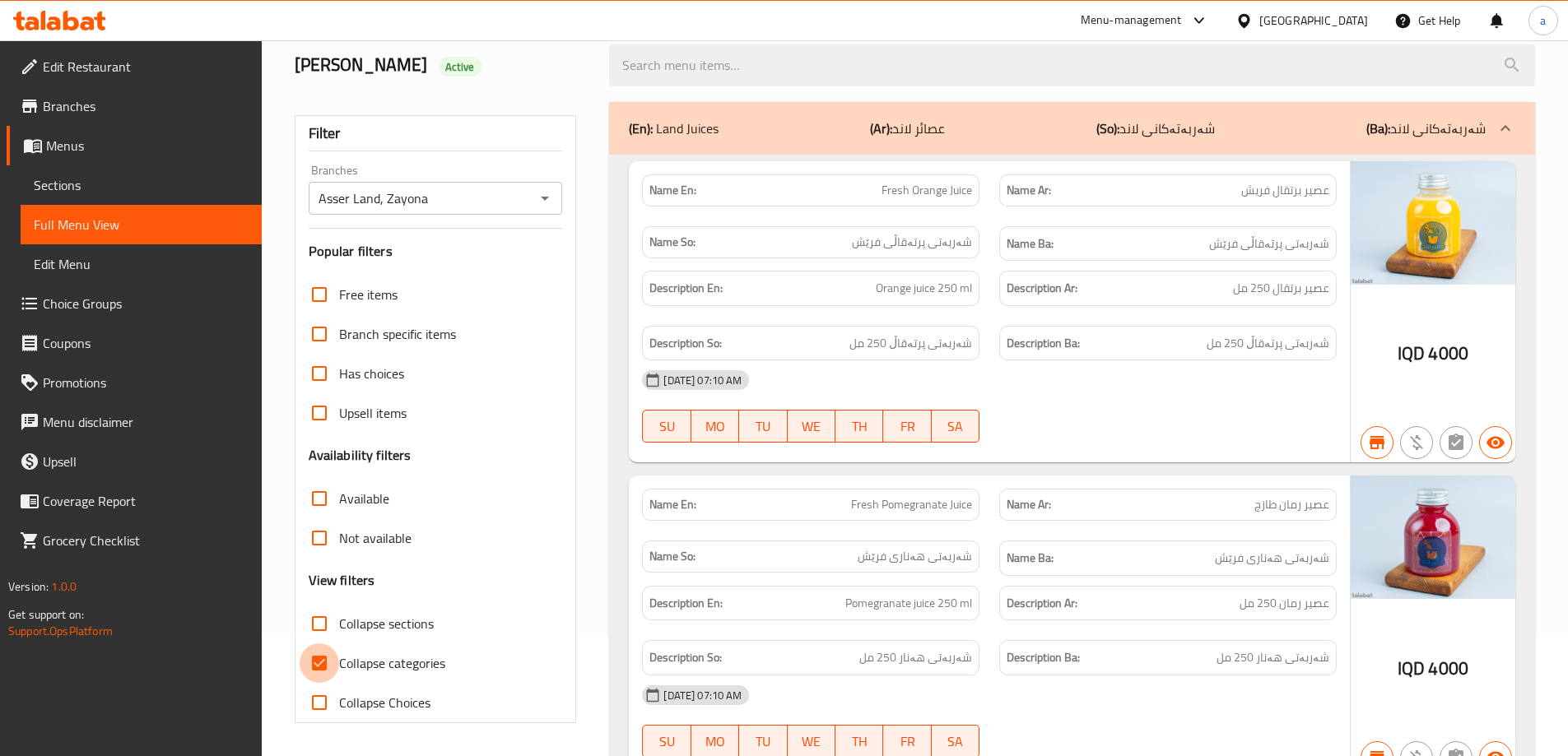
click at [307, 657] on input "Collapse categories" at bounding box center [319, 663] width 40 height 40
checkbox input "false"
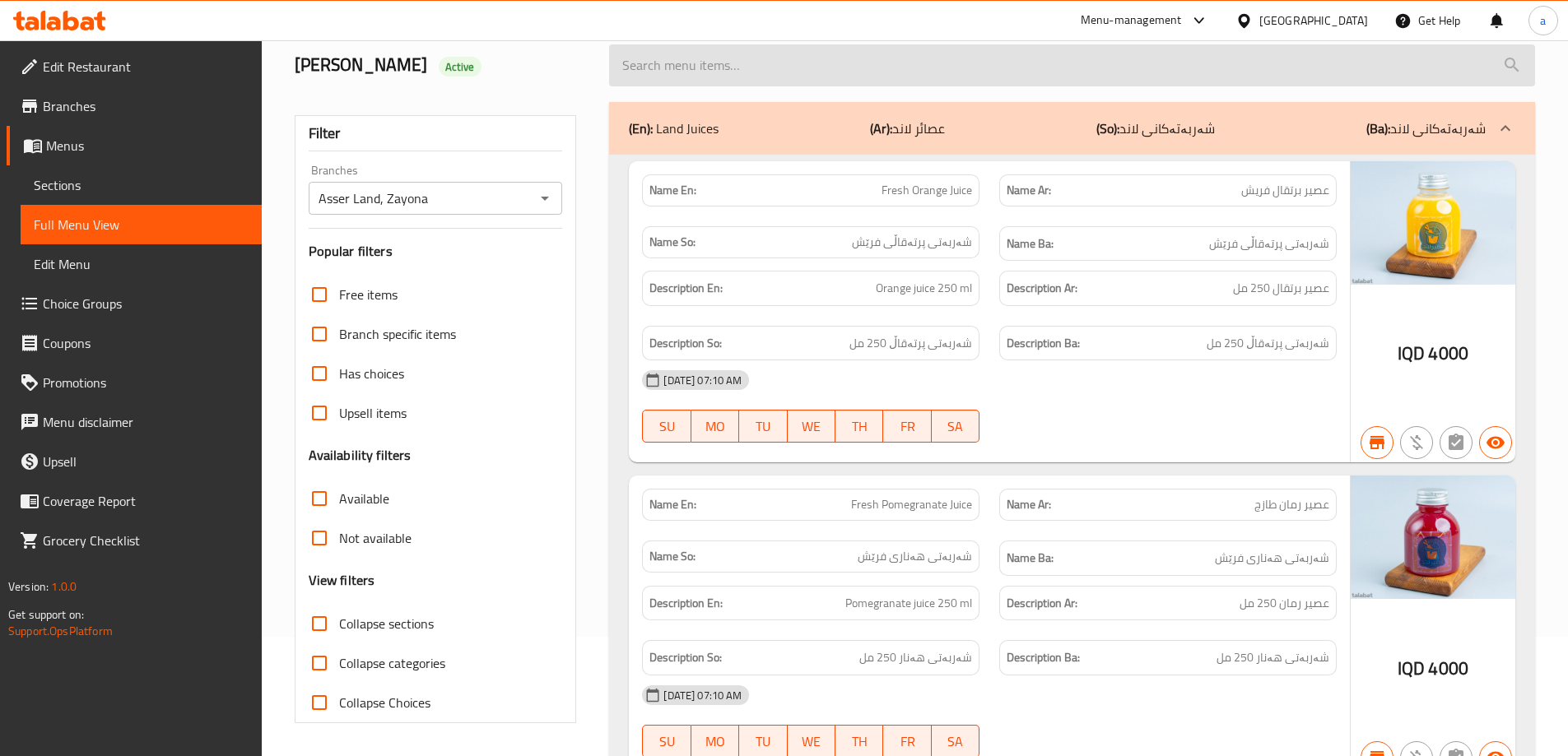
click at [724, 70] on input "search" at bounding box center [1071, 65] width 926 height 42
paste input "Toffe With Nutella Cake"
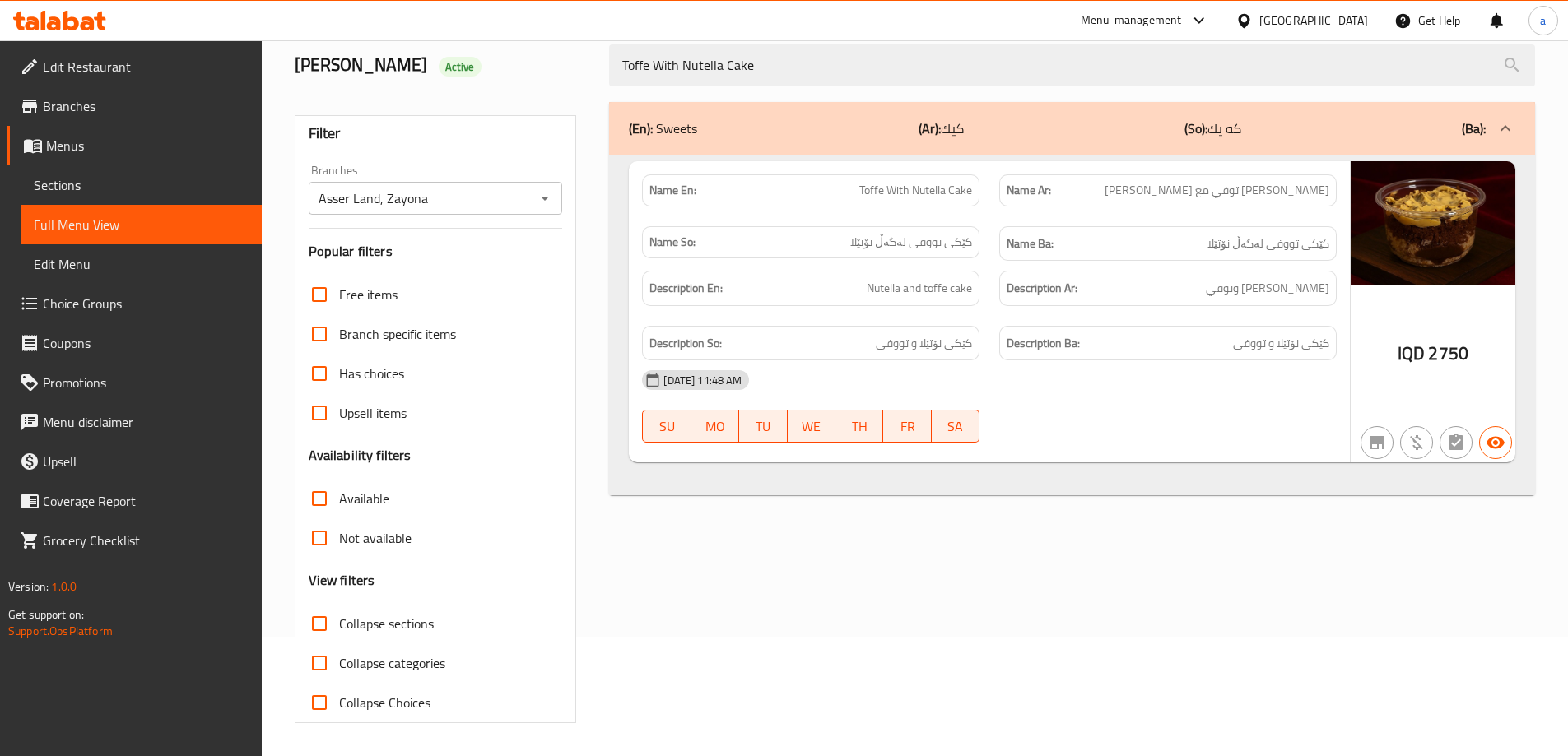
type input "Toffe With Nutella Cake"
click at [593, 70] on div "Abdurahman Active" at bounding box center [442, 65] width 315 height 73
click at [43, 27] on icon at bounding box center [44, 19] width 5 height 19
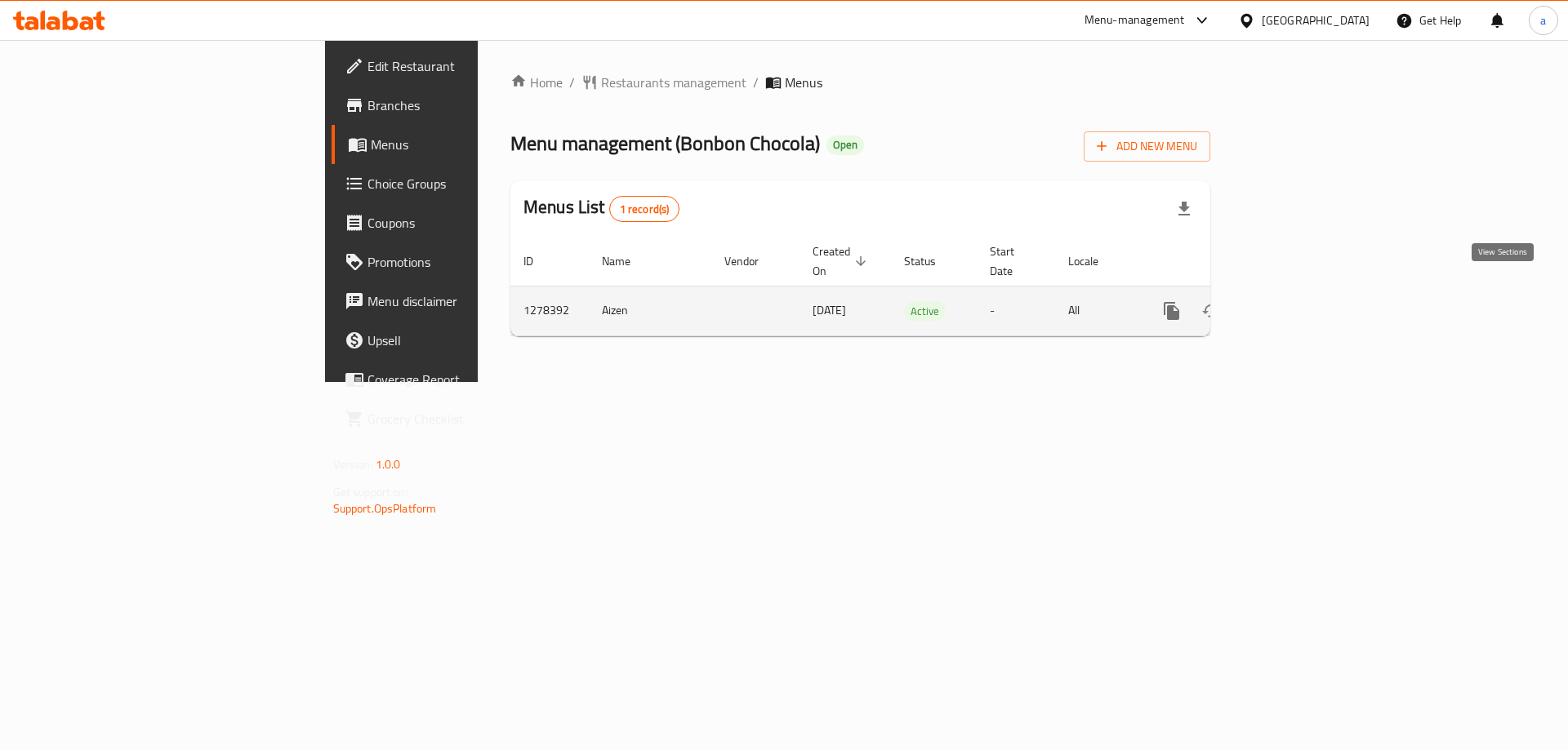
click at [1299, 302] on icon "enhanced table" at bounding box center [1289, 311] width 19 height 19
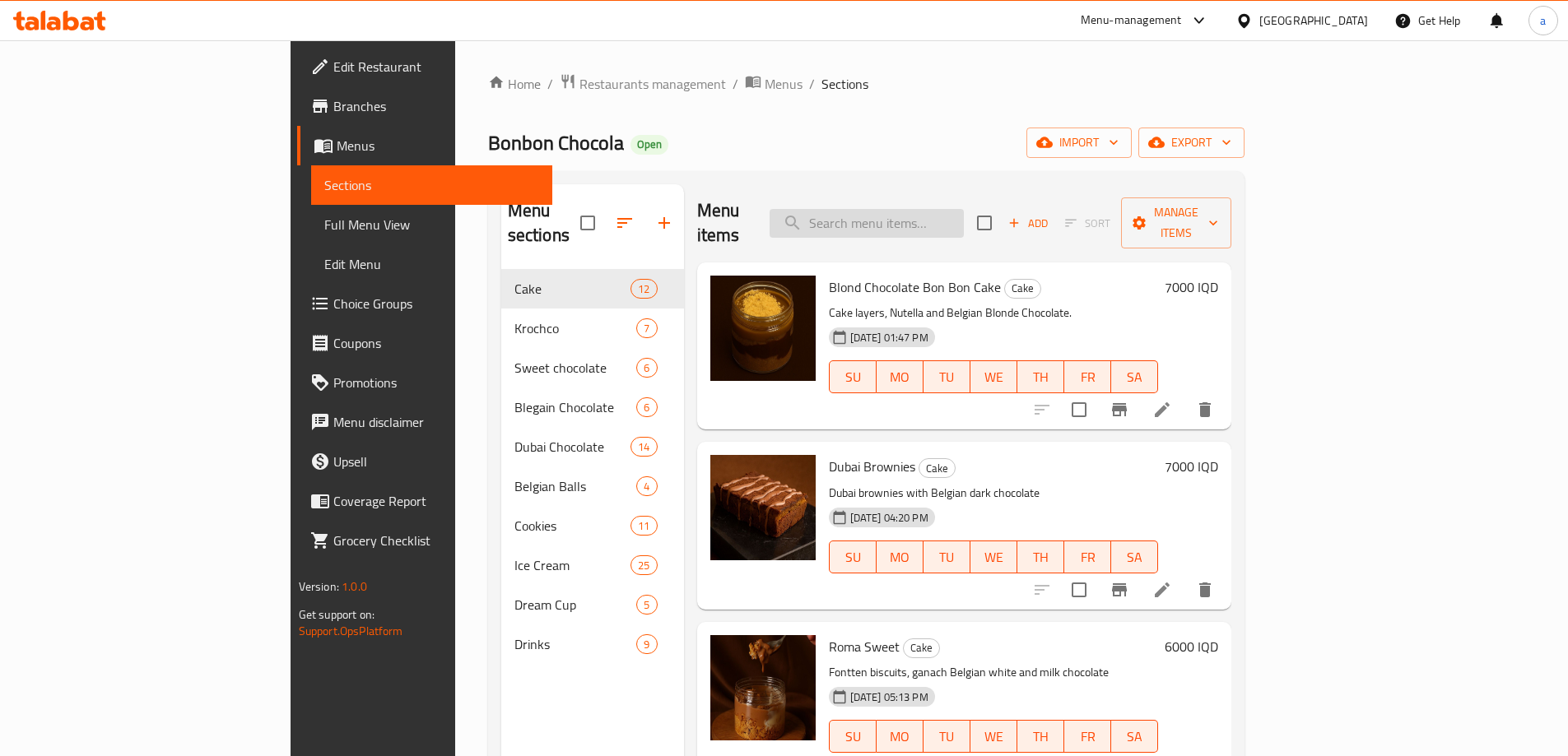
click at [936, 209] on input "search" at bounding box center [866, 223] width 194 height 29
paste input "كيكة توفي"
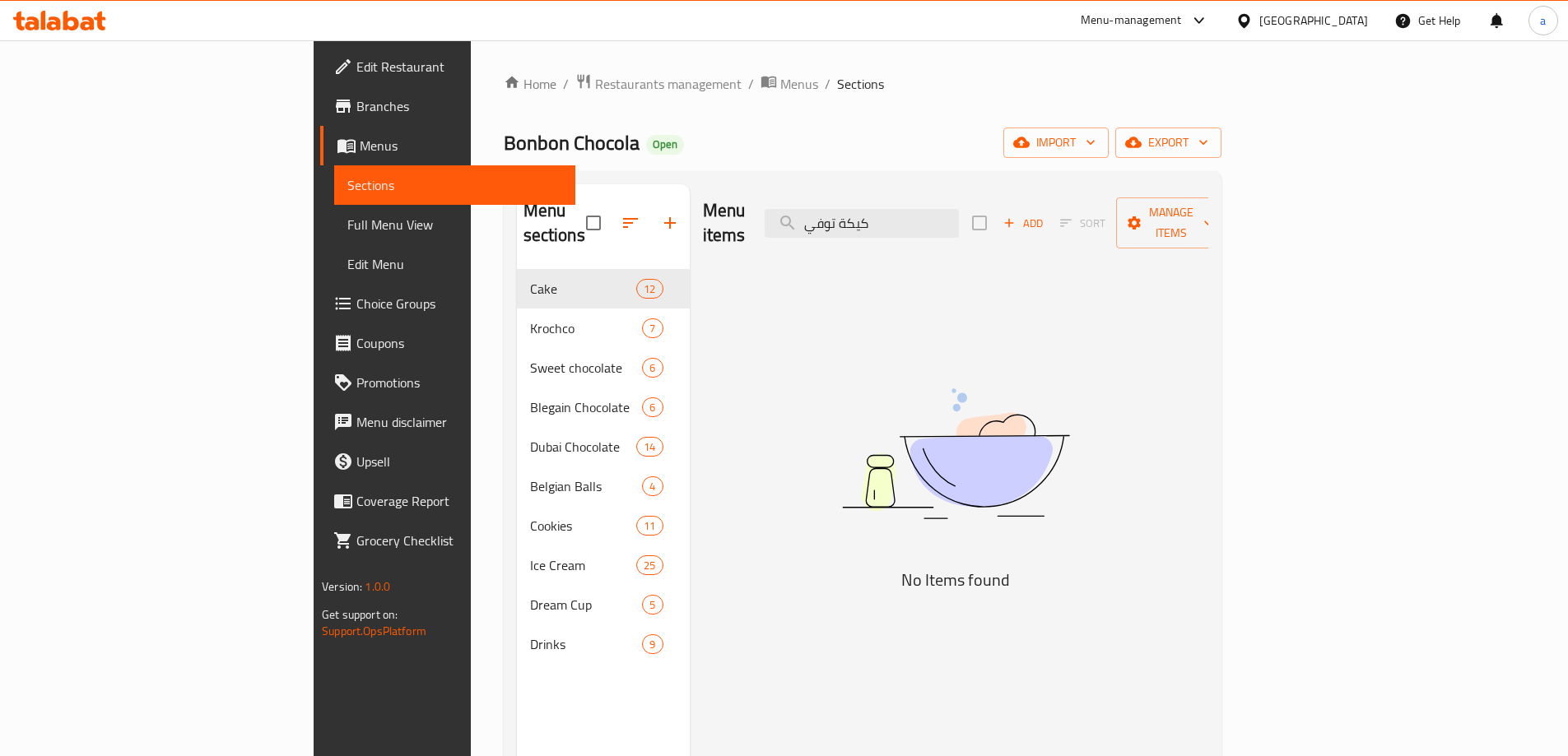
type input "كيكة توفي"
click at [320, 131] on link "Menus" at bounding box center [447, 145] width 255 height 40
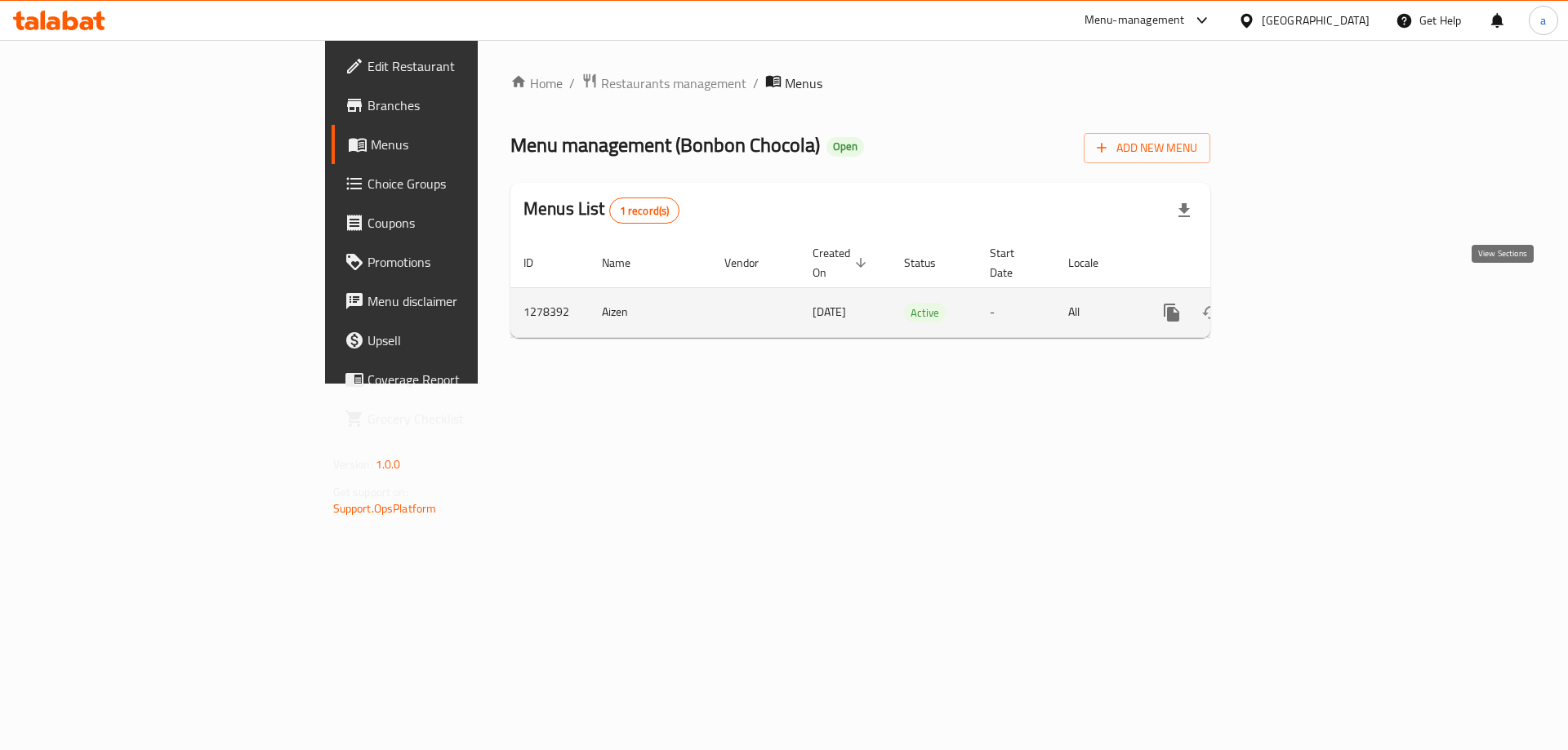
click at [1299, 303] on icon "enhanced table" at bounding box center [1289, 313] width 19 height 19
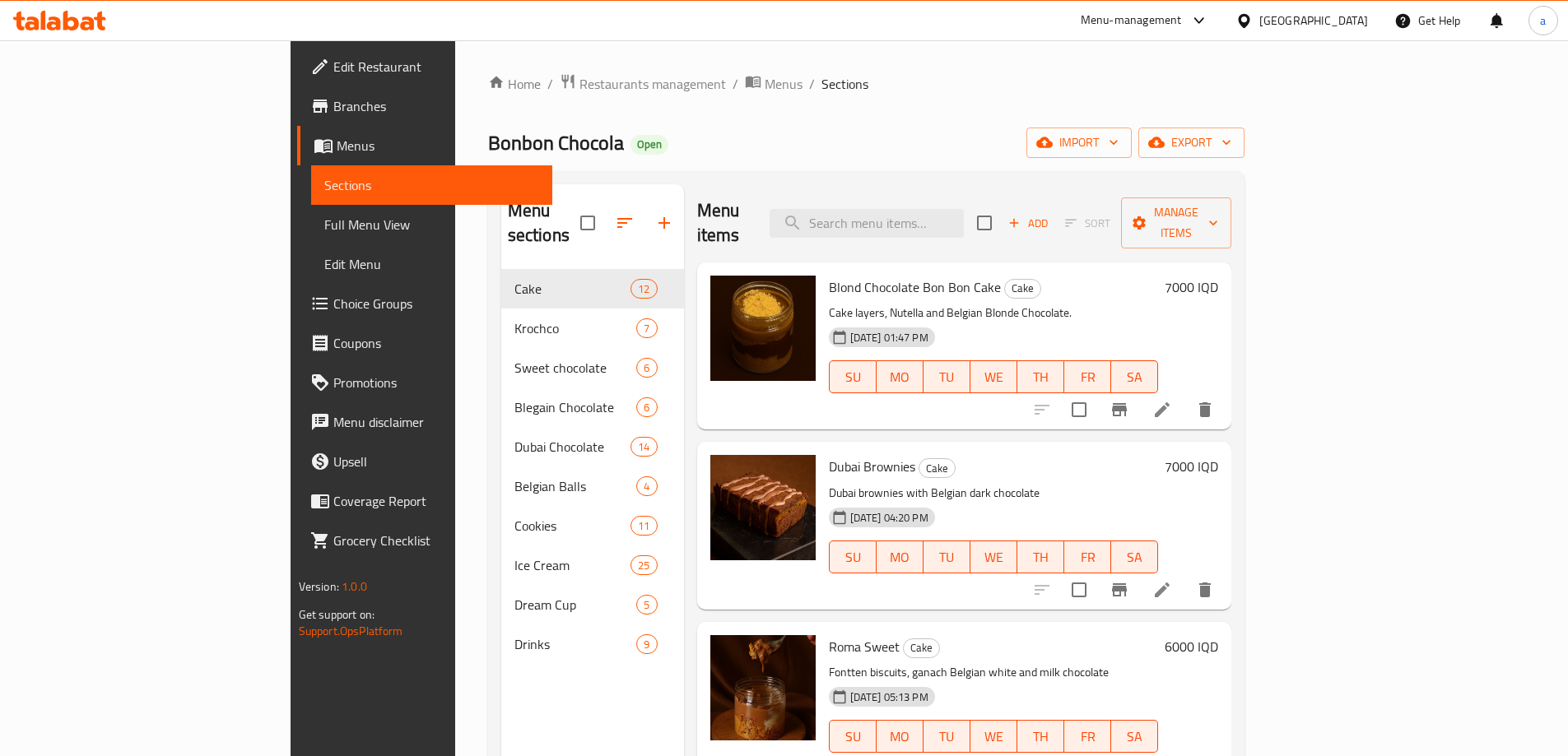
click at [964, 232] on div "Menu items Add Sort Manage items" at bounding box center [964, 223] width 535 height 78
click at [964, 215] on input "search" at bounding box center [866, 223] width 194 height 29
paste input "كيكة توفي"
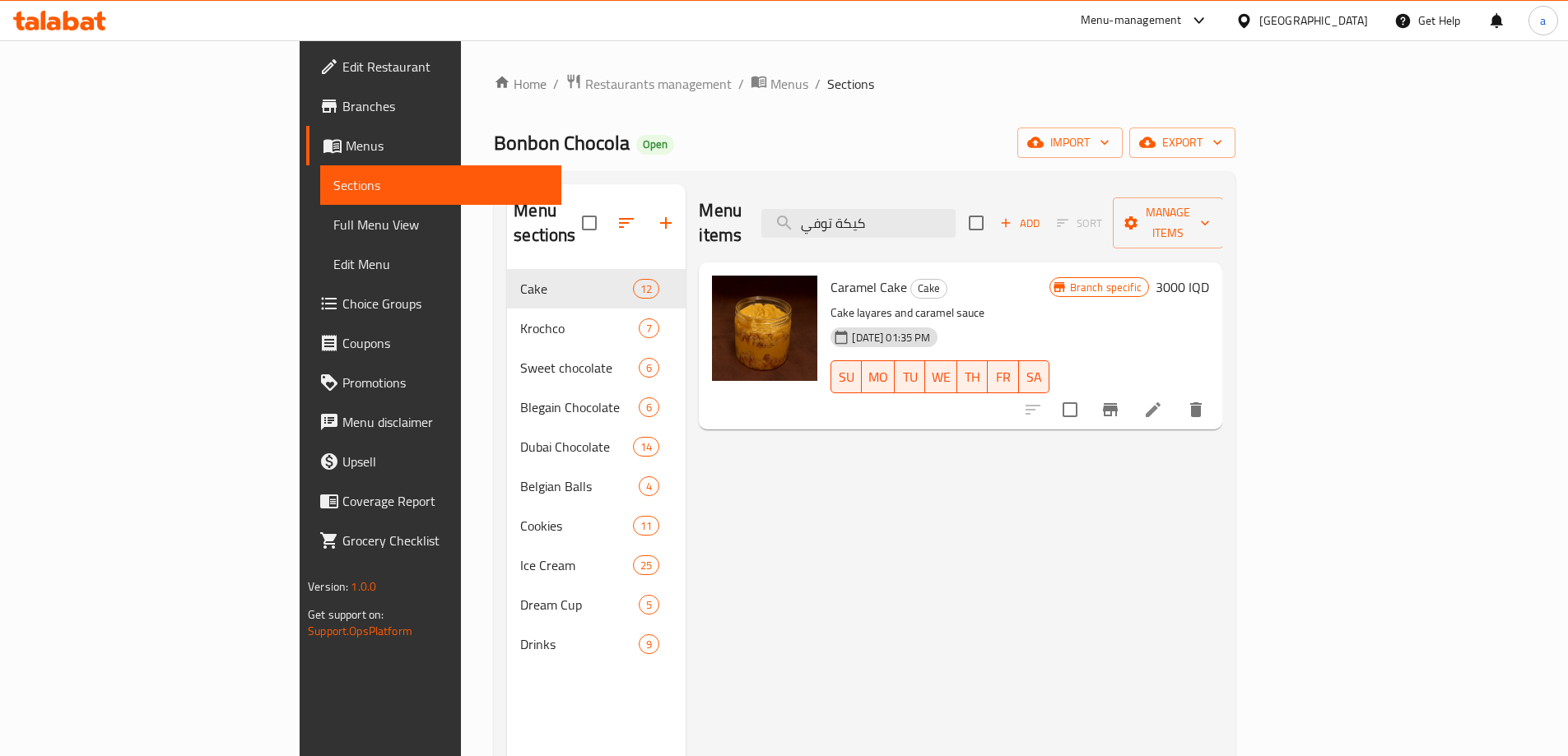
type input "كيكة توفي"
click at [1163, 400] on icon at bounding box center [1153, 410] width 19 height 19
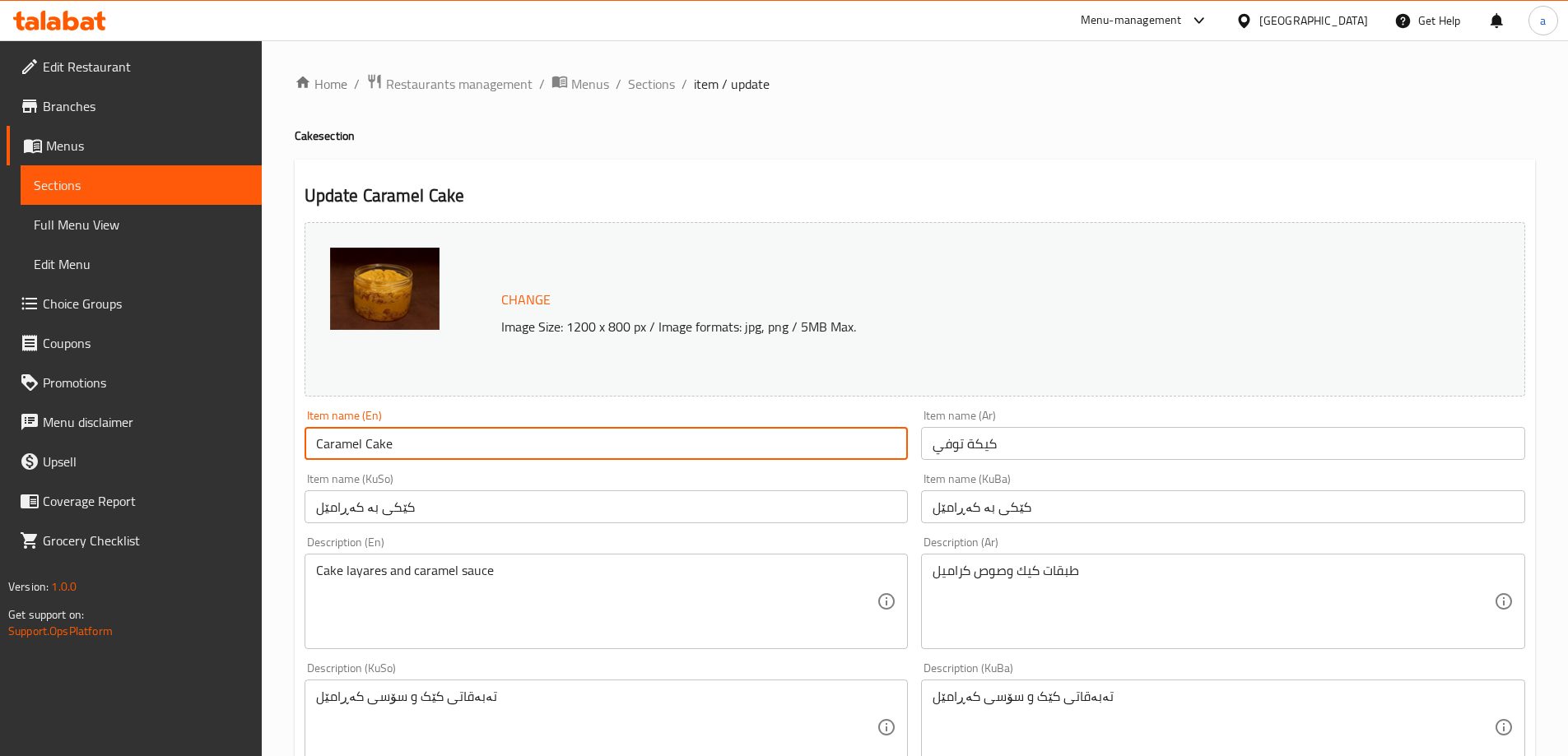
click at [359, 443] on input "Caramel Cake" at bounding box center [607, 443] width 604 height 33
type input "Toffe Cake"
click at [960, 504] on input "كێکی بە کەڕامێل" at bounding box center [1223, 507] width 604 height 33
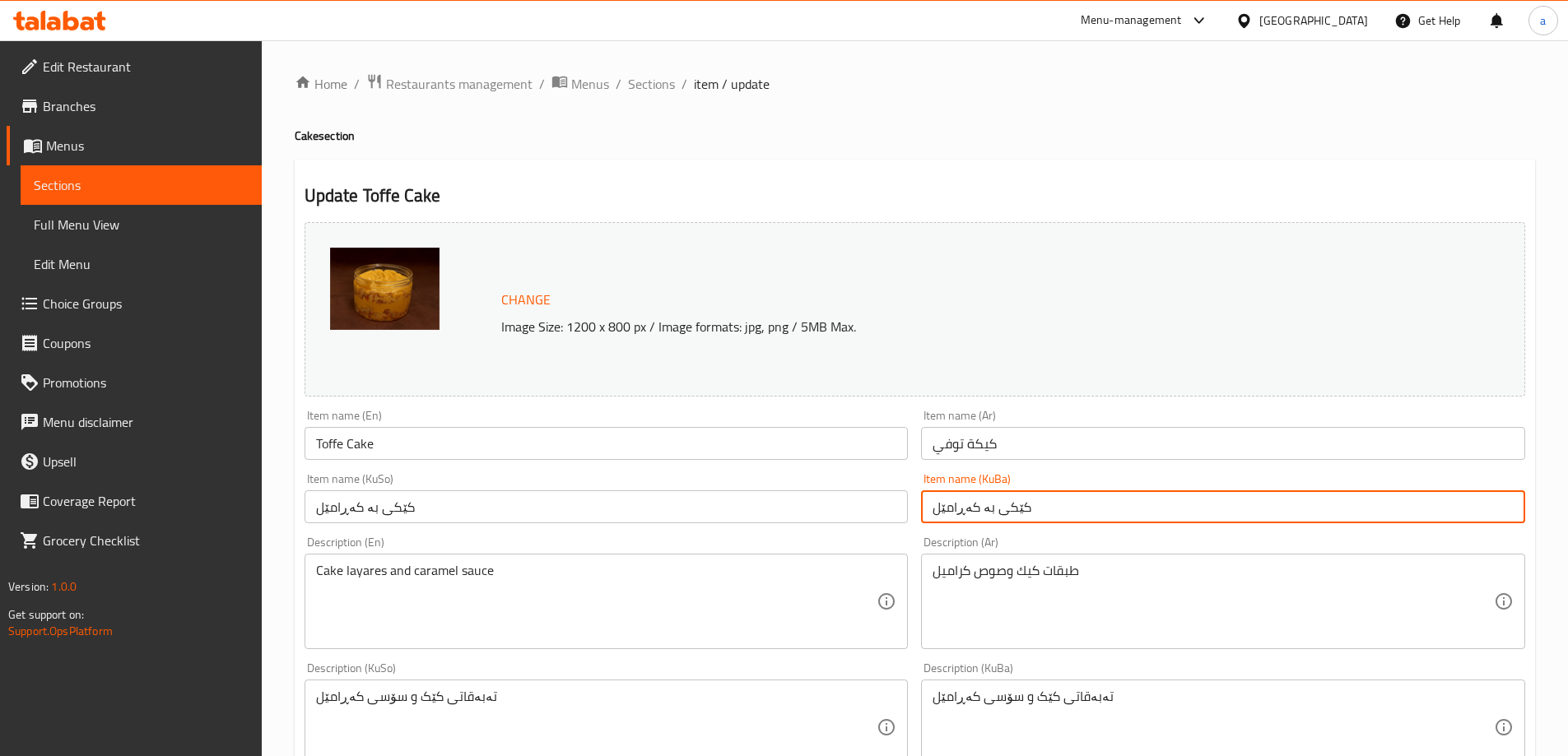
click at [960, 504] on input "كێکی بە کەڕامێل" at bounding box center [1223, 507] width 604 height 33
type input "كێکی تۆفی"
click at [376, 515] on input "كێکی بە کەڕامێل" at bounding box center [607, 507] width 604 height 33
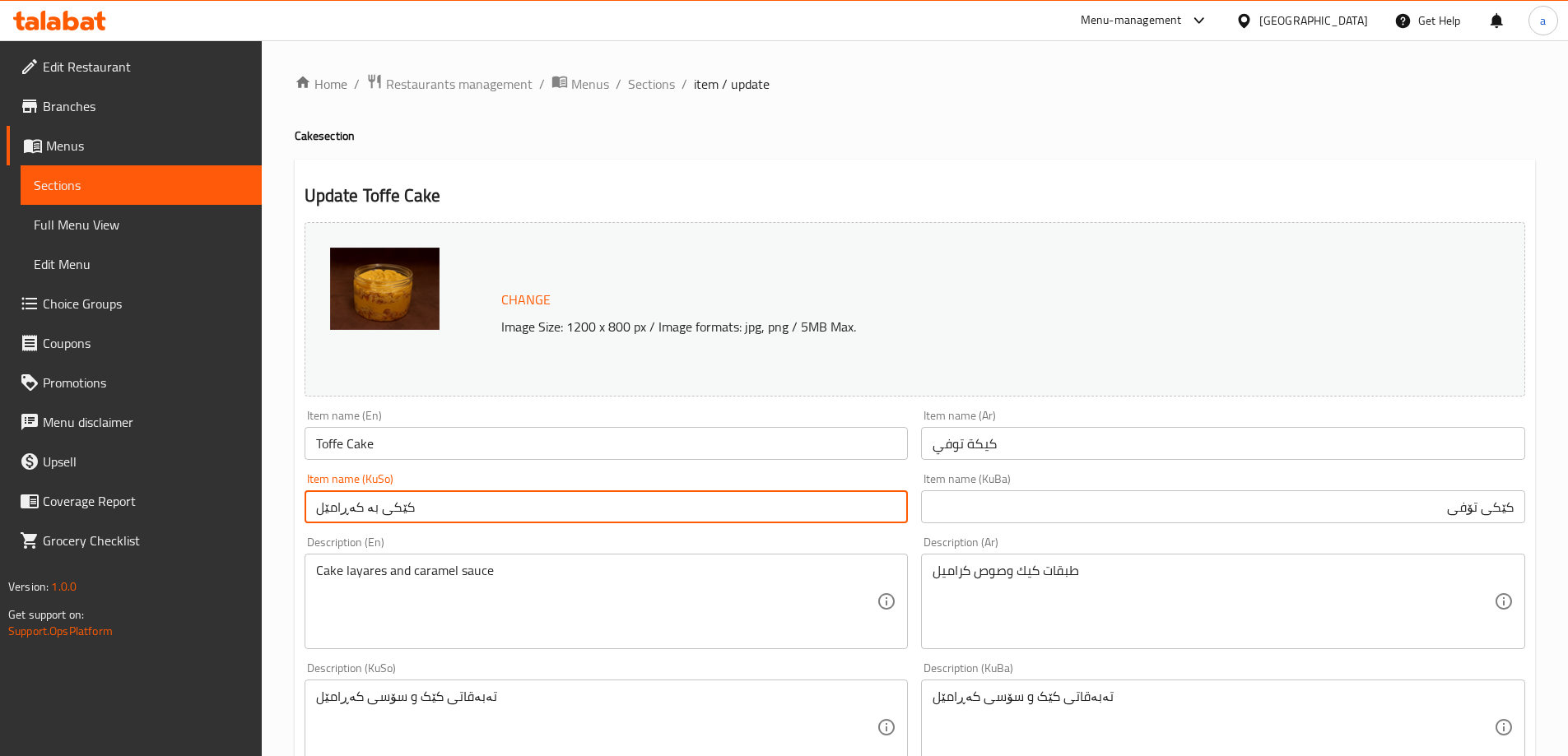
click at [376, 515] on input "كێکی بە کەڕامێل" at bounding box center [607, 507] width 604 height 33
paste input "ۆفی"
type input "كێکی تۆفی"
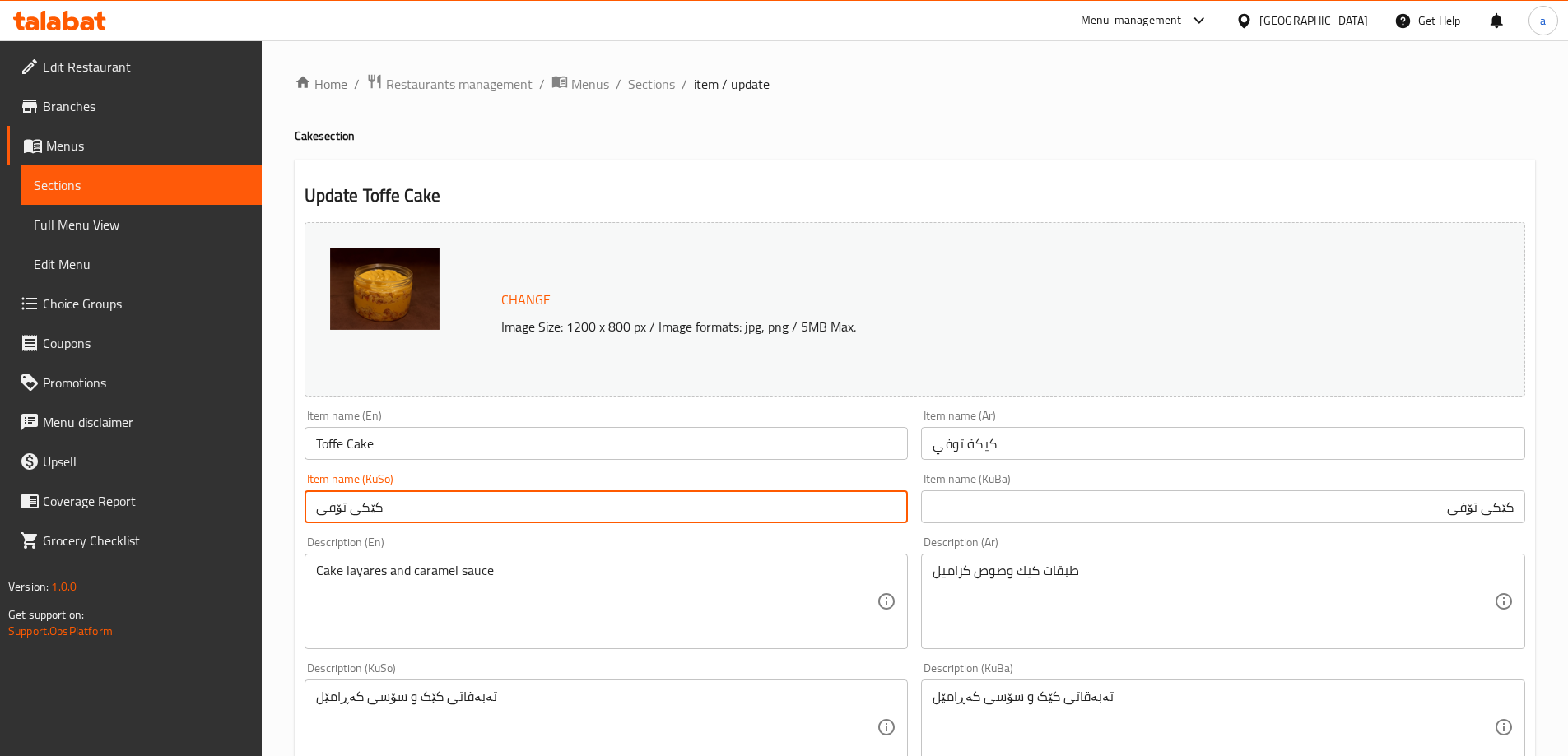
click at [486, 405] on div "Item name (En) Toffe Cake Item name (En)" at bounding box center [606, 435] width 618 height 63
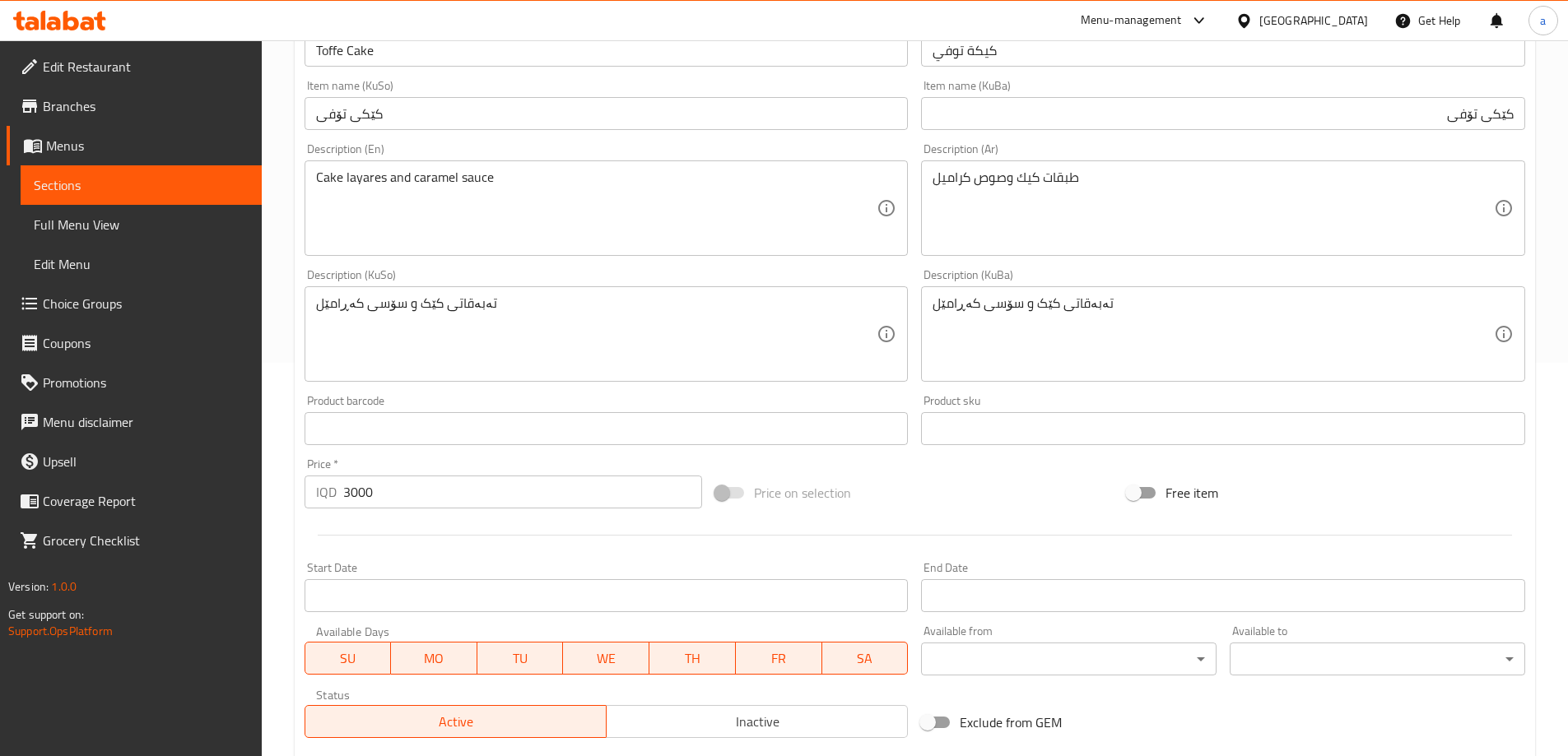
scroll to position [619, 0]
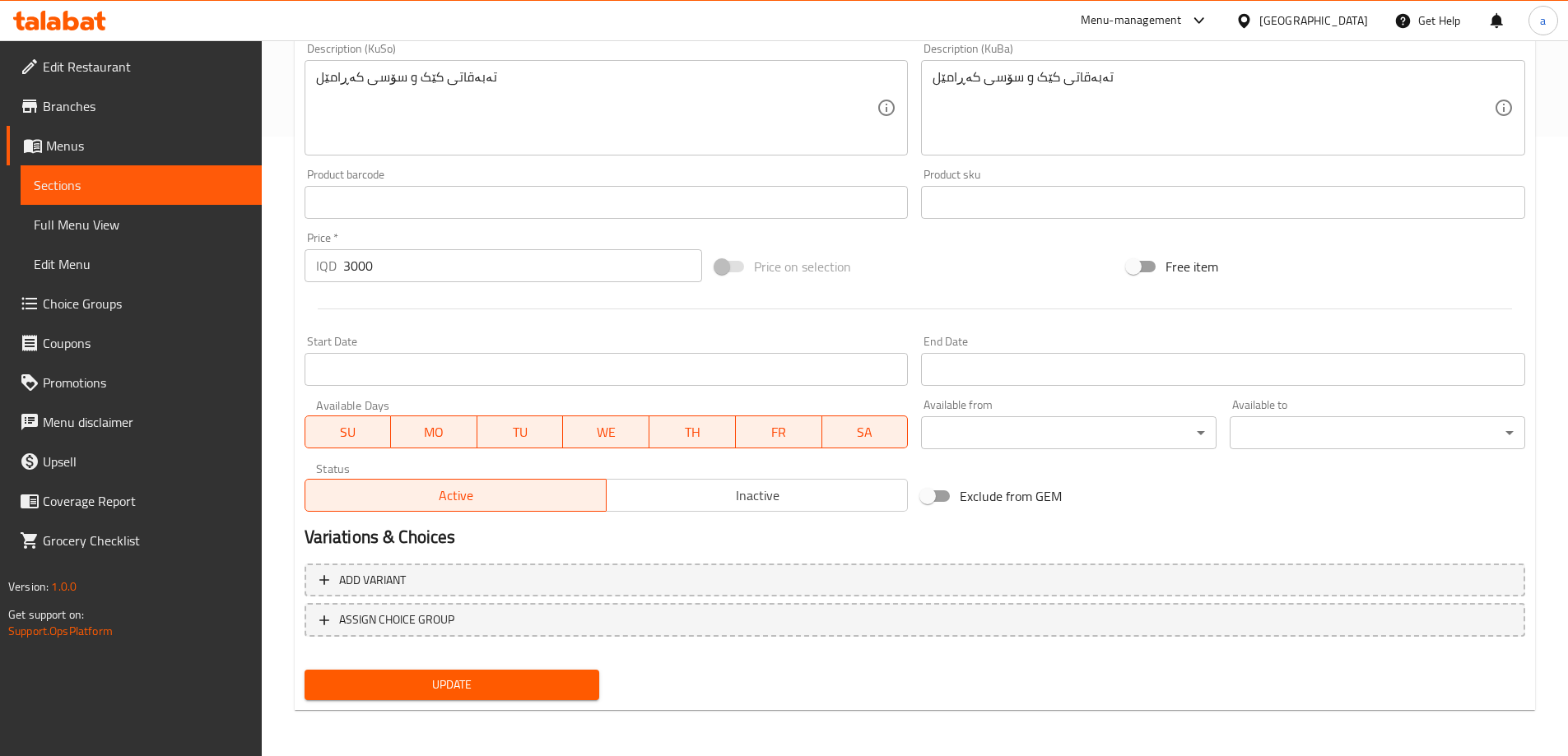
click at [435, 676] on span "Update" at bounding box center [452, 685] width 269 height 20
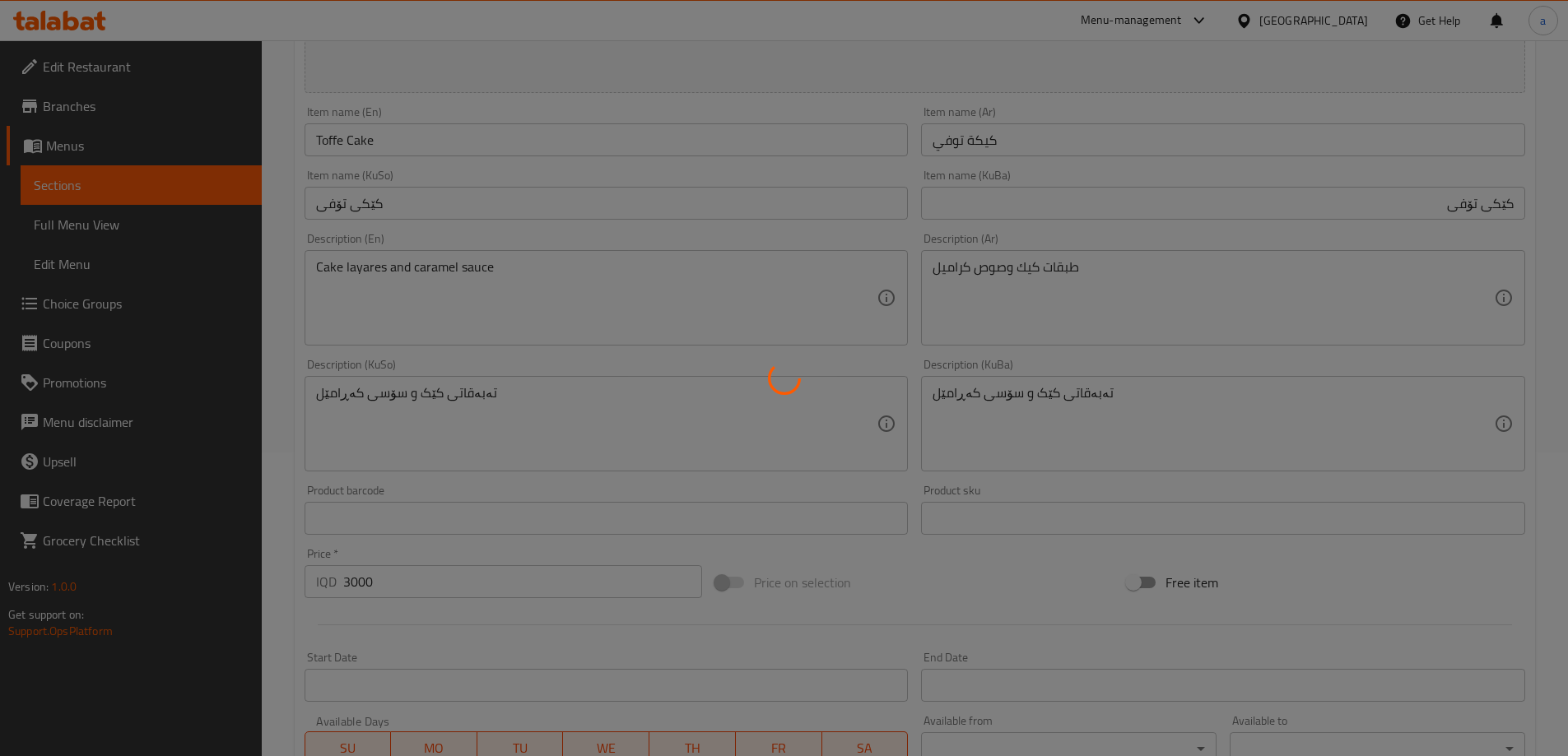
scroll to position [0, 0]
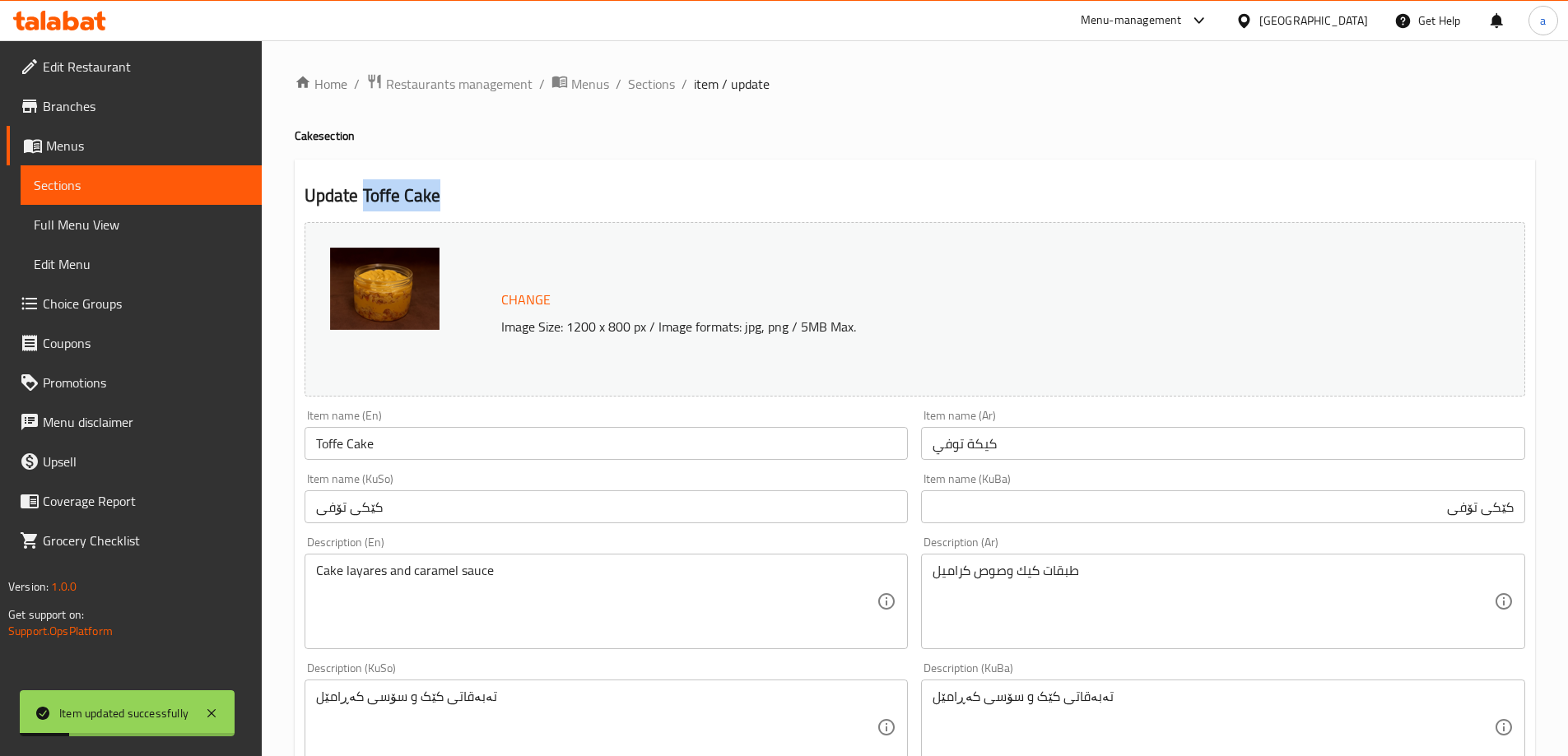
drag, startPoint x: 361, startPoint y: 196, endPoint x: 449, endPoint y: 197, distance: 88.0
click at [449, 197] on h2 "Update Toffe Cake" at bounding box center [914, 196] width 1220 height 25
copy h2 "Toffe Cake"
click at [656, 92] on span "Sections" at bounding box center [651, 84] width 47 height 19
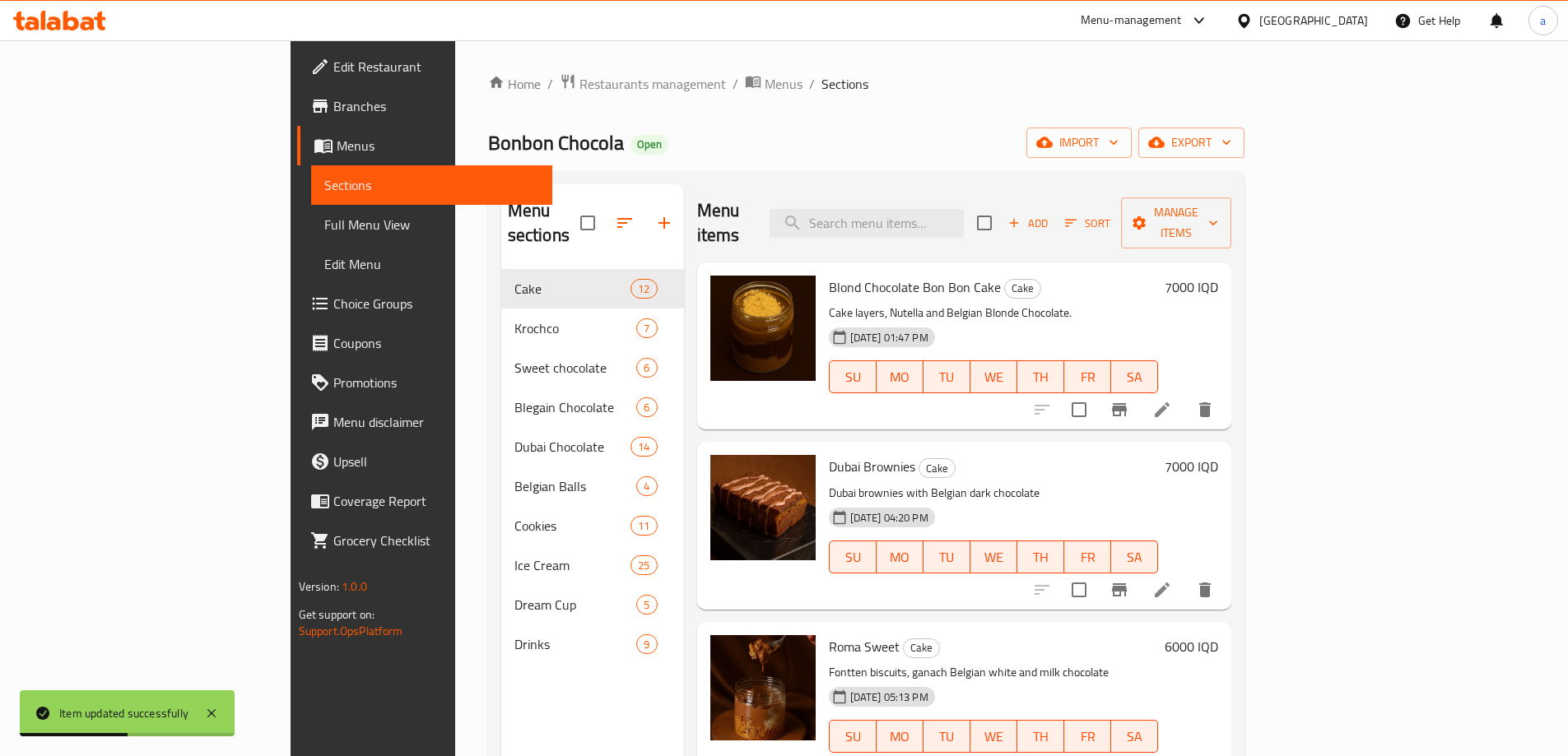
click at [324, 225] on span "Full Menu View" at bounding box center [432, 225] width 215 height 19
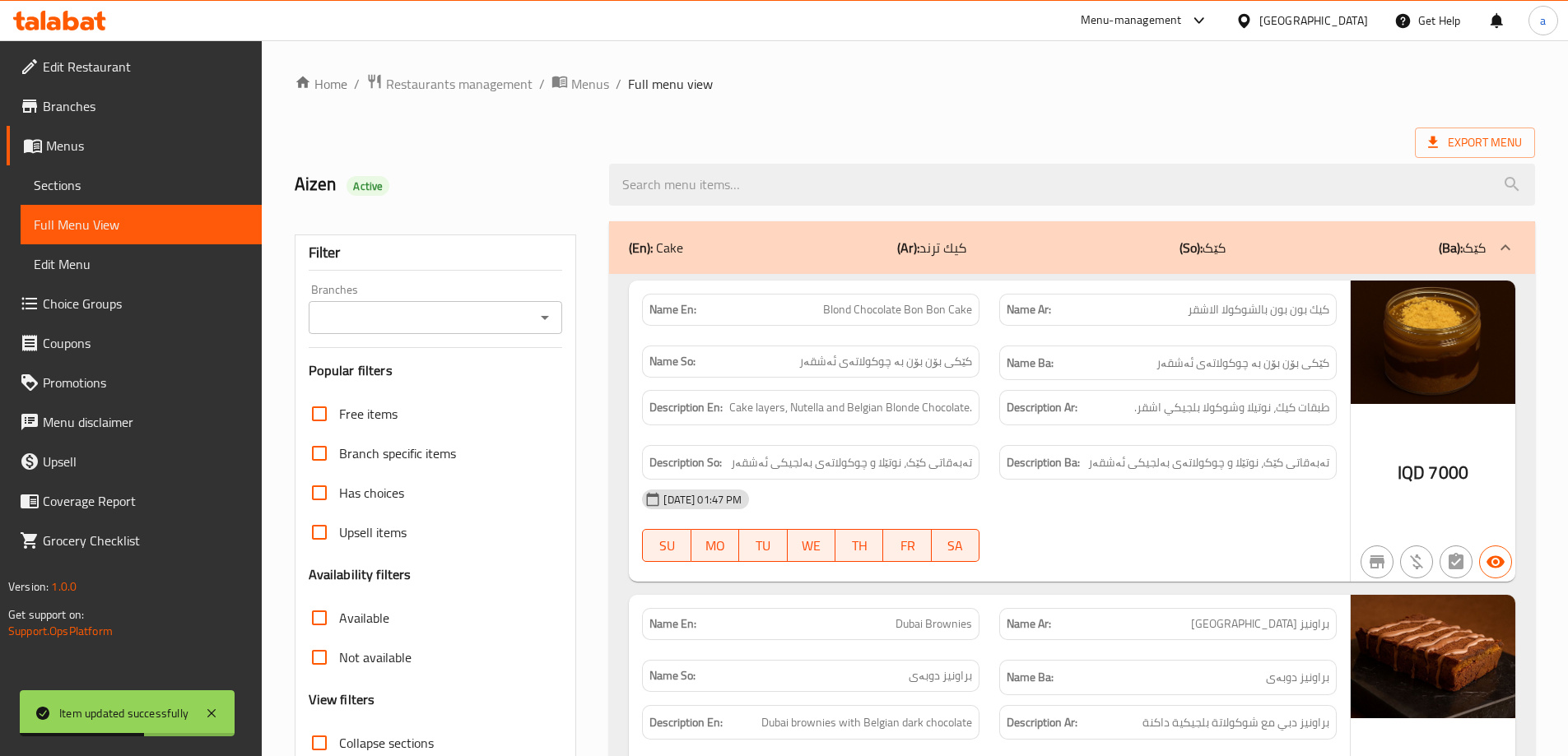
click at [552, 311] on icon "Open" at bounding box center [544, 317] width 19 height 19
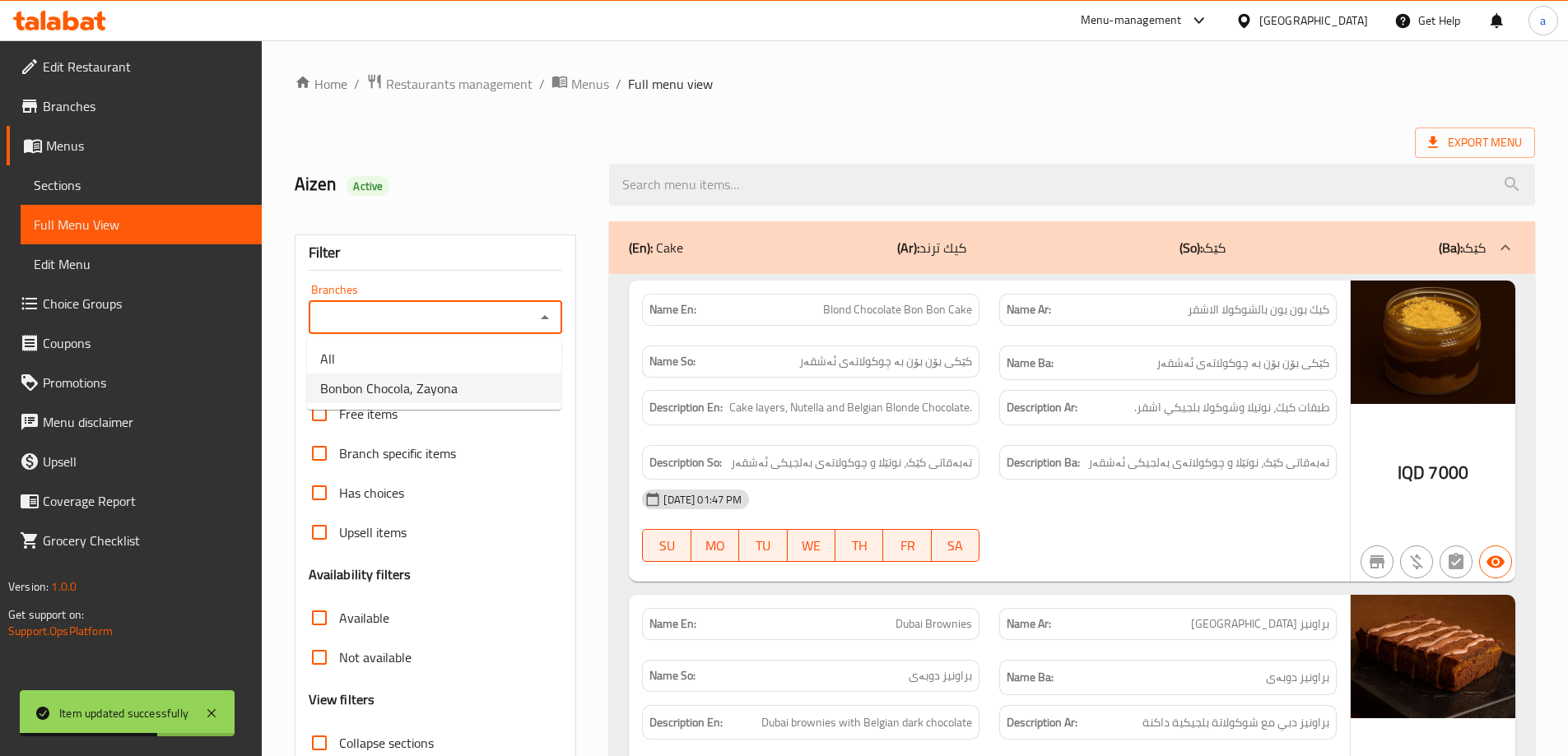
click at [403, 382] on span "Bonbon Chocola, Zayona" at bounding box center [388, 389] width 137 height 19
type input "Bonbon Chocola, Zayona"
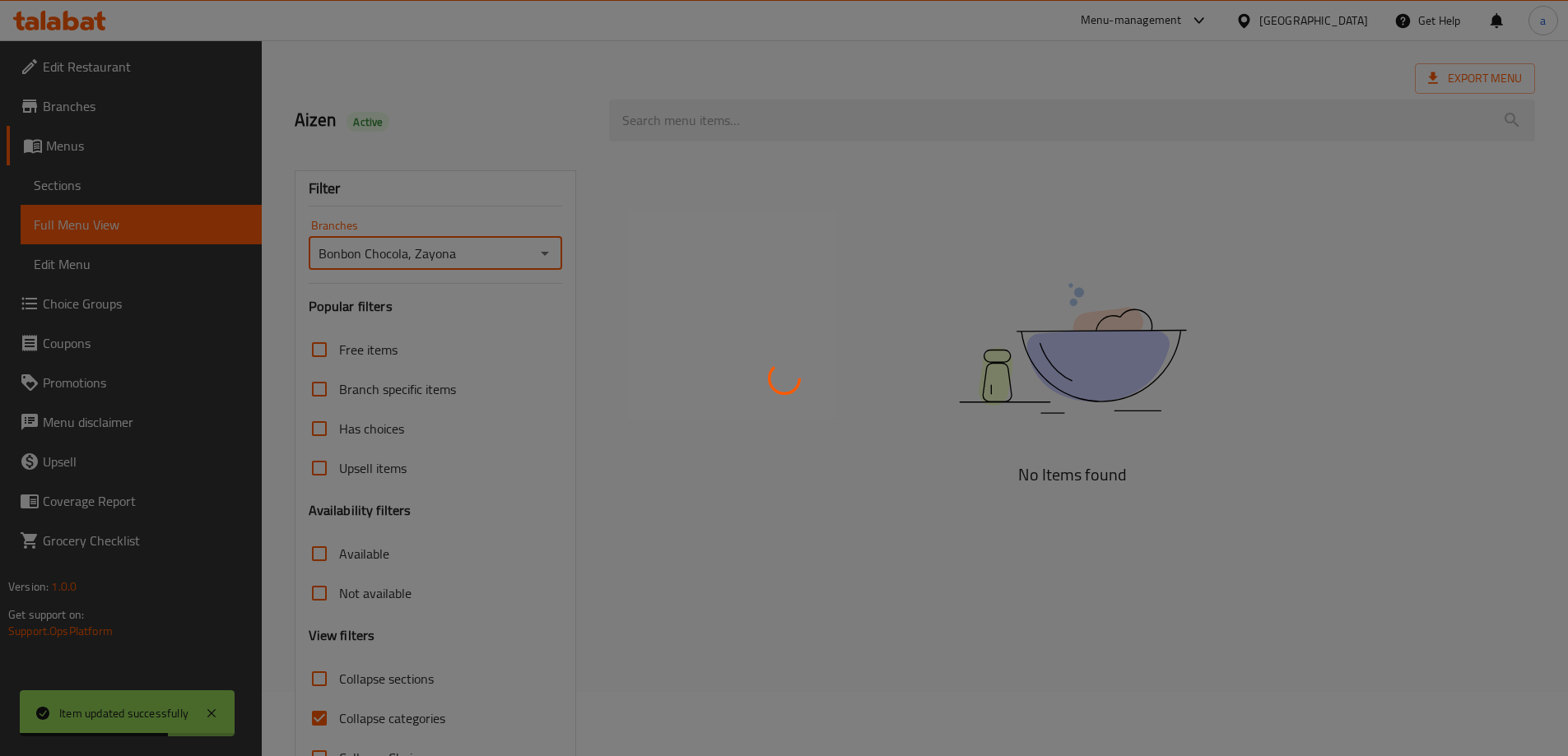
scroll to position [119, 0]
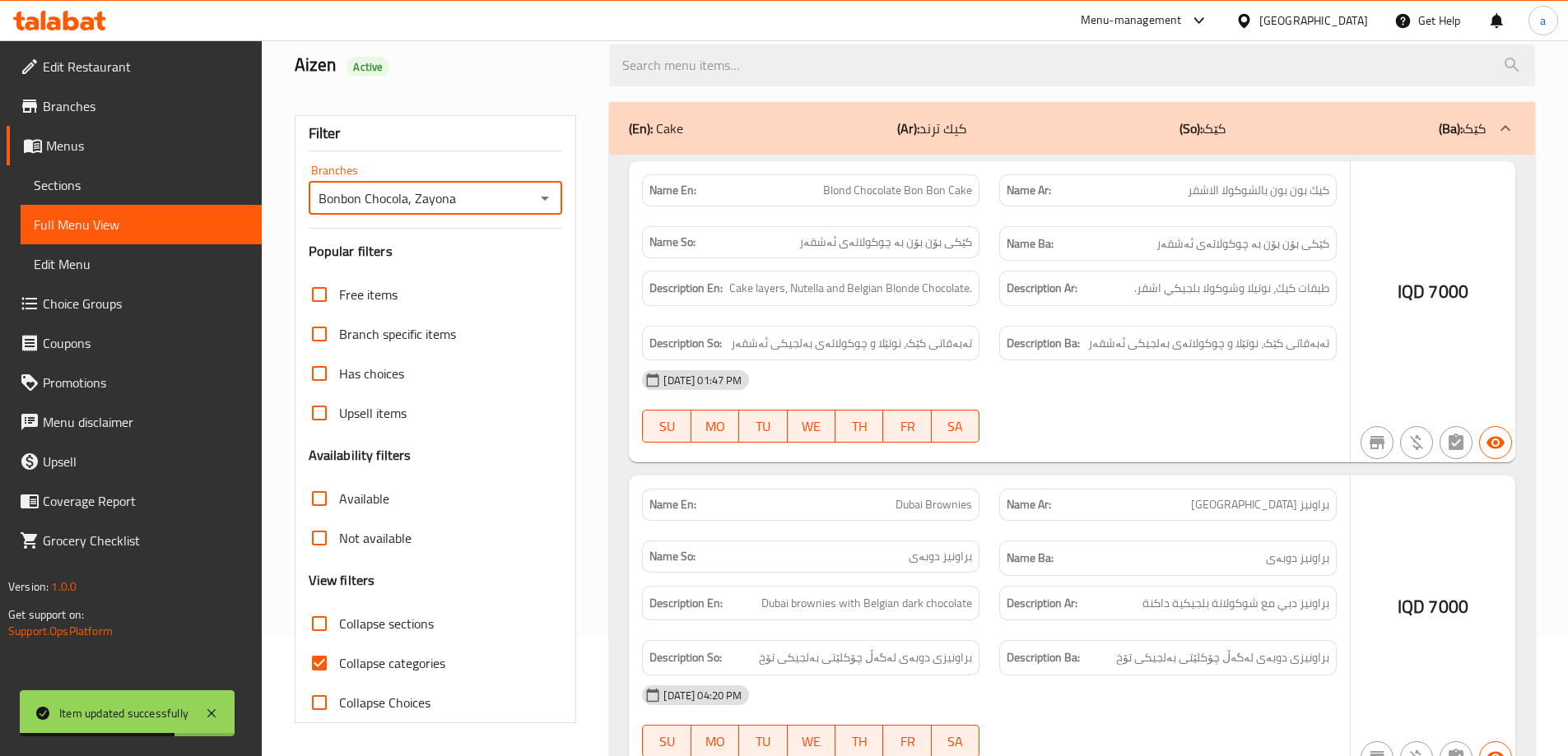
click at [319, 671] on div at bounding box center [784, 378] width 1568 height 756
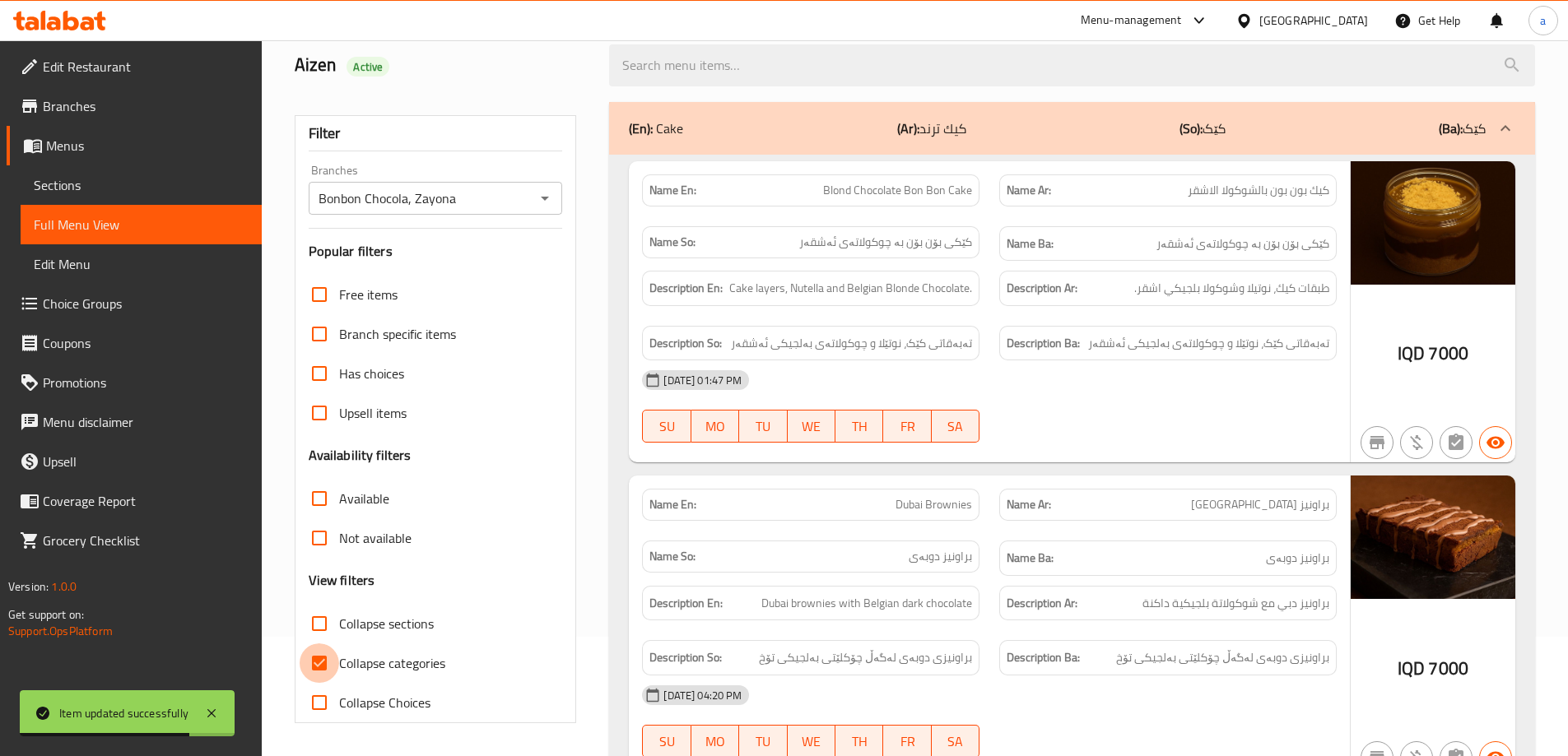
click at [319, 661] on input "Collapse categories" at bounding box center [319, 663] width 40 height 40
checkbox input "false"
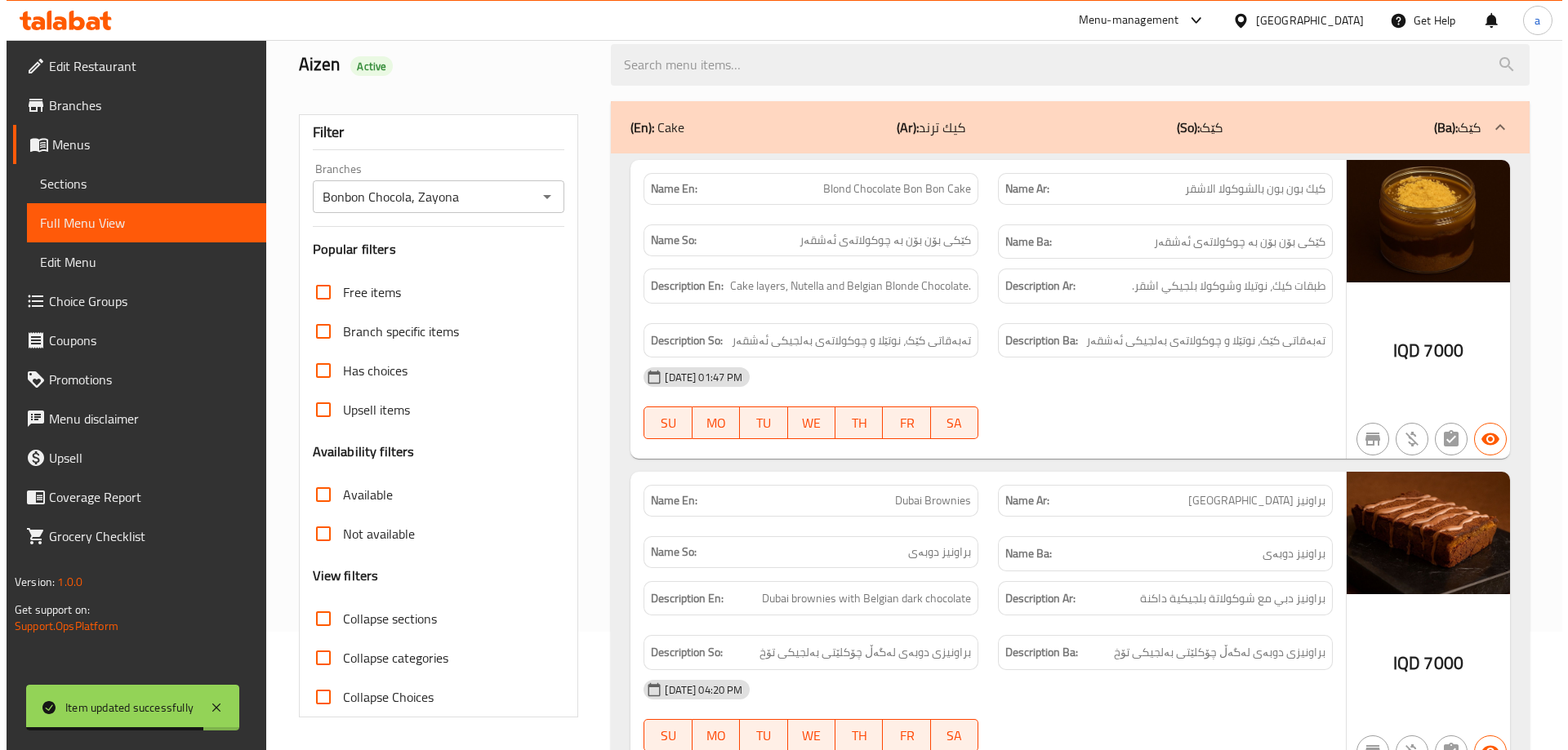
scroll to position [0, 0]
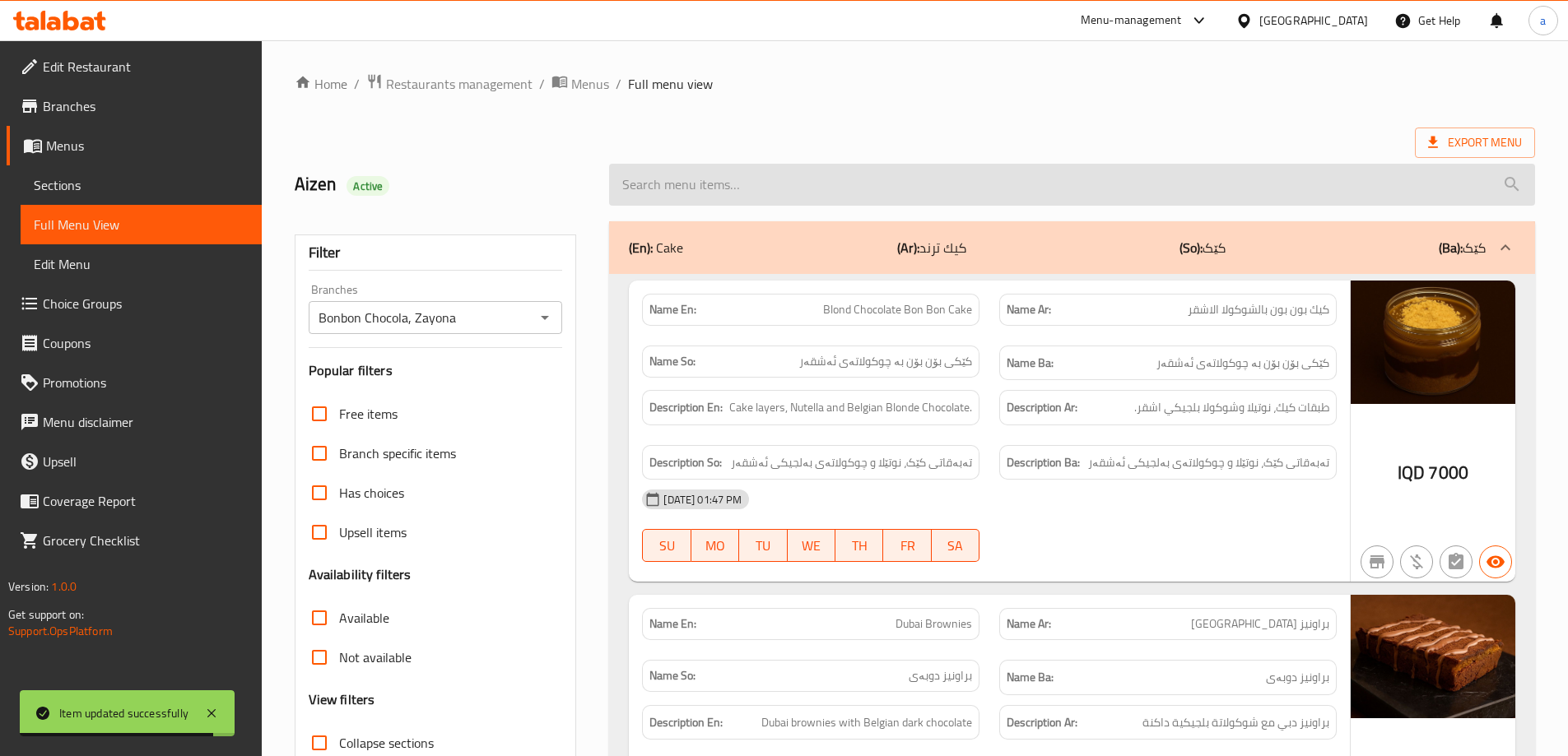
click at [704, 174] on input "search" at bounding box center [1071, 185] width 926 height 42
paste input "Toffe Cake"
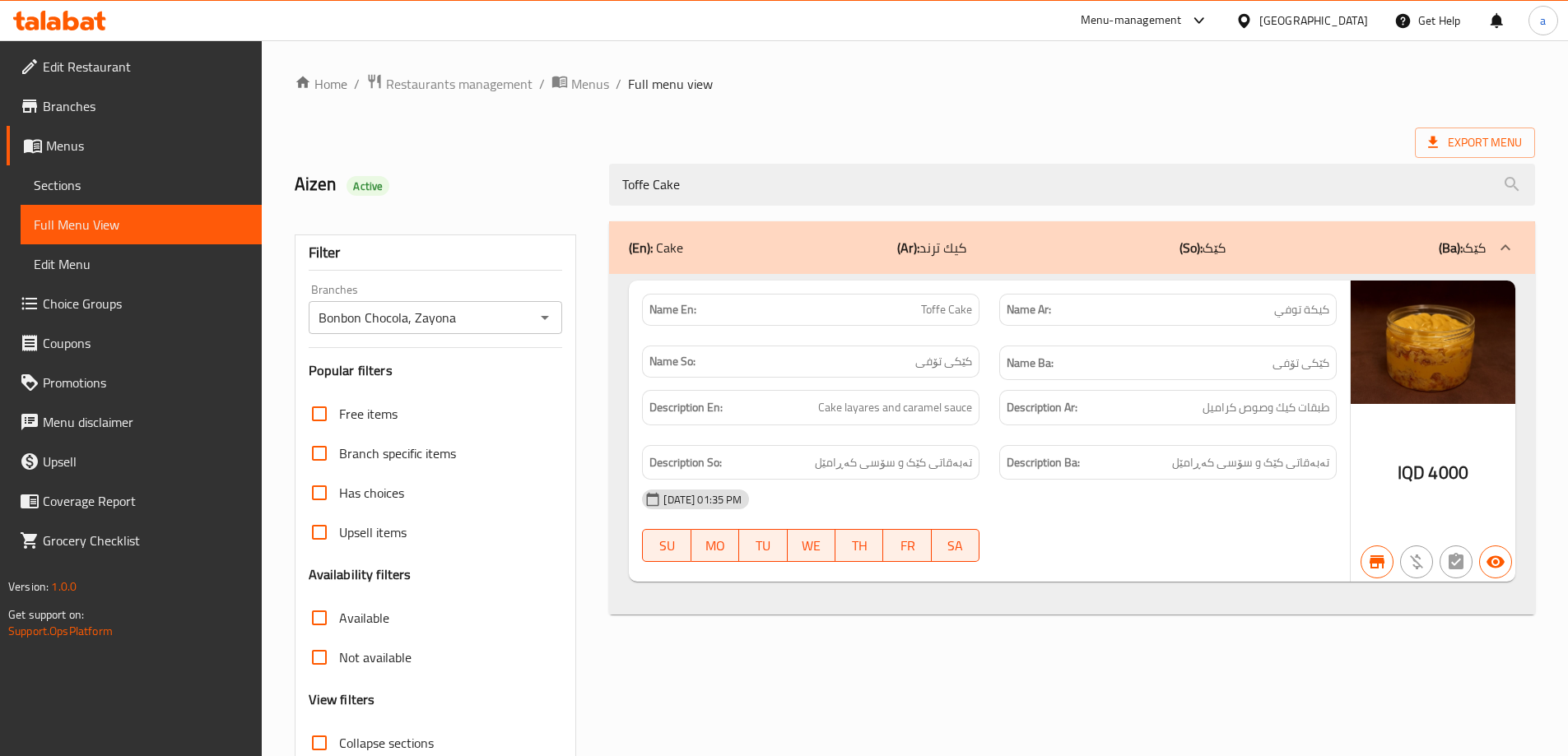
type input "Toffe Cake"
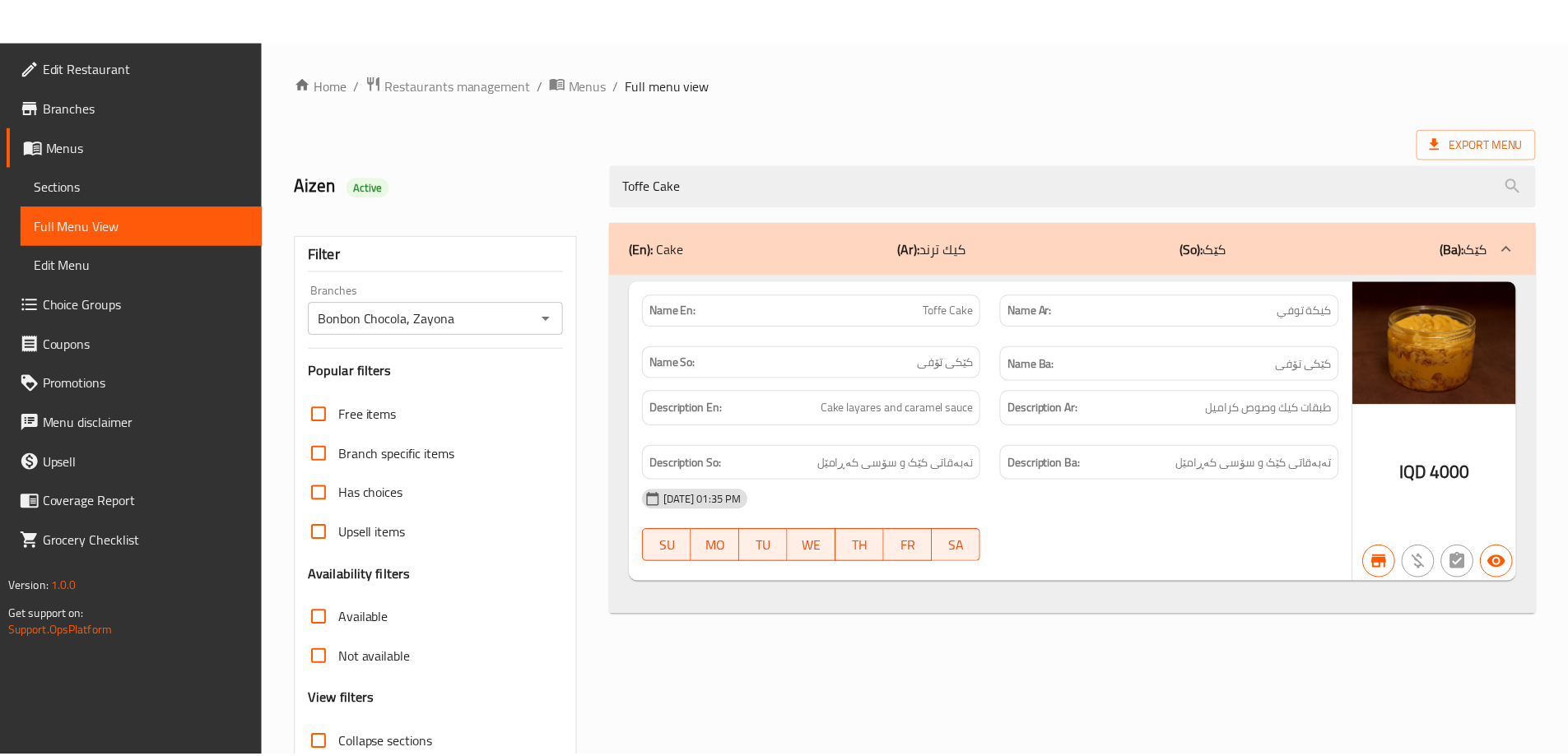
scroll to position [119, 0]
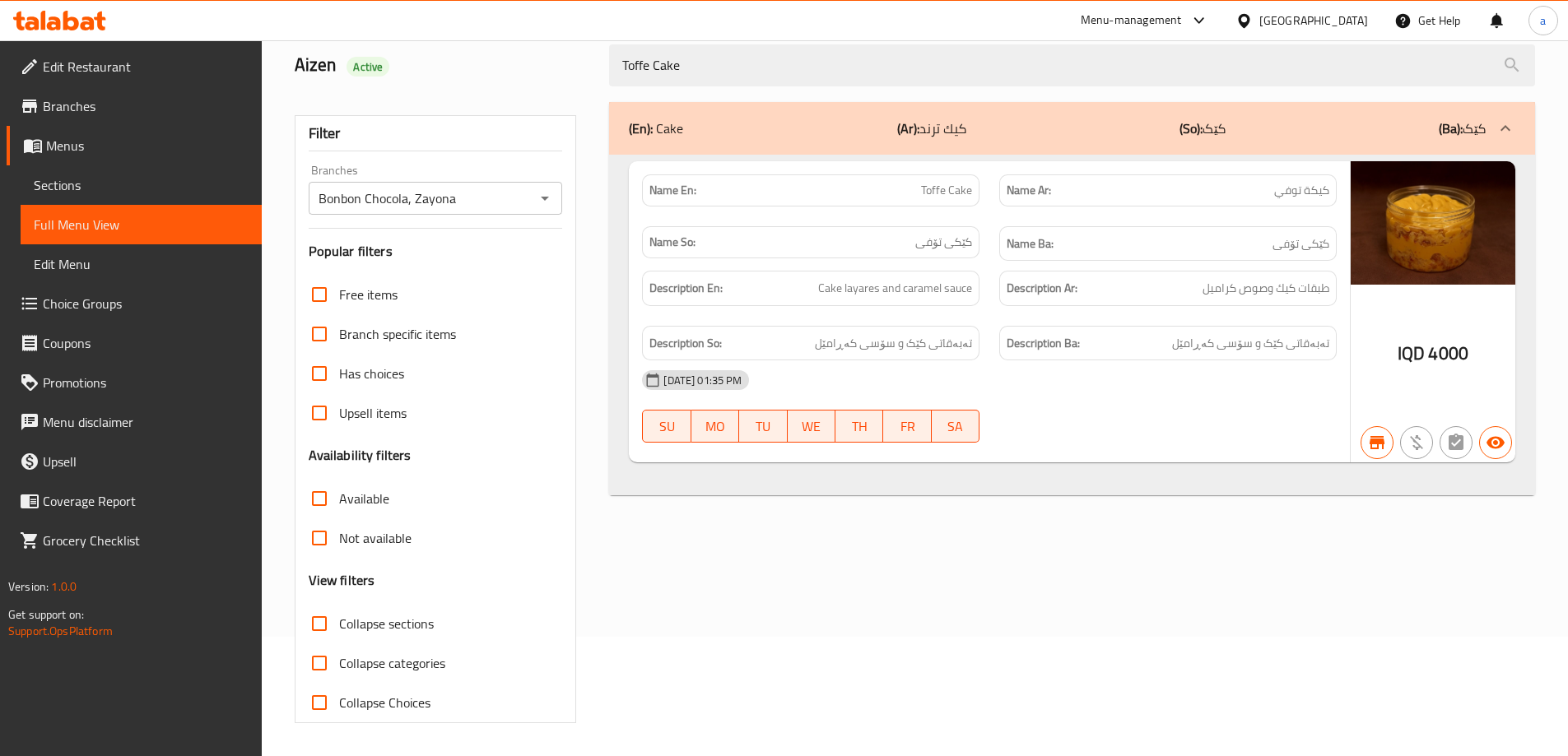
click at [64, 19] on icon at bounding box center [71, 20] width 16 height 19
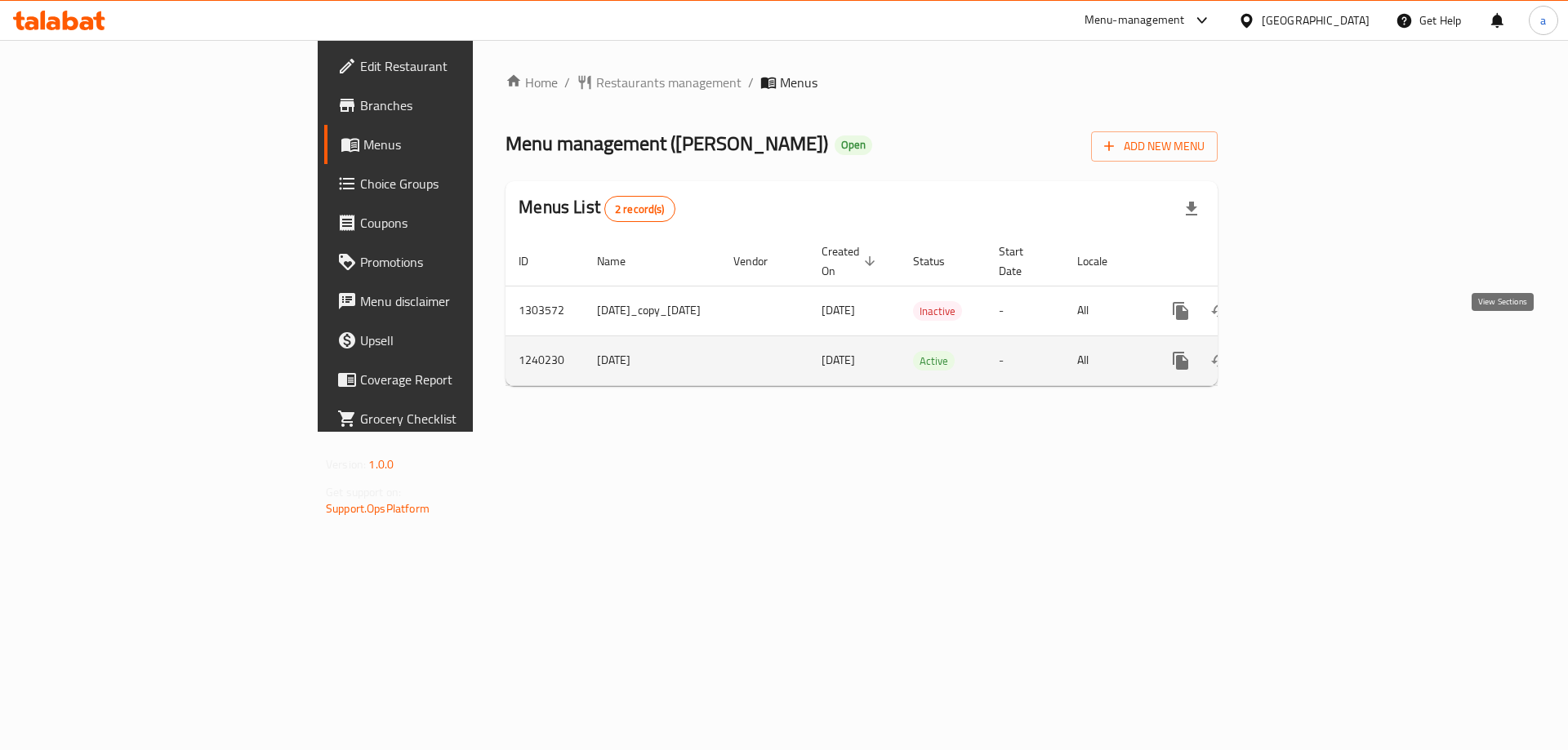
click at [1318, 353] on link "enhanced table" at bounding box center [1298, 360] width 39 height 39
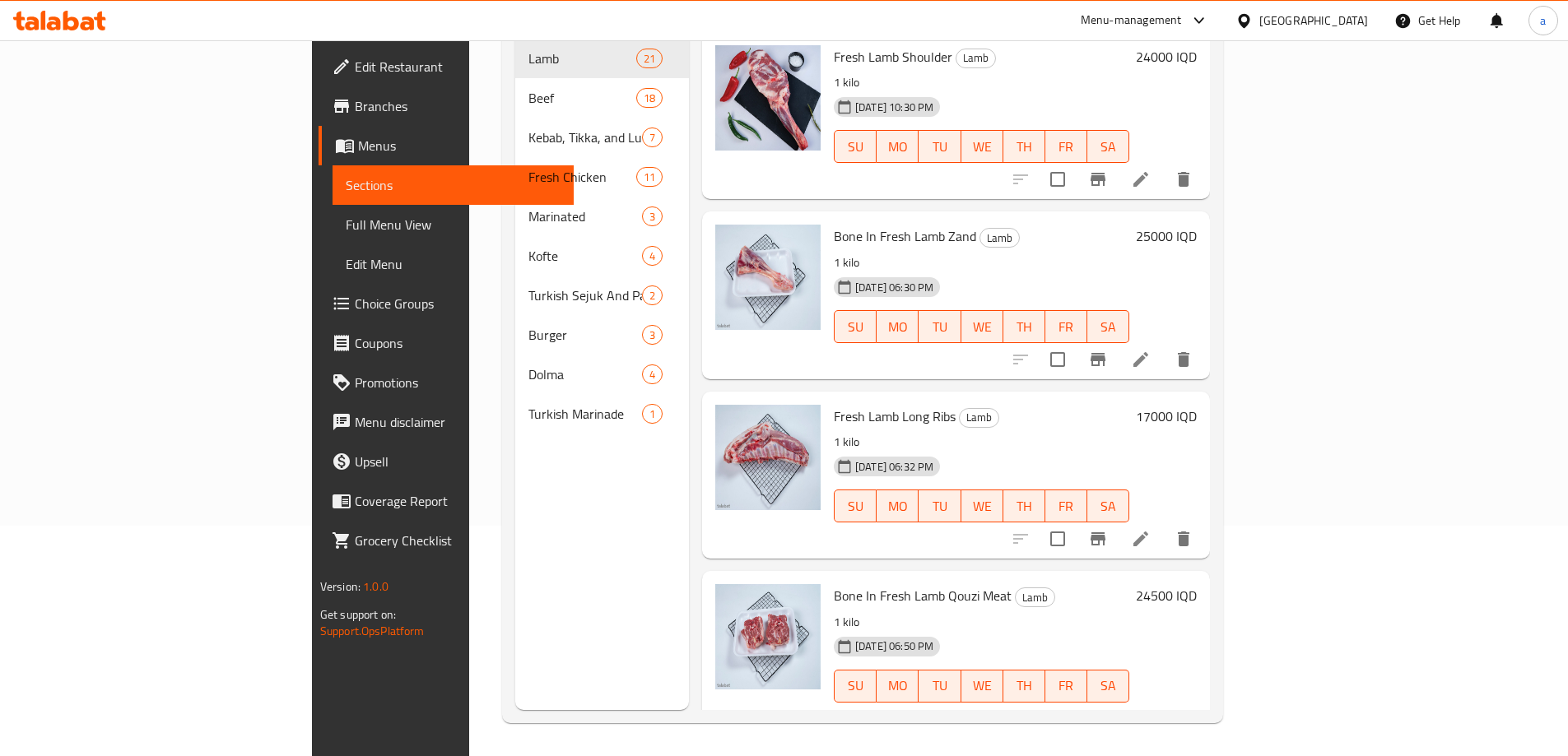
drag, startPoint x: 997, startPoint y: 432, endPoint x: 1009, endPoint y: 44, distance: 388.2
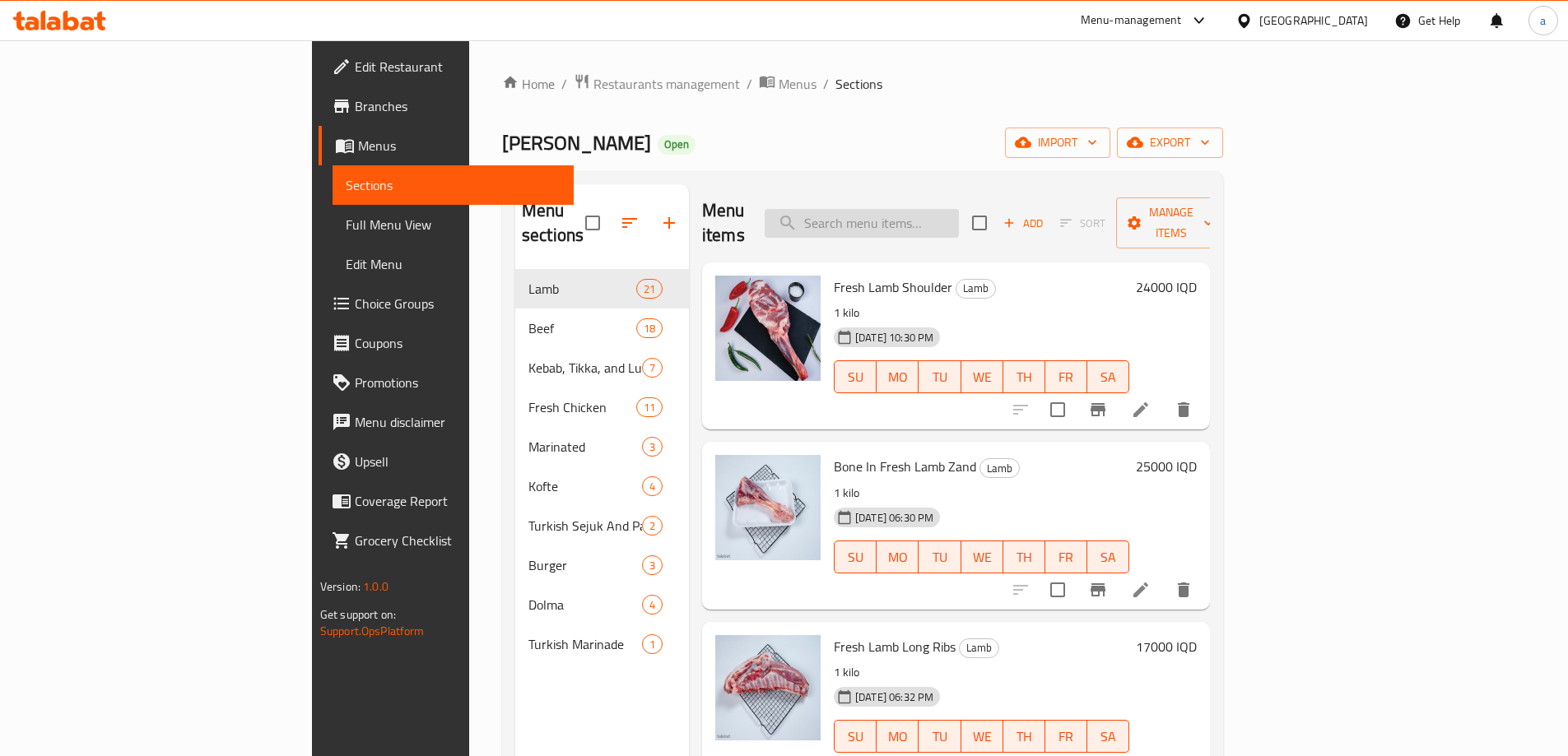
click at [899, 217] on input "search" at bounding box center [862, 223] width 194 height 29
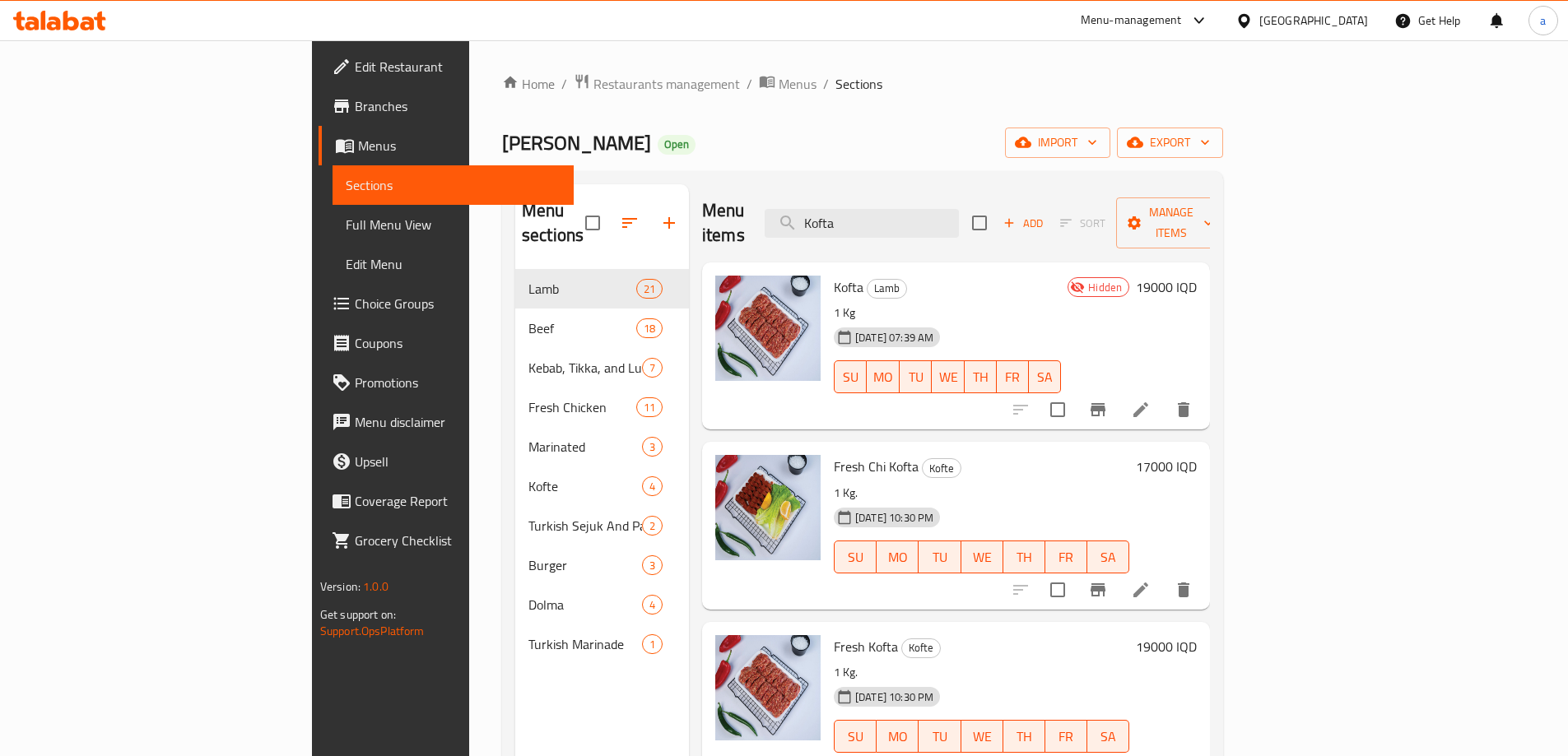
type input "Kofta"
click at [1189, 403] on icon "delete" at bounding box center [1183, 410] width 11 height 15
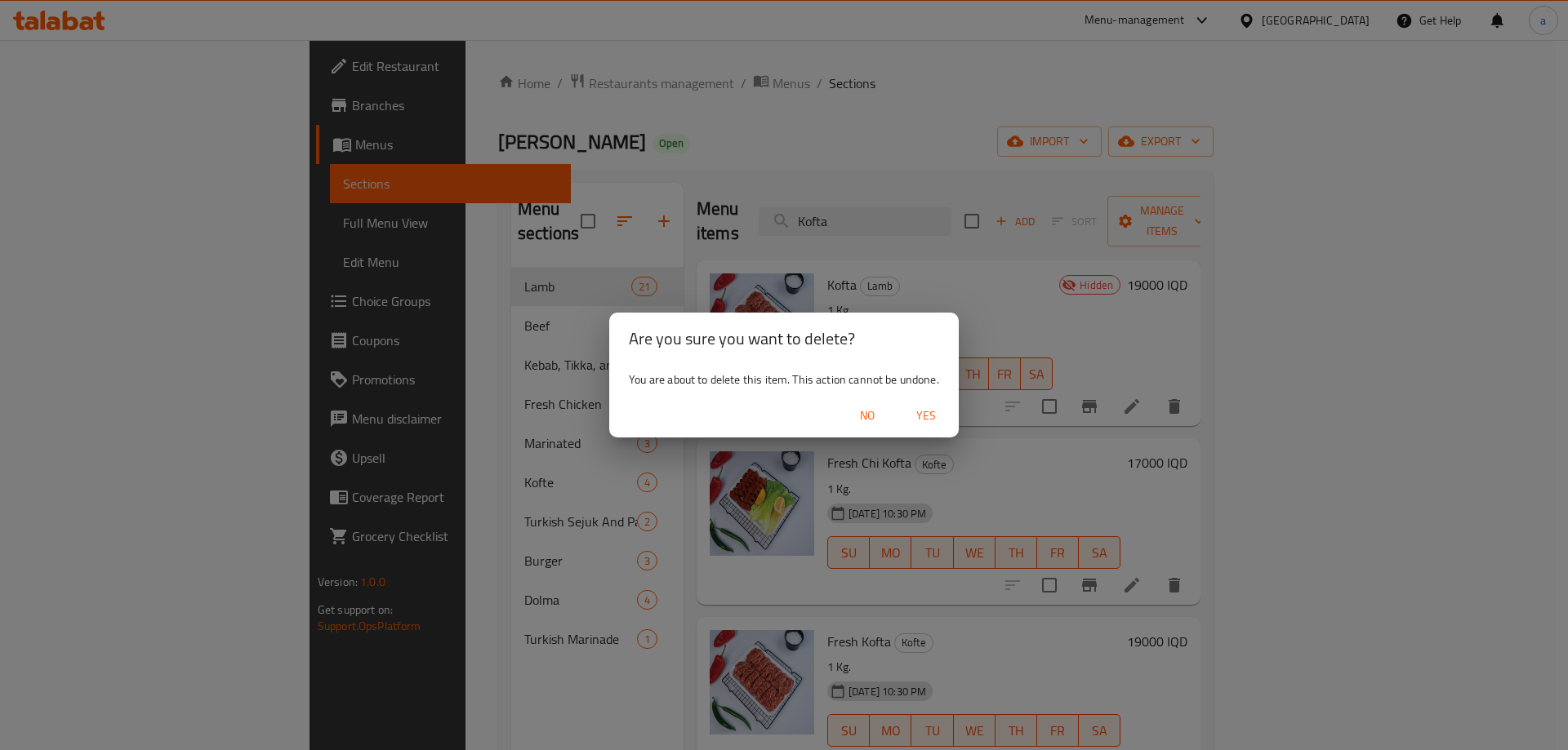
click at [916, 409] on span "Yes" at bounding box center [926, 415] width 39 height 20
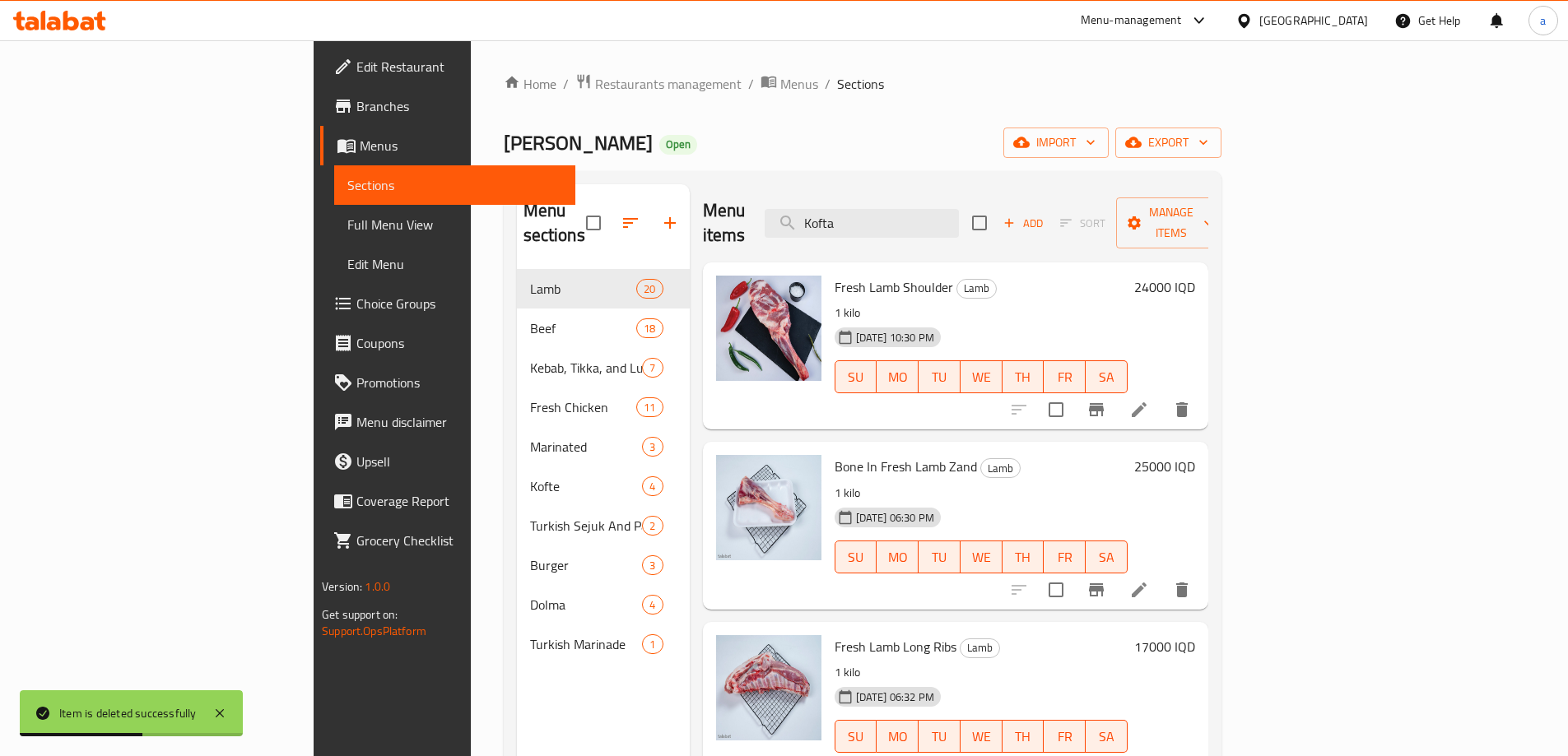
click at [347, 223] on span "Full Menu View" at bounding box center [455, 225] width 215 height 19
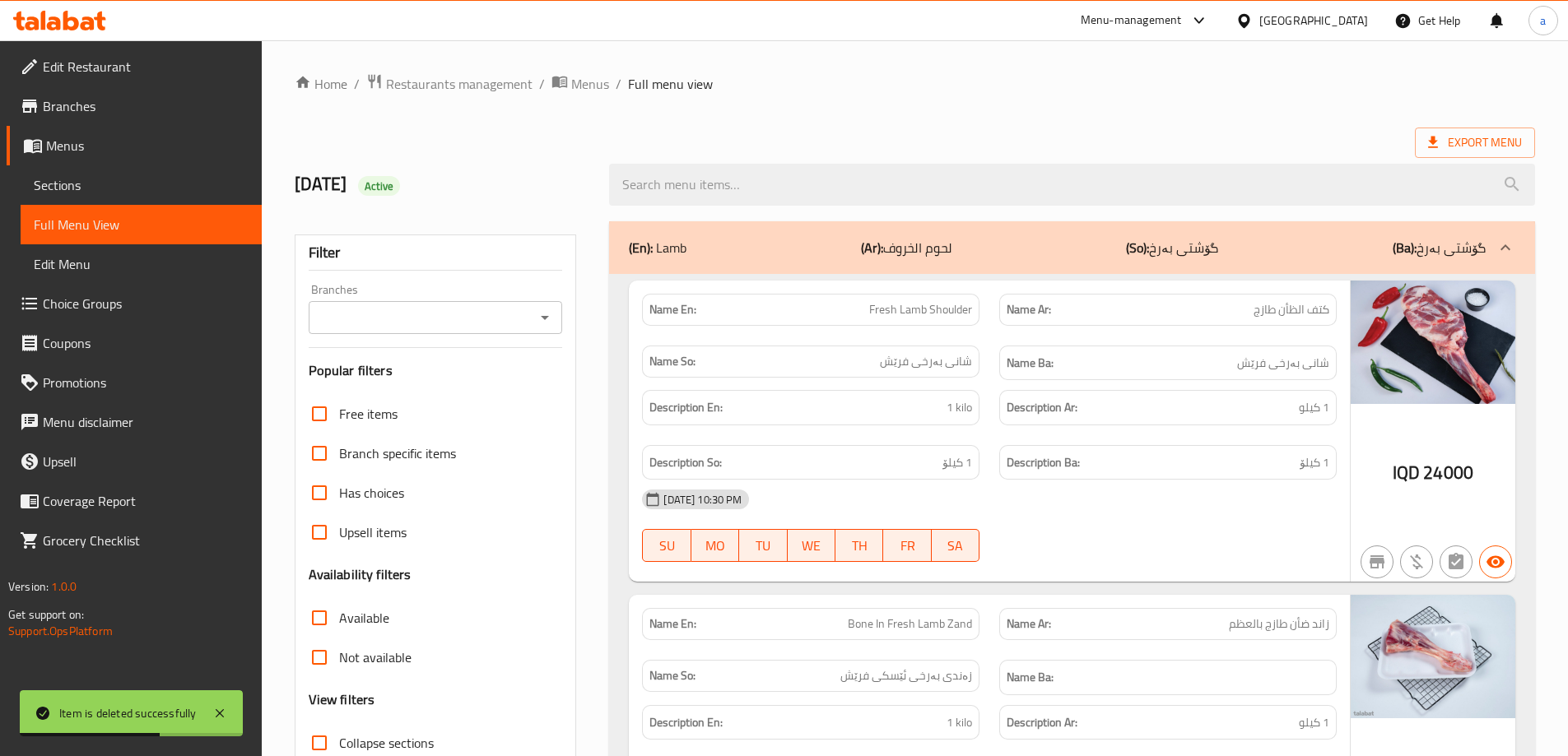
click at [539, 313] on icon "Open" at bounding box center [544, 317] width 19 height 19
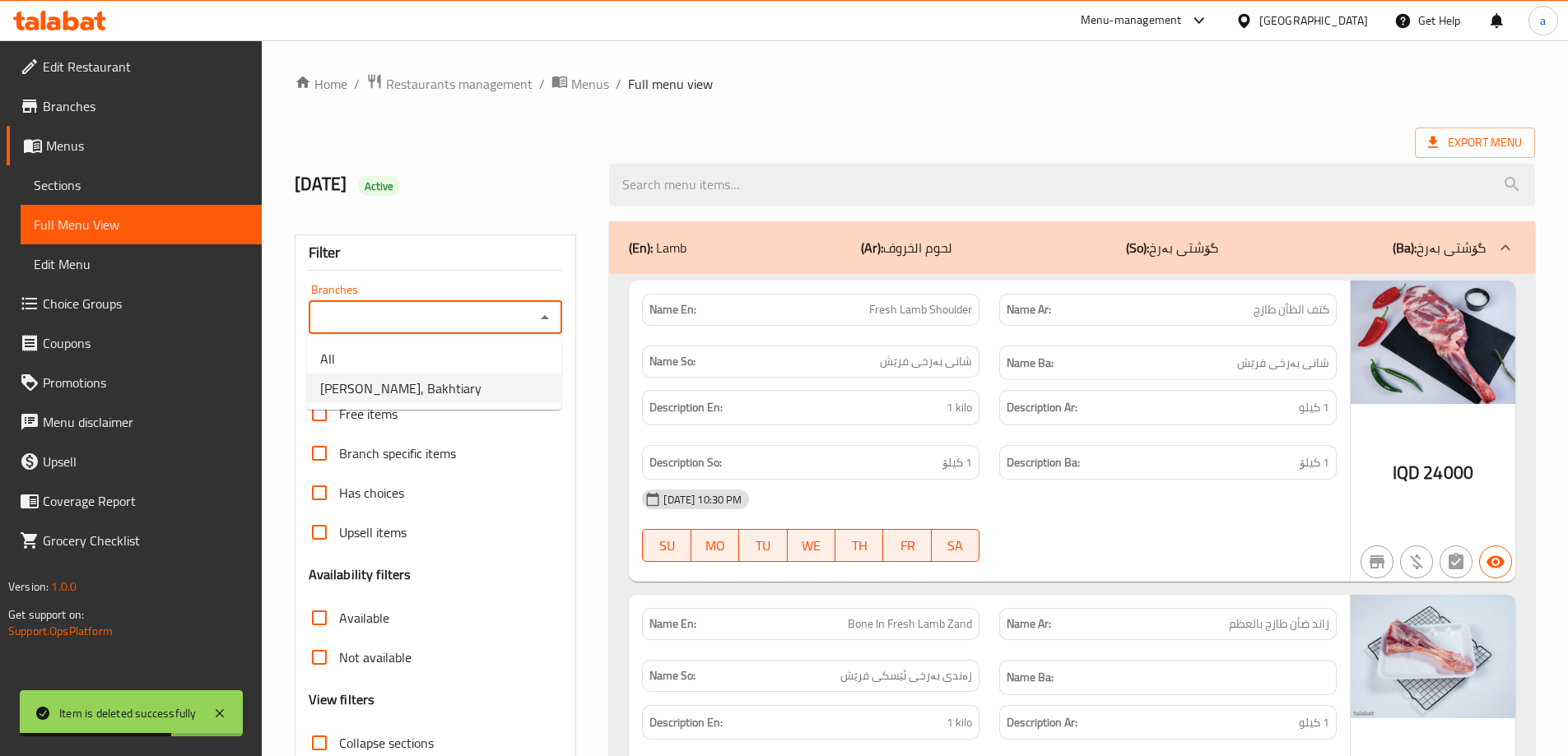
click at [347, 395] on span "[PERSON_NAME], Bakhtiary" at bounding box center [400, 389] width 161 height 19
type input "[PERSON_NAME], Bakhtiary"
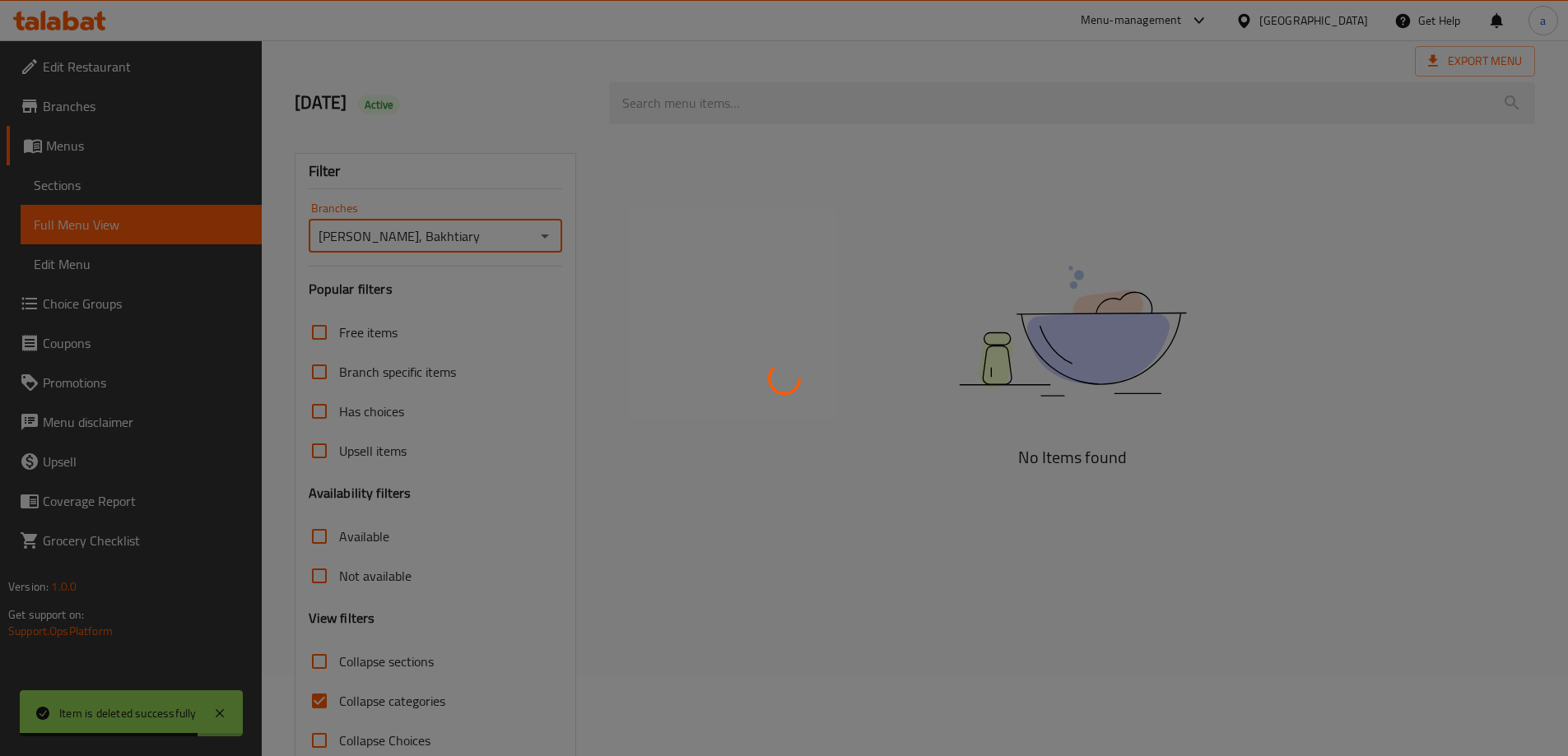
scroll to position [119, 0]
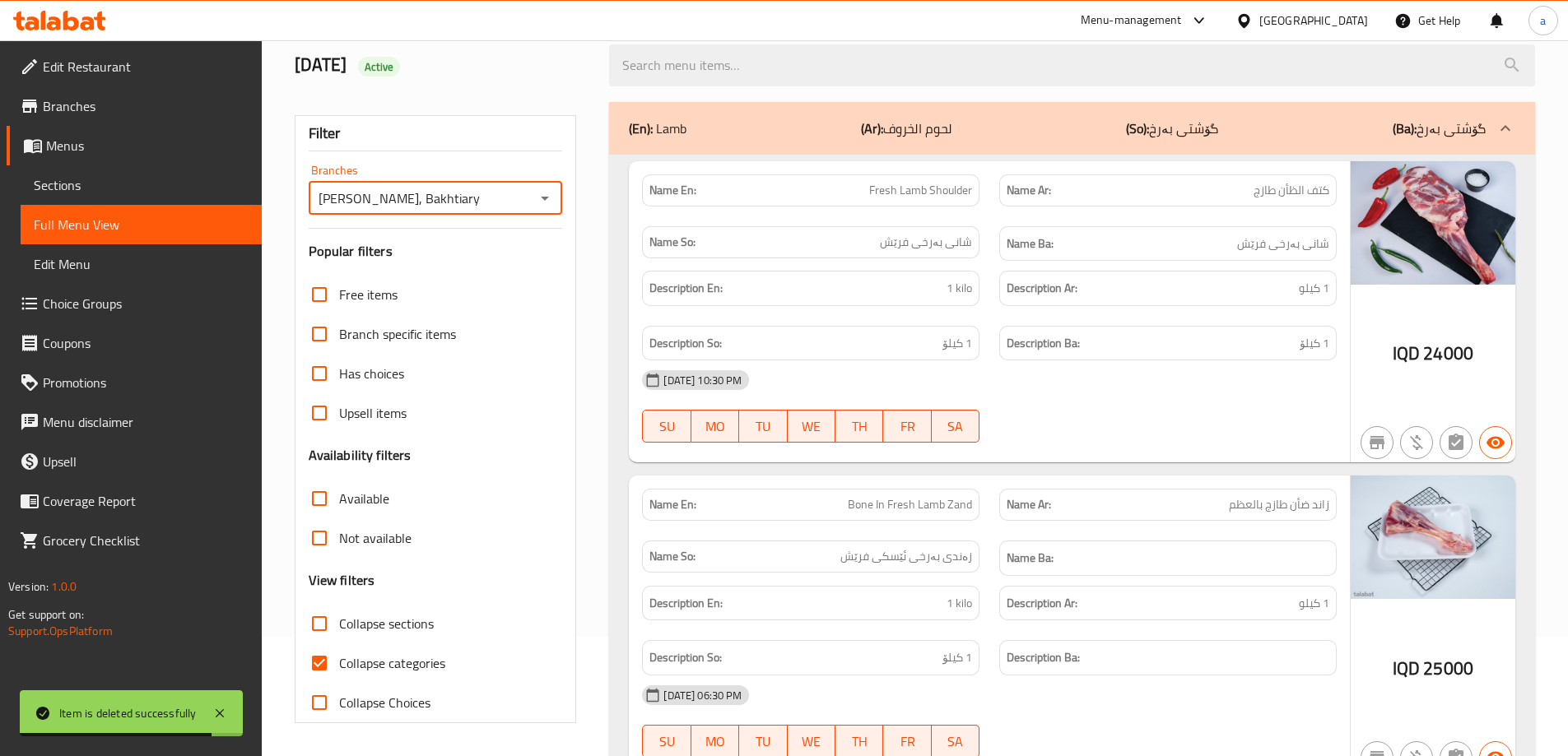
click at [311, 672] on input "Collapse categories" at bounding box center [319, 663] width 40 height 40
checkbox input "false"
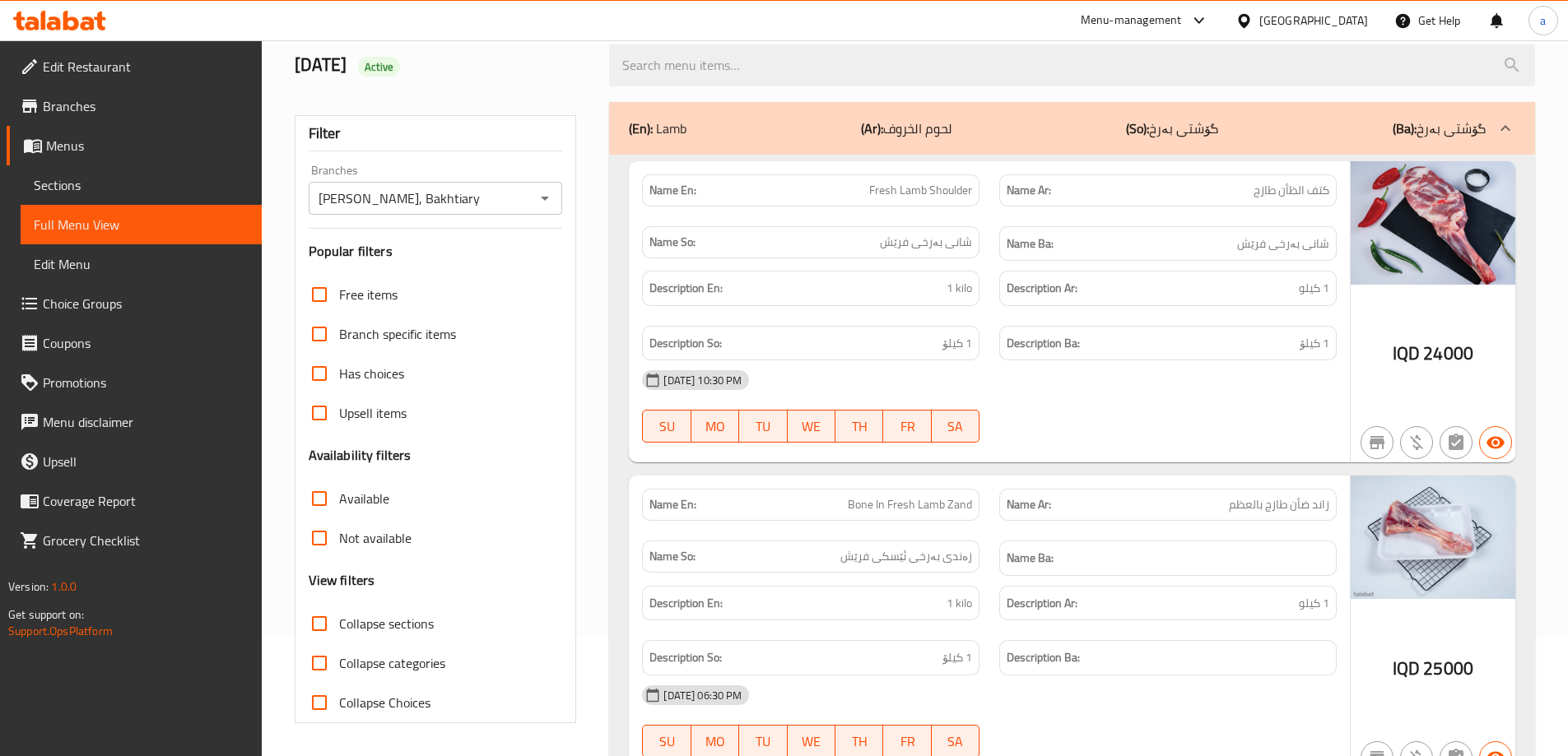
click at [311, 621] on input "Collapse sections" at bounding box center [319, 624] width 40 height 40
checkbox input "true"
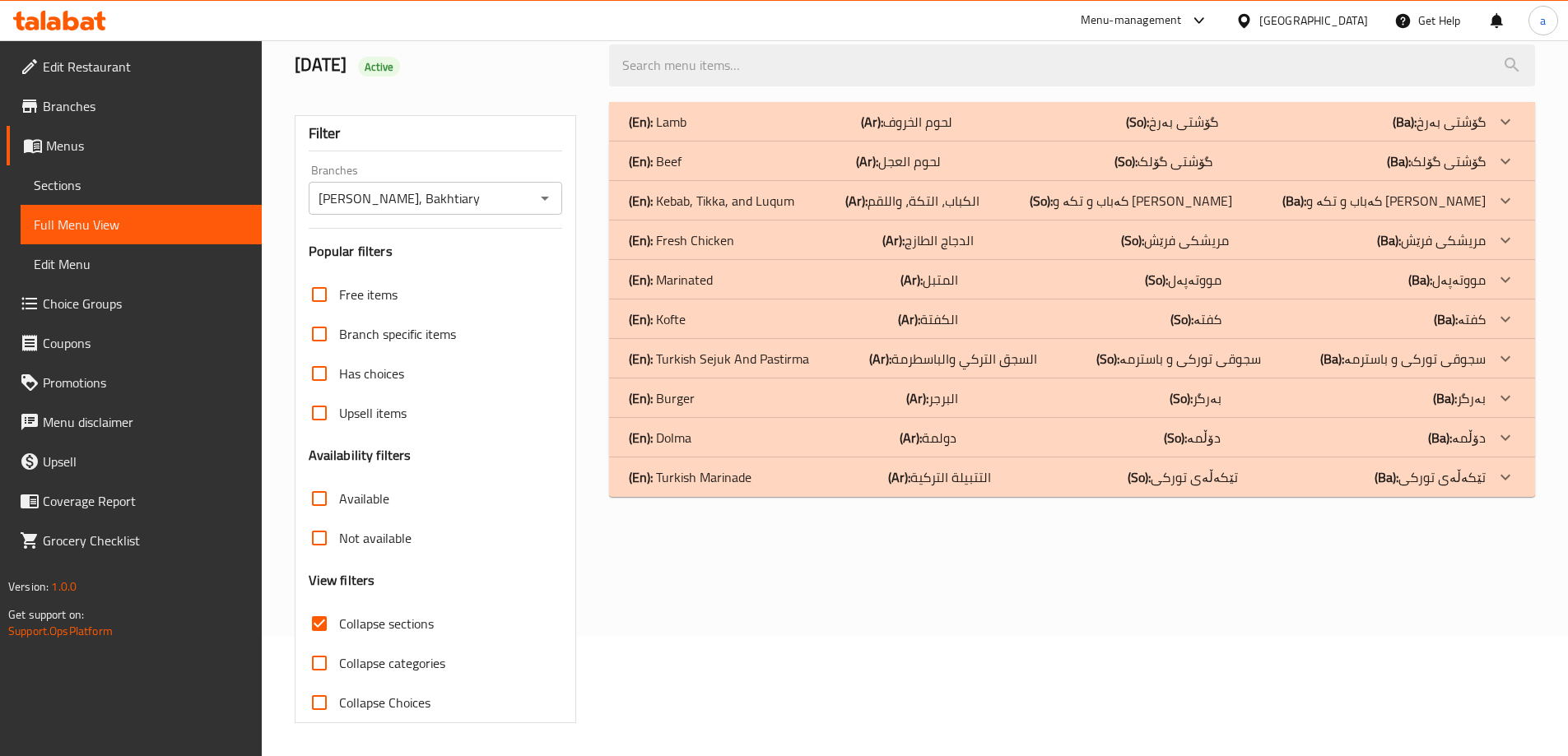
click at [719, 115] on div "(En): Lamb (Ar): لحوم الخروف (So): گۆشتی بەرخ (Ba): گۆشتی بەرخ" at bounding box center [1057, 122] width 856 height 19
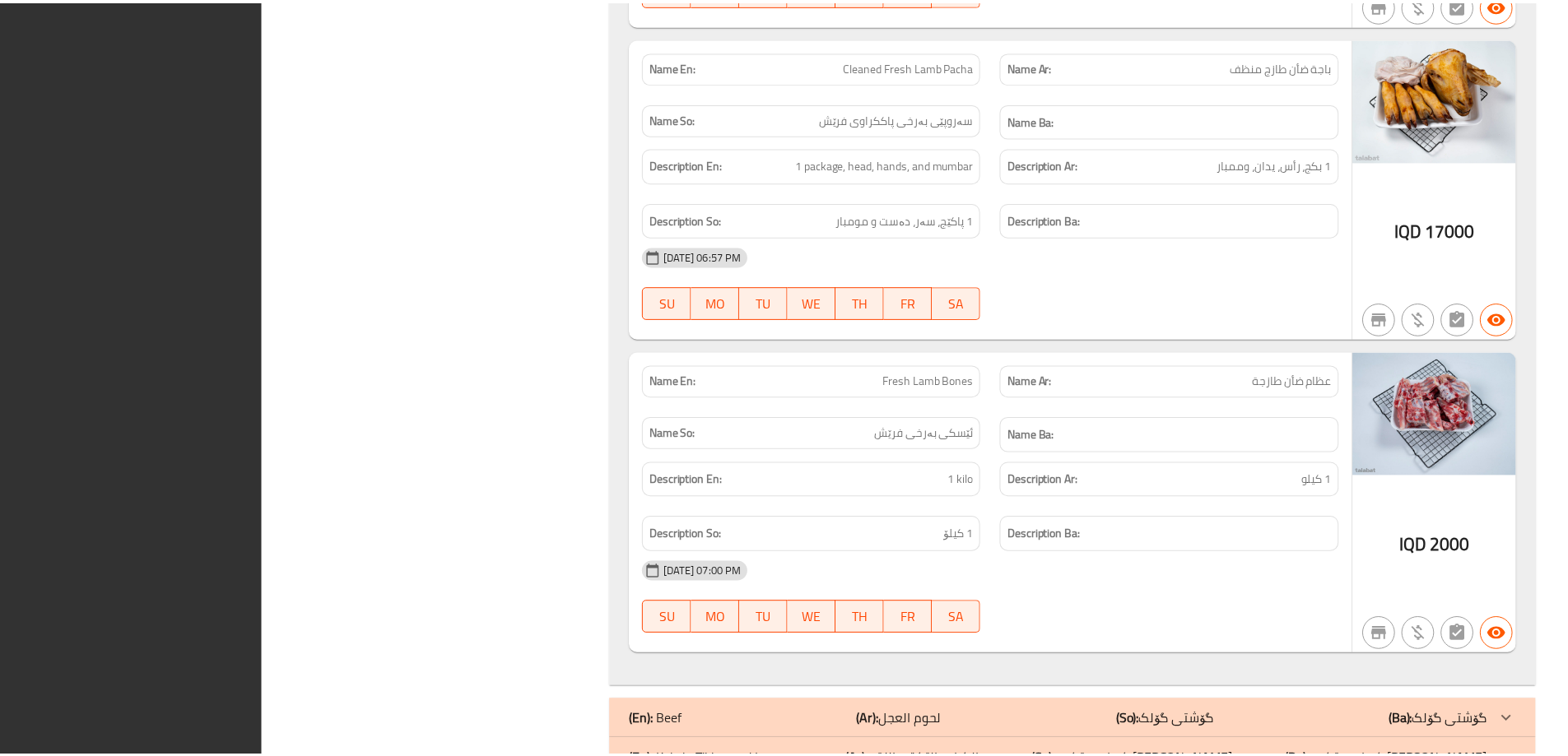
scroll to position [6242, 0]
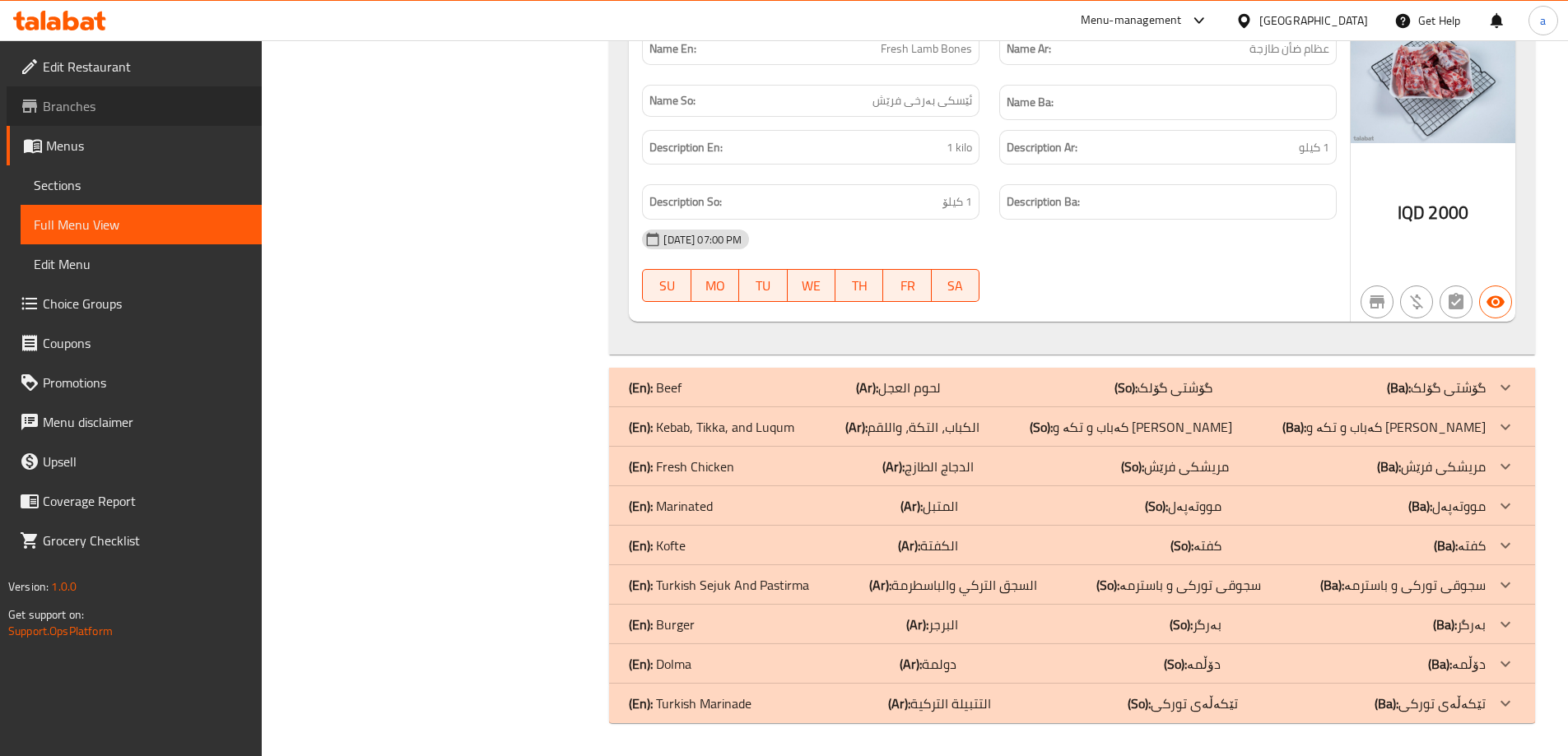
click at [78, 109] on span "Branches" at bounding box center [146, 106] width 206 height 19
